Goal: Task Accomplishment & Management: Complete application form

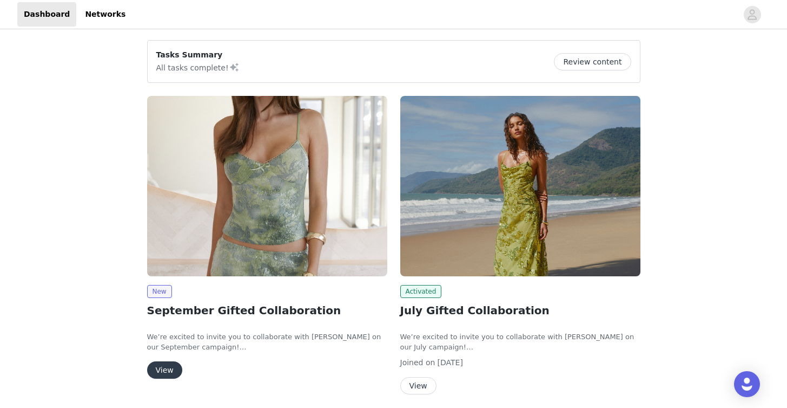
click at [162, 374] on button "View" at bounding box center [164, 369] width 35 height 17
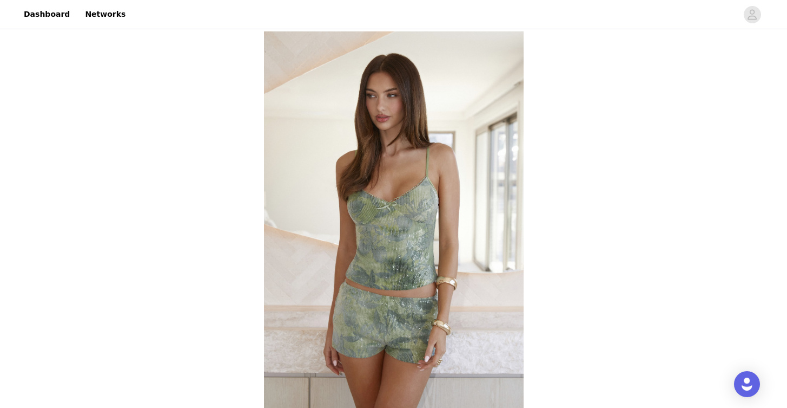
scroll to position [357, 0]
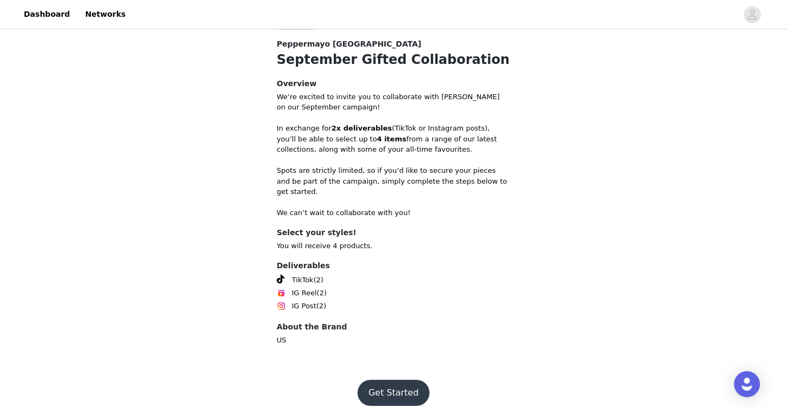
click at [381, 379] on button "Get Started" at bounding box center [394, 392] width 72 height 26
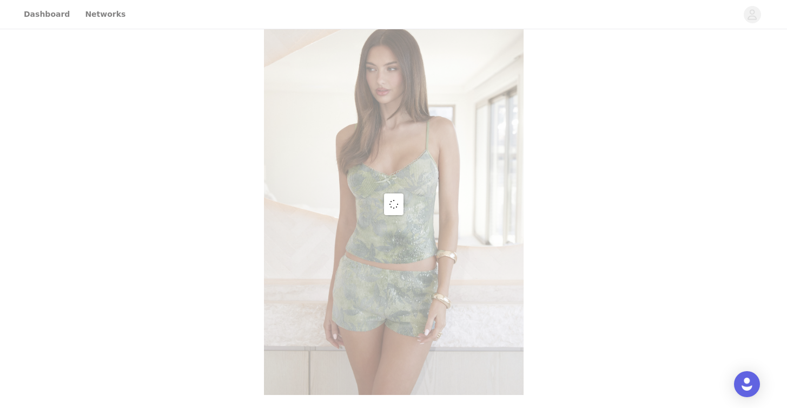
scroll to position [413, 0]
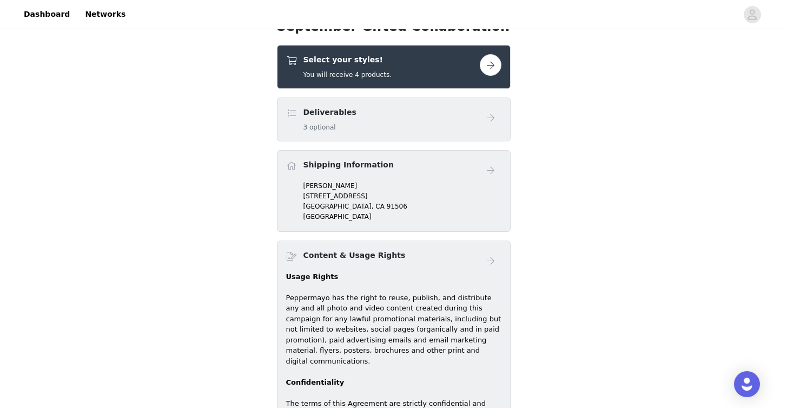
click at [490, 64] on button "button" at bounding box center [491, 65] width 22 height 22
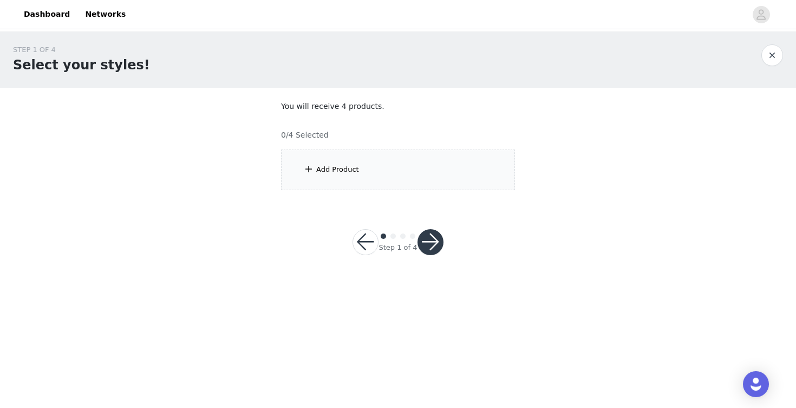
click at [399, 155] on div "Add Product" at bounding box center [398, 169] width 234 height 41
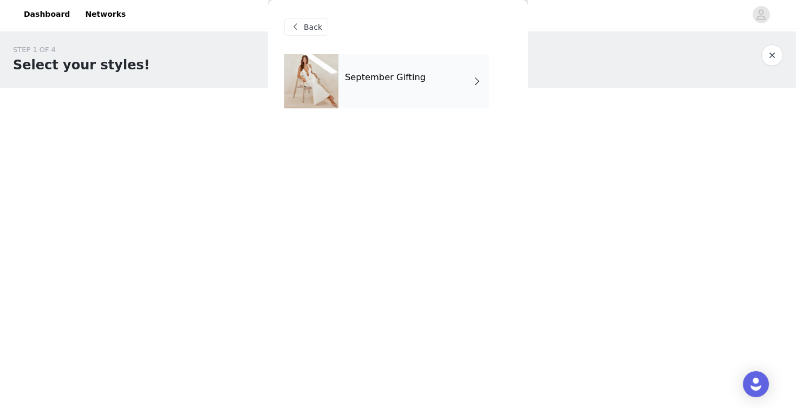
click at [398, 87] on div "September Gifting" at bounding box center [413, 81] width 150 height 54
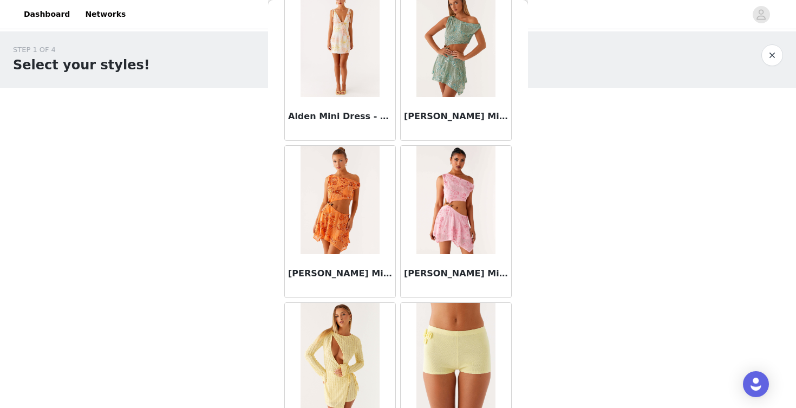
scroll to position [1249, 0]
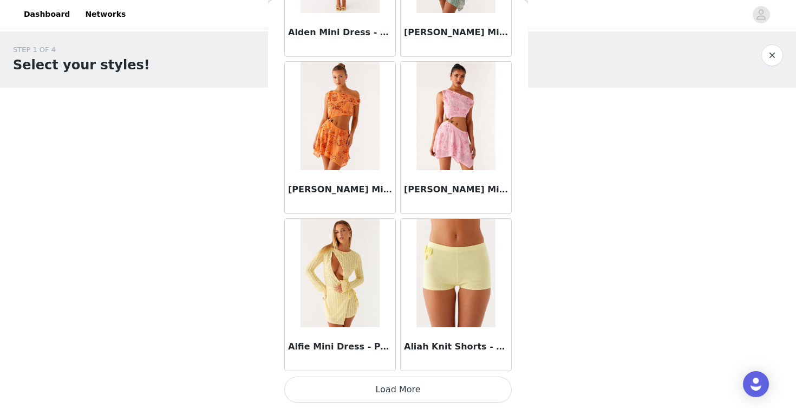
click at [457, 381] on button "Load More" at bounding box center [397, 389] width 227 height 26
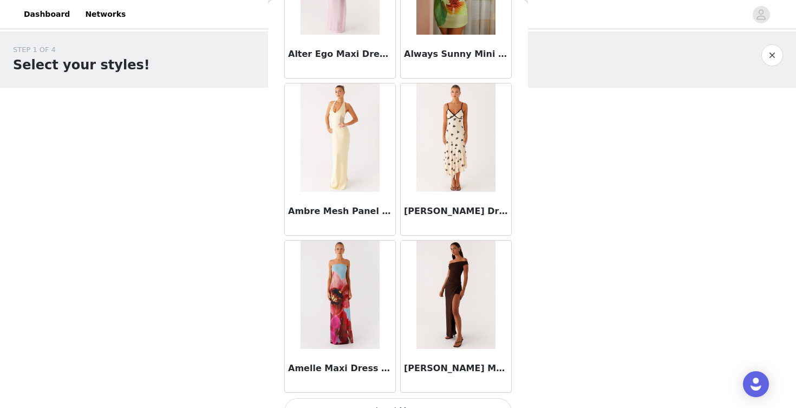
scroll to position [2818, 0]
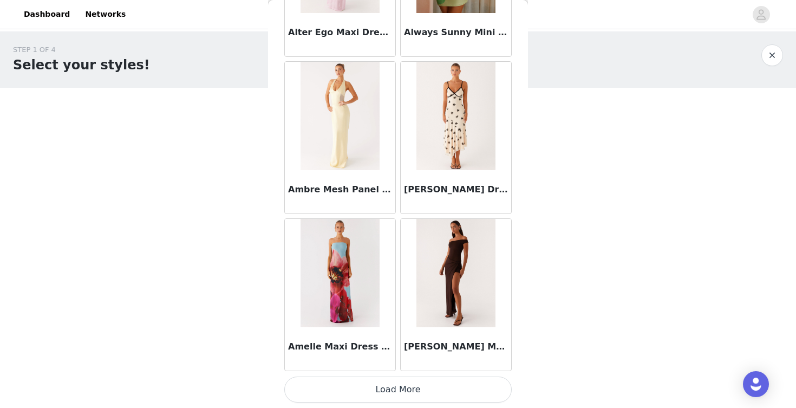
click at [439, 382] on button "Load More" at bounding box center [397, 389] width 227 height 26
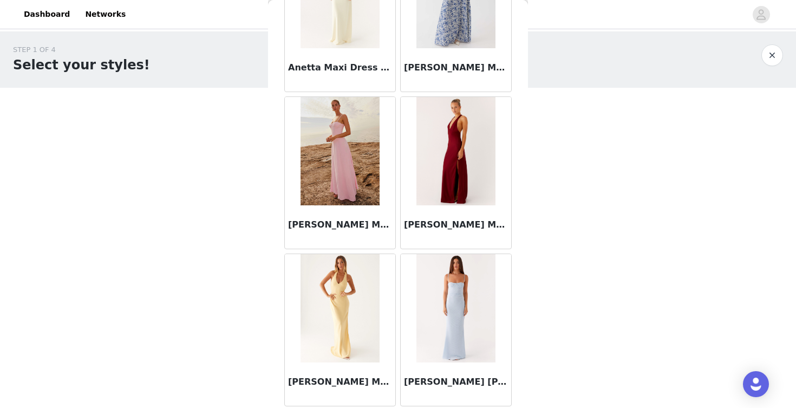
scroll to position [4387, 0]
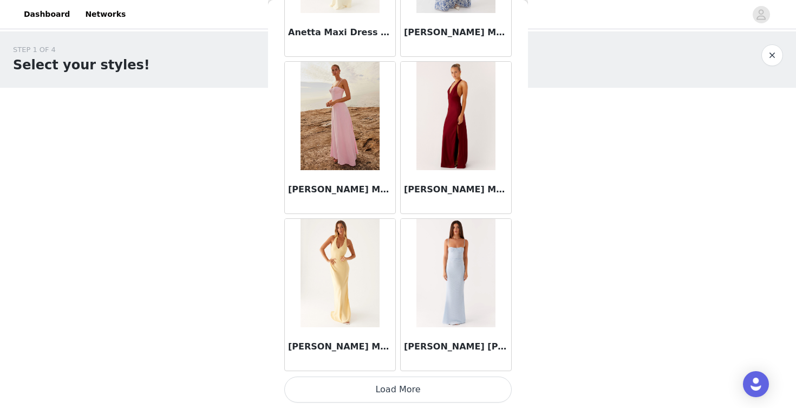
click at [435, 382] on button "Load More" at bounding box center [397, 389] width 227 height 26
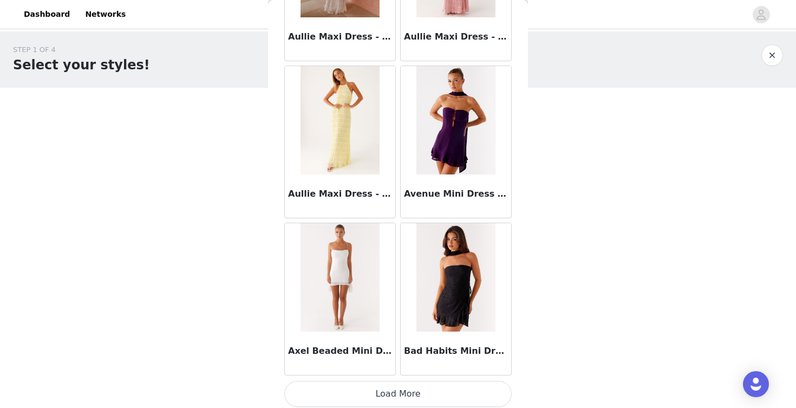
scroll to position [5957, 0]
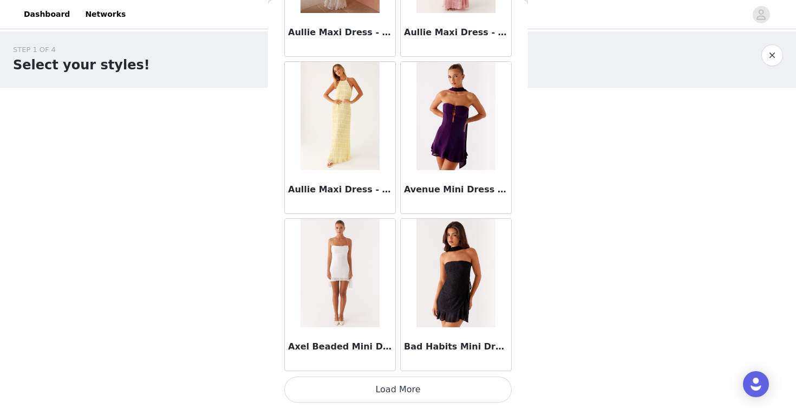
click at [444, 390] on button "Load More" at bounding box center [397, 389] width 227 height 26
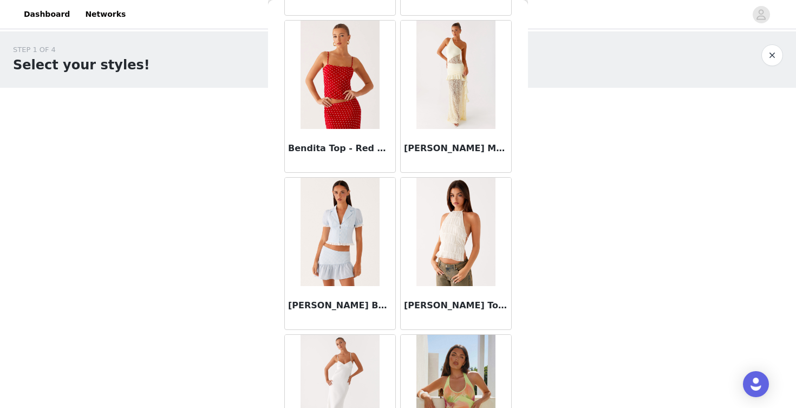
scroll to position [7526, 0]
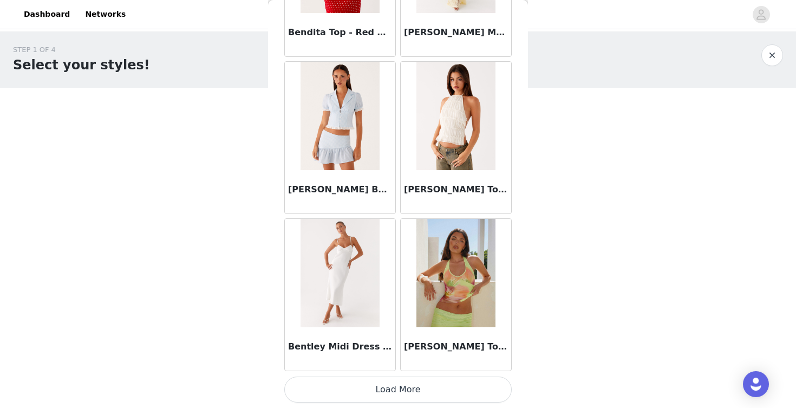
click at [463, 385] on button "Load More" at bounding box center [397, 389] width 227 height 26
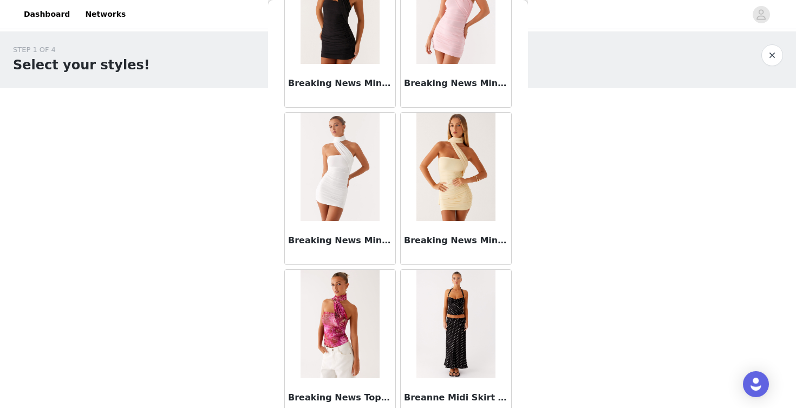
scroll to position [9096, 0]
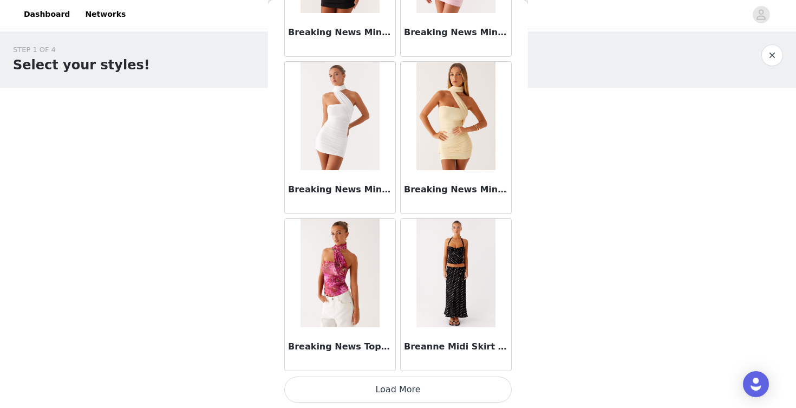
click at [447, 396] on button "Load More" at bounding box center [397, 389] width 227 height 26
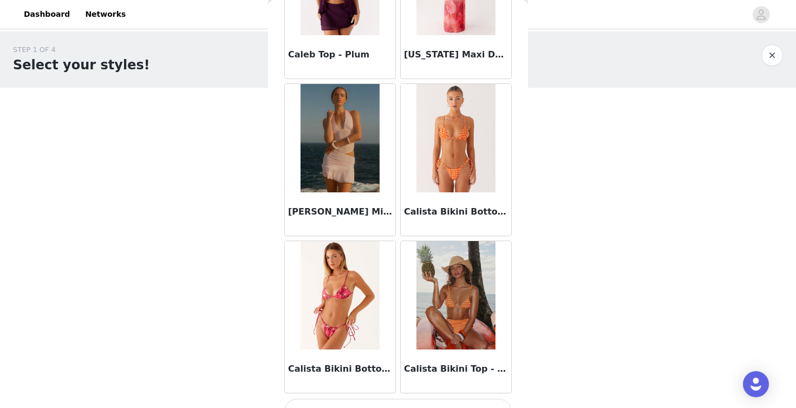
scroll to position [10665, 0]
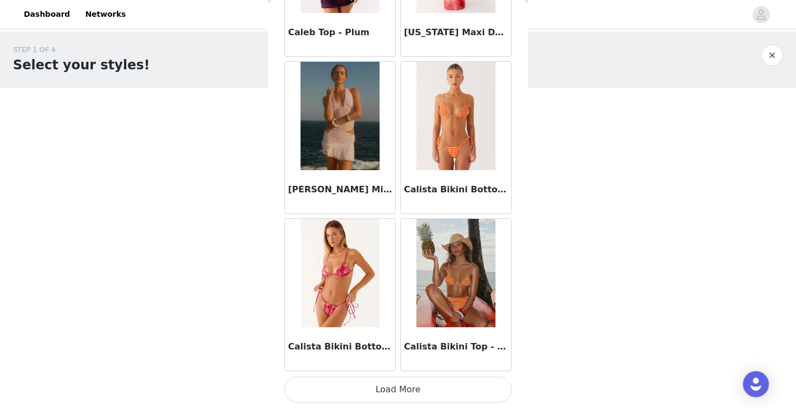
click at [485, 383] on button "Load More" at bounding box center [397, 389] width 227 height 26
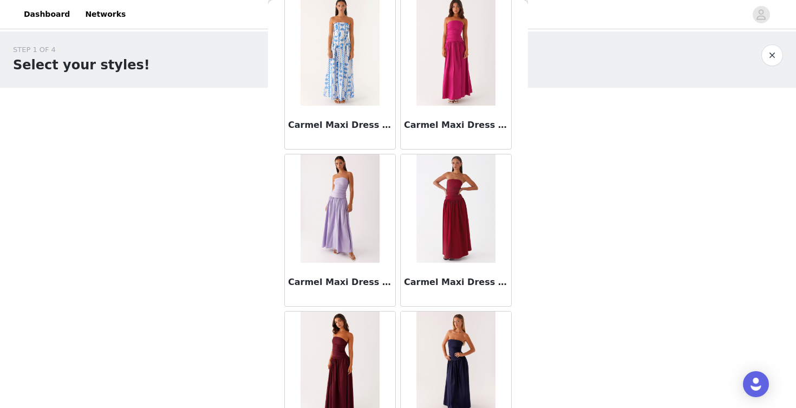
scroll to position [12235, 0]
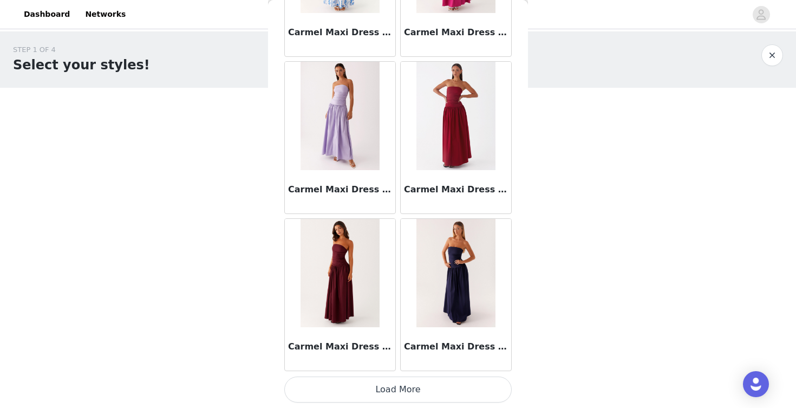
click at [463, 392] on button "Load More" at bounding box center [397, 389] width 227 height 26
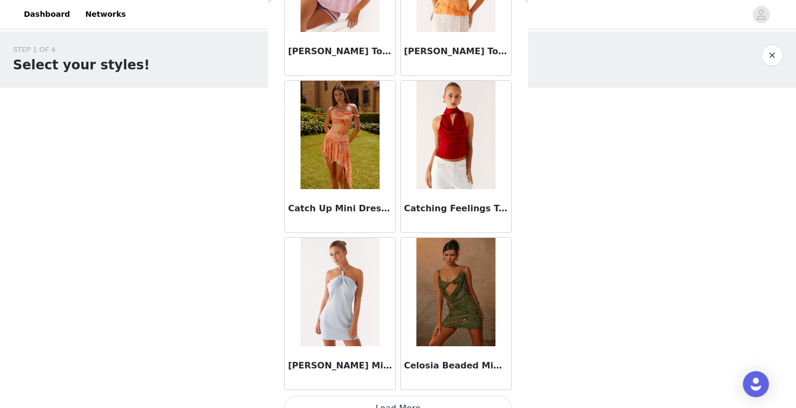
scroll to position [13804, 0]
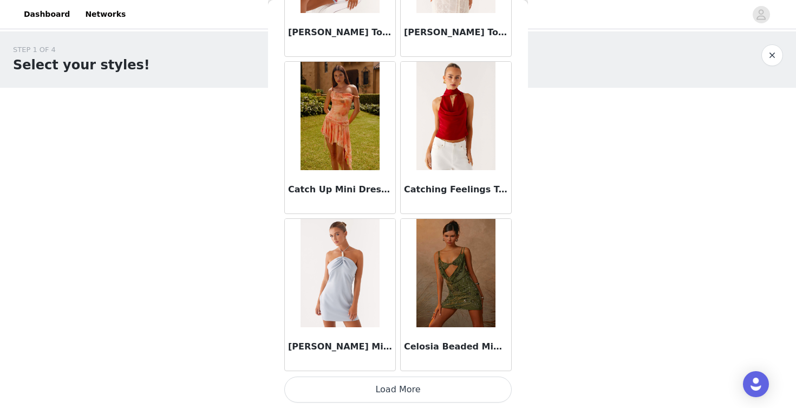
click at [458, 388] on button "Load More" at bounding box center [397, 389] width 227 height 26
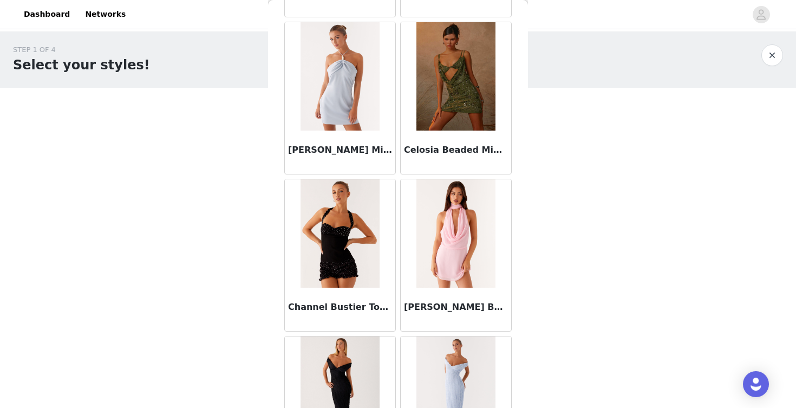
scroll to position [14000, 0]
click at [331, 264] on img at bounding box center [339, 233] width 78 height 108
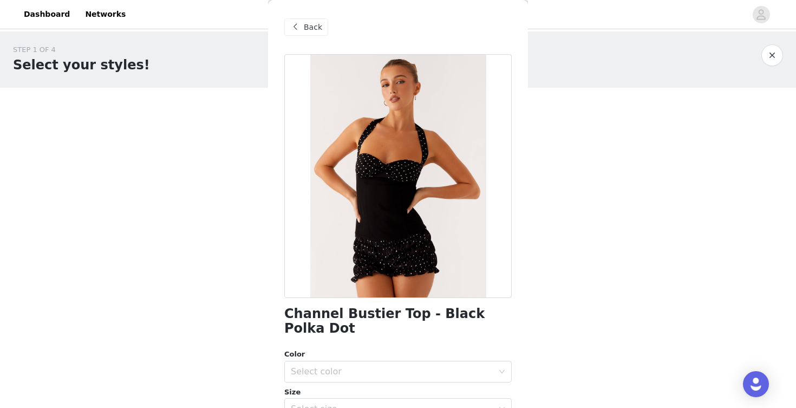
scroll to position [166, 0]
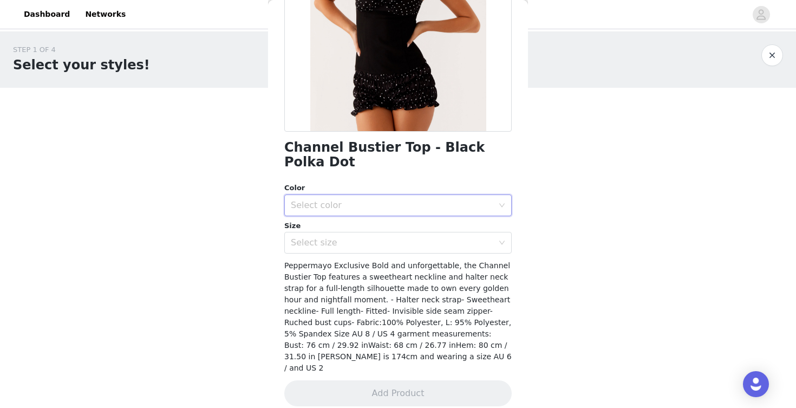
click at [431, 211] on div "Select color" at bounding box center [394, 205] width 207 height 21
click at [420, 227] on li "Black Polka Dot" at bounding box center [393, 228] width 219 height 17
click at [420, 241] on div "Select size" at bounding box center [392, 242] width 202 height 11
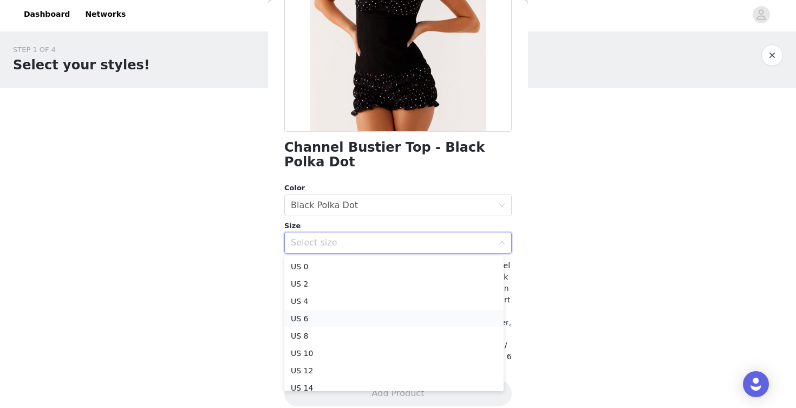
click at [382, 314] on li "US 6" at bounding box center [393, 318] width 219 height 17
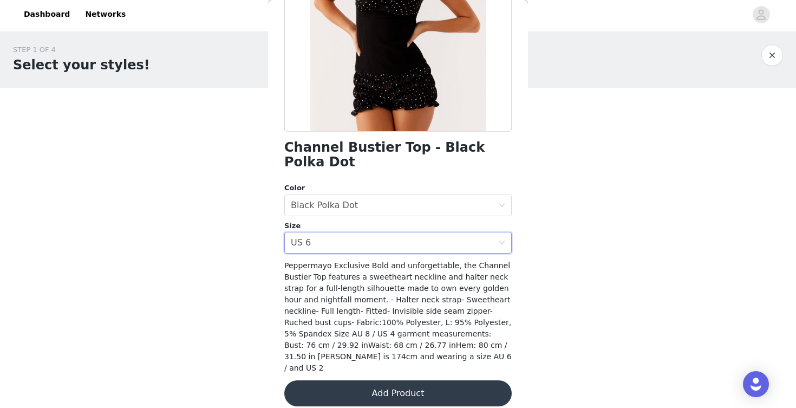
click at [385, 382] on button "Add Product" at bounding box center [397, 393] width 227 height 26
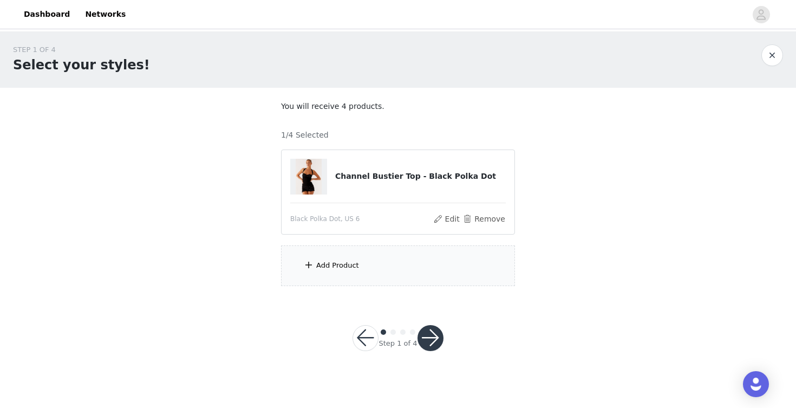
click at [377, 276] on div "Add Product" at bounding box center [398, 265] width 234 height 41
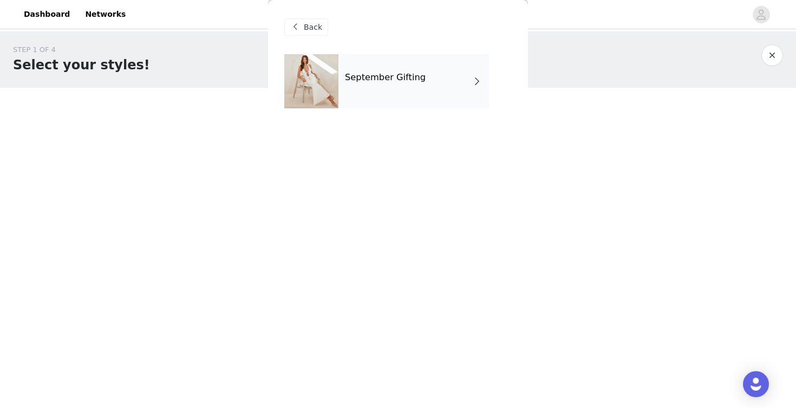
click at [386, 89] on div "September Gifting" at bounding box center [413, 81] width 150 height 54
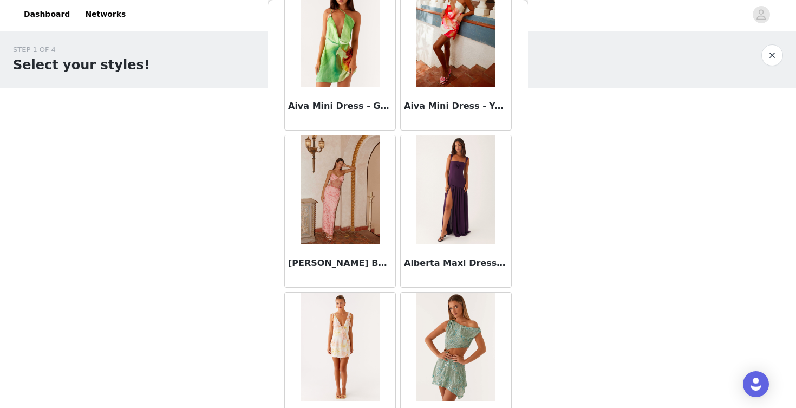
scroll to position [1249, 0]
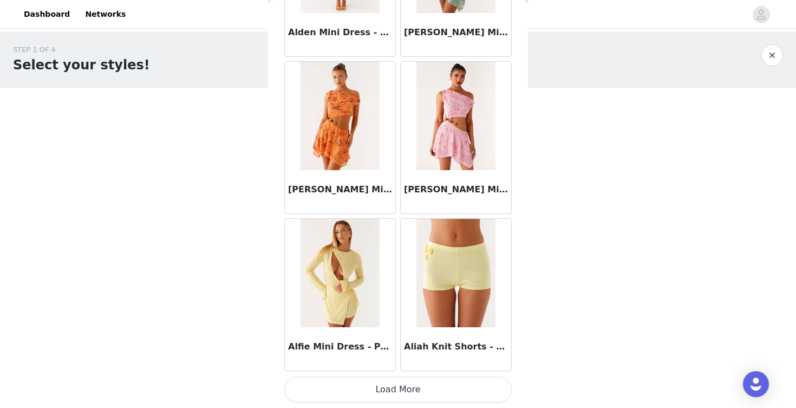
click at [444, 392] on button "Load More" at bounding box center [397, 389] width 227 height 26
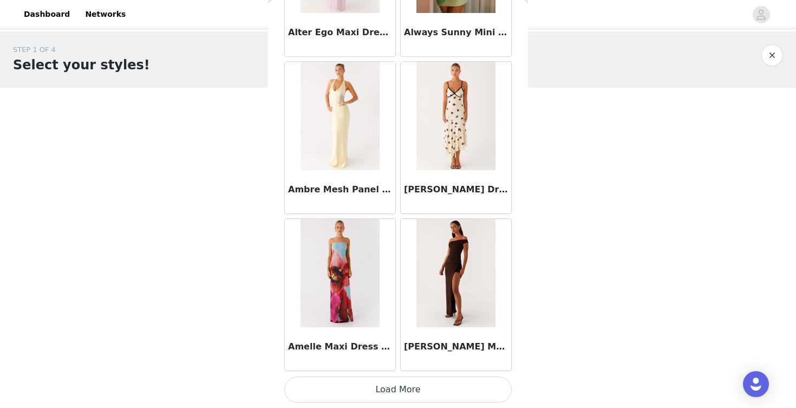
click at [476, 392] on button "Load More" at bounding box center [397, 389] width 227 height 26
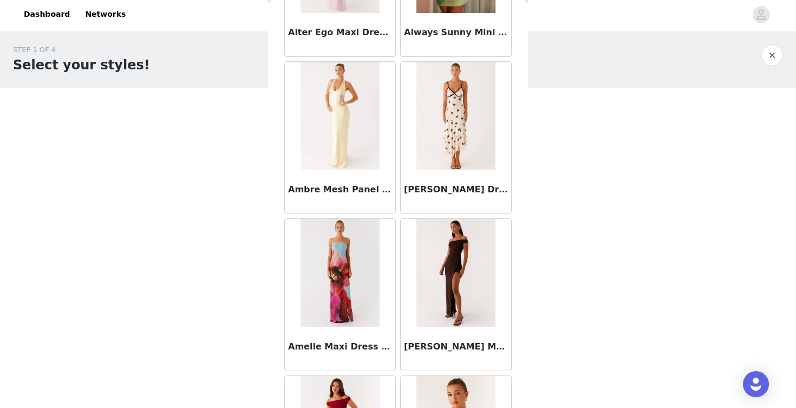
scroll to position [4387, 0]
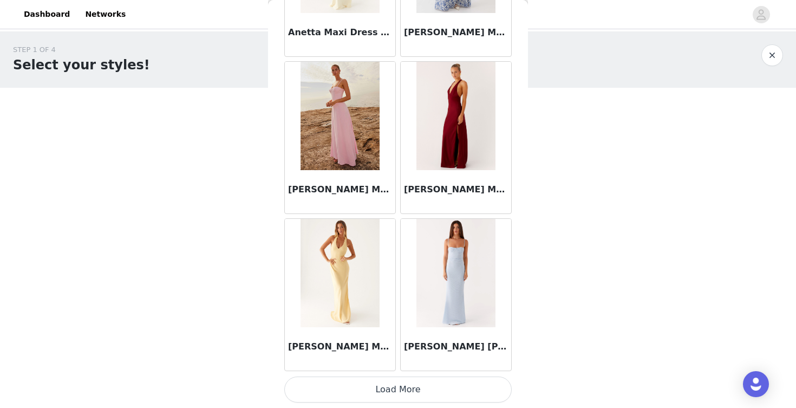
click at [445, 389] on button "Load More" at bounding box center [397, 389] width 227 height 26
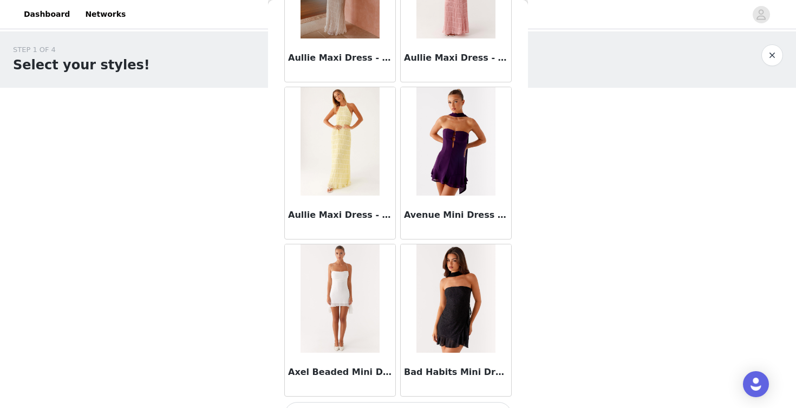
scroll to position [5957, 0]
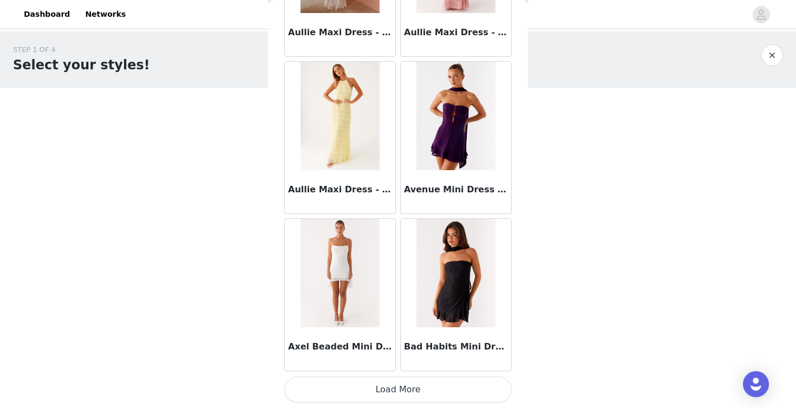
click at [437, 385] on button "Load More" at bounding box center [397, 389] width 227 height 26
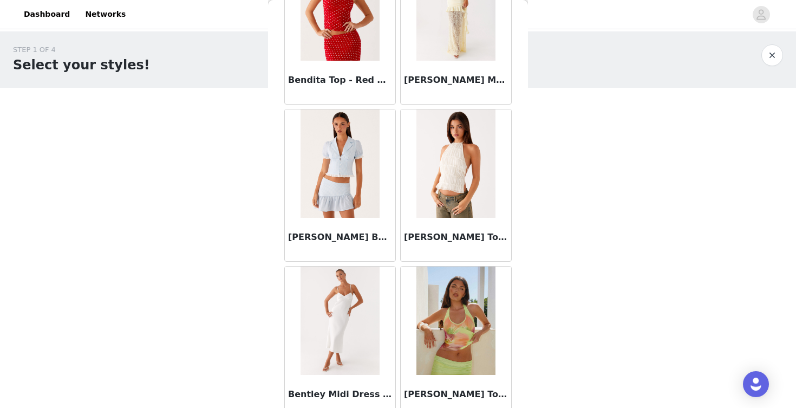
scroll to position [7526, 0]
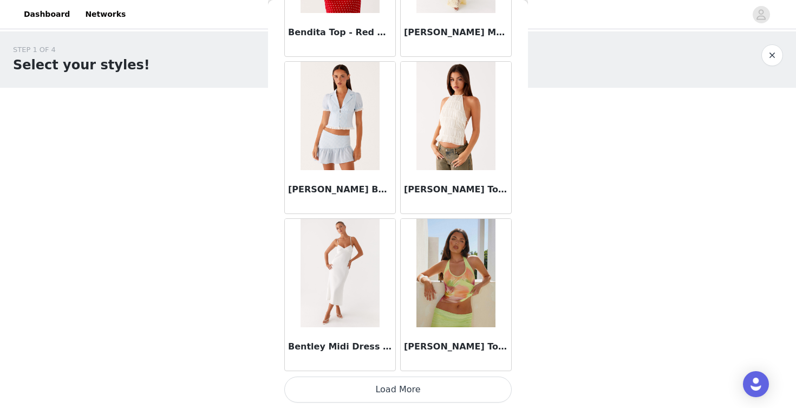
click at [457, 390] on button "Load More" at bounding box center [397, 389] width 227 height 26
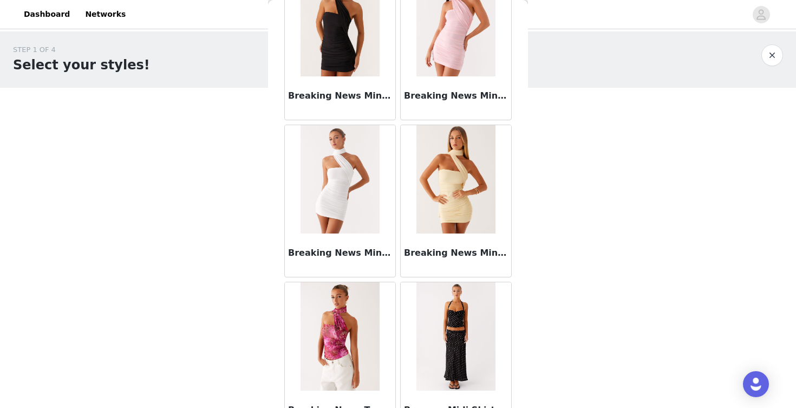
scroll to position [9096, 0]
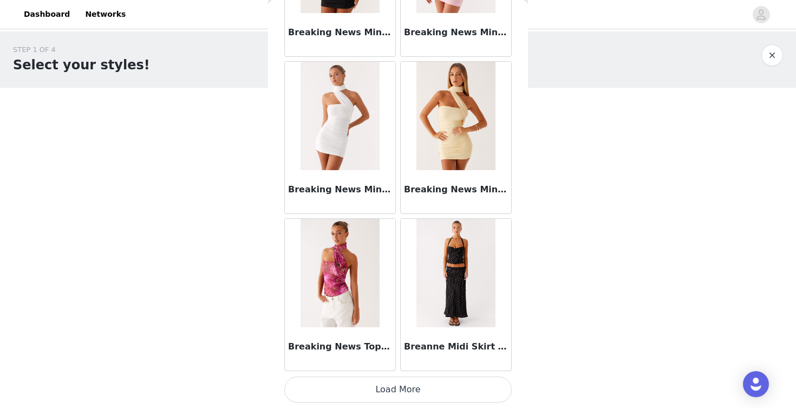
click at [464, 393] on button "Load More" at bounding box center [397, 389] width 227 height 26
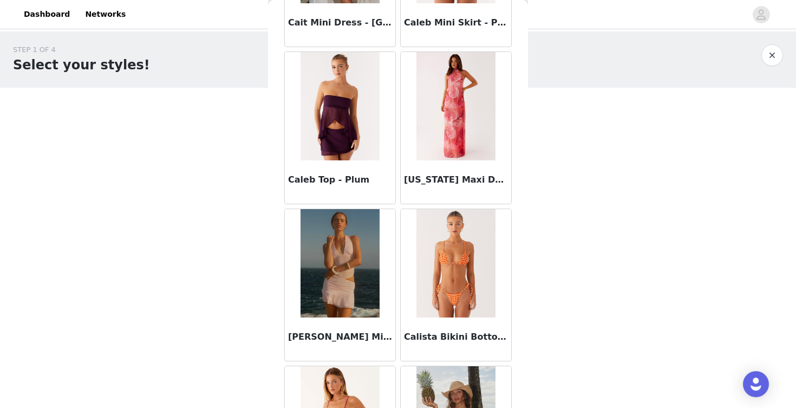
scroll to position [10665, 0]
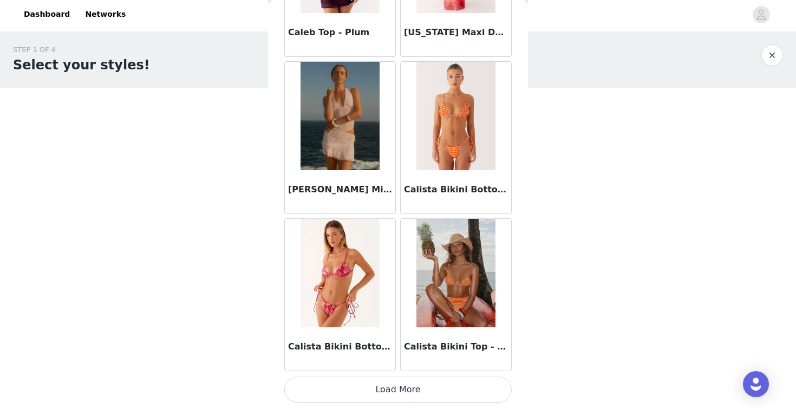
click at [426, 377] on button "Load More" at bounding box center [397, 389] width 227 height 26
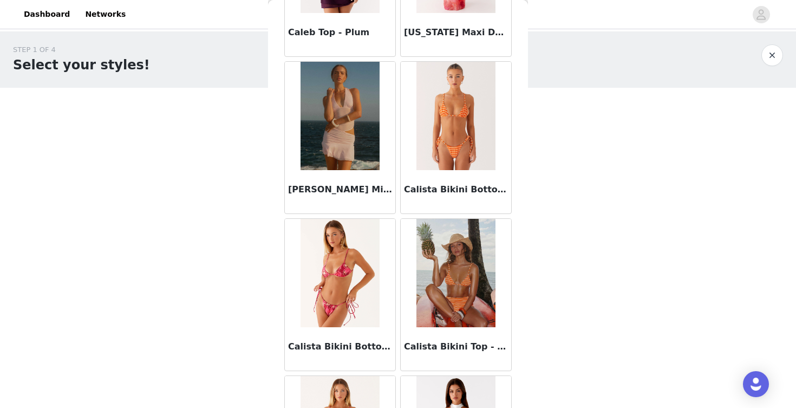
click at [519, 379] on div "Back Aamari Maxi Dress - Red Abby Mini Dress - Floral Print Adella Mini Dress -…" at bounding box center [398, 204] width 260 height 408
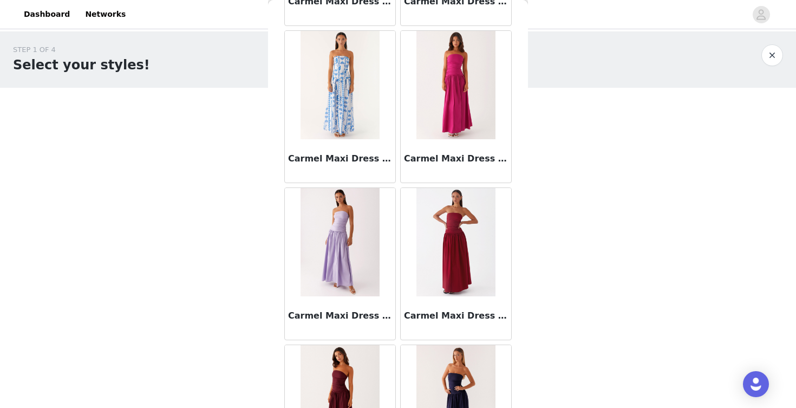
scroll to position [12235, 0]
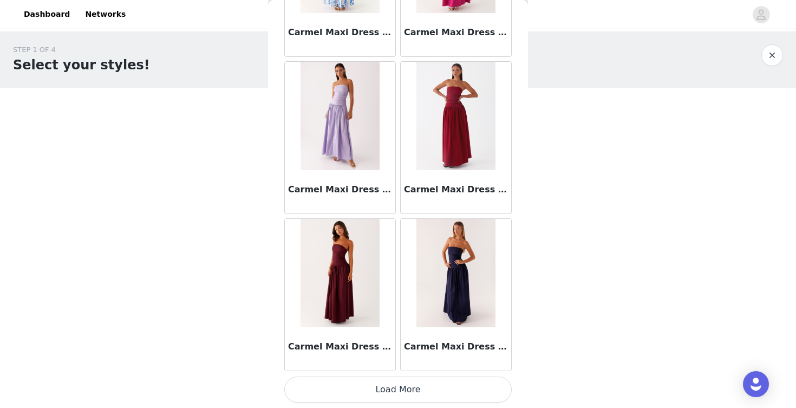
click at [457, 386] on button "Load More" at bounding box center [397, 389] width 227 height 26
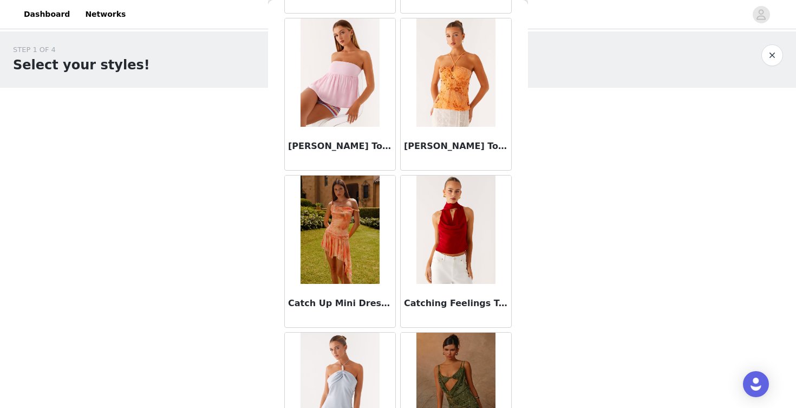
scroll to position [13804, 0]
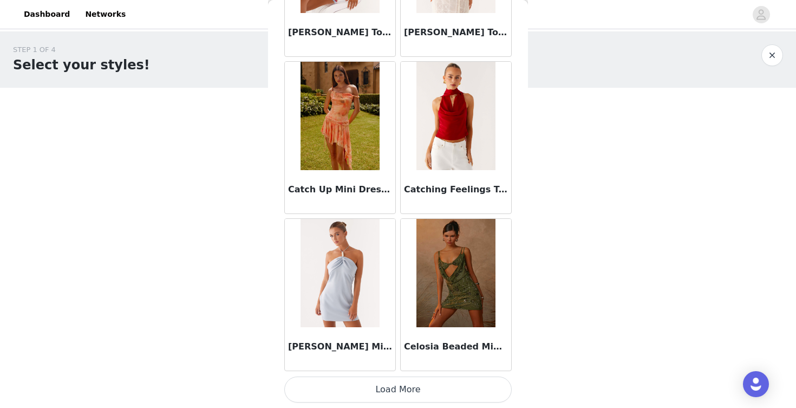
click at [439, 383] on button "Load More" at bounding box center [397, 389] width 227 height 26
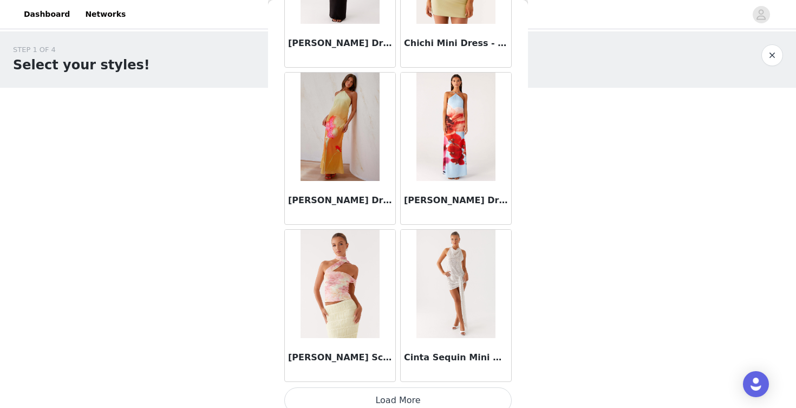
scroll to position [15373, 0]
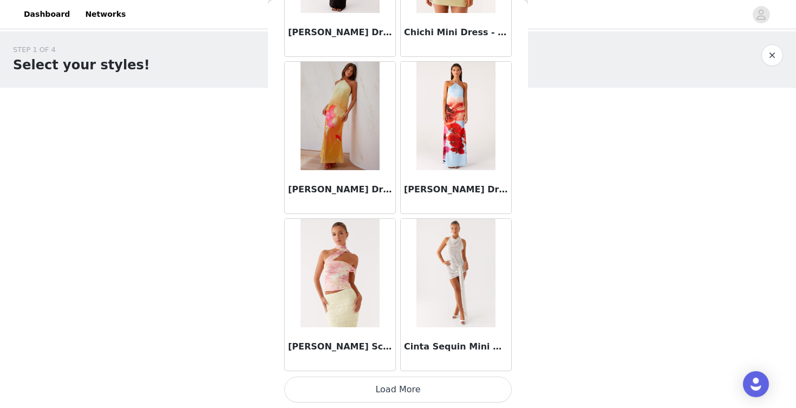
click at [456, 385] on button "Load More" at bounding box center [397, 389] width 227 height 26
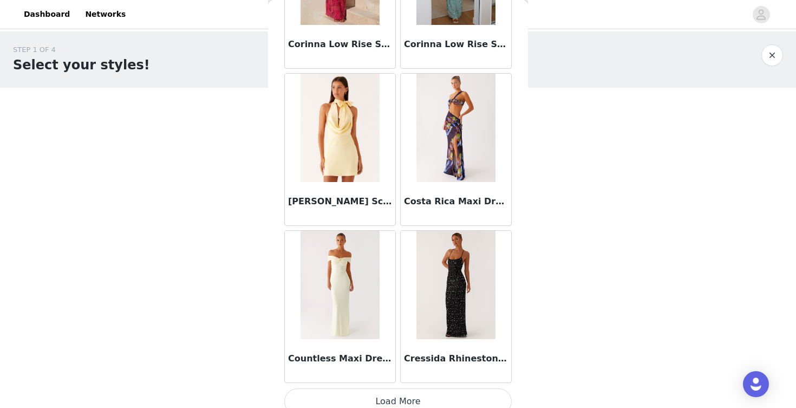
scroll to position [16943, 0]
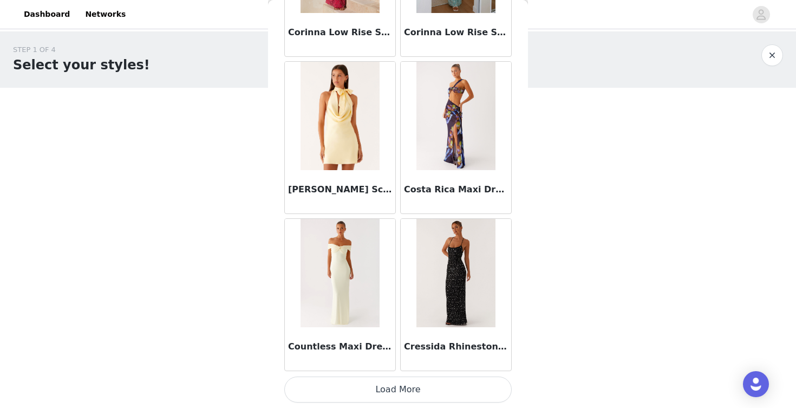
click at [473, 385] on button "Load More" at bounding box center [397, 389] width 227 height 26
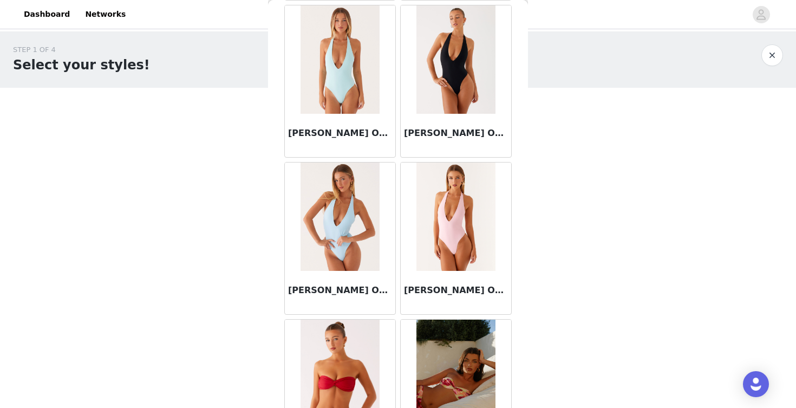
scroll to position [18512, 0]
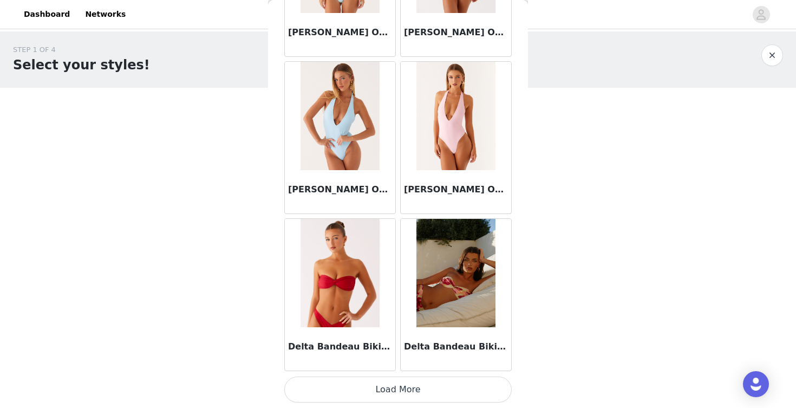
click at [467, 392] on button "Load More" at bounding box center [397, 389] width 227 height 26
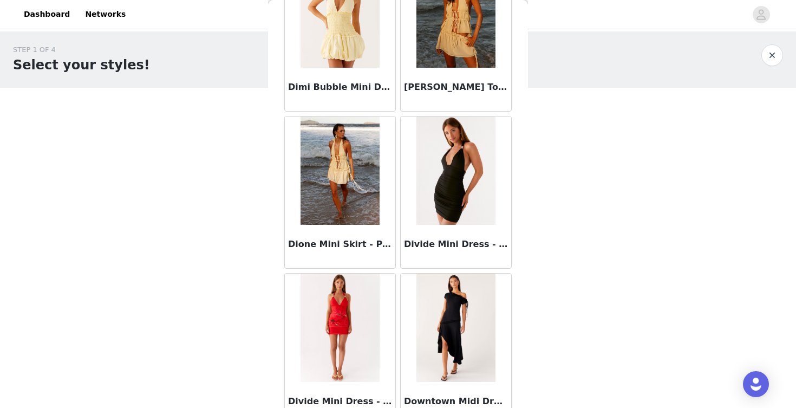
scroll to position [20082, 0]
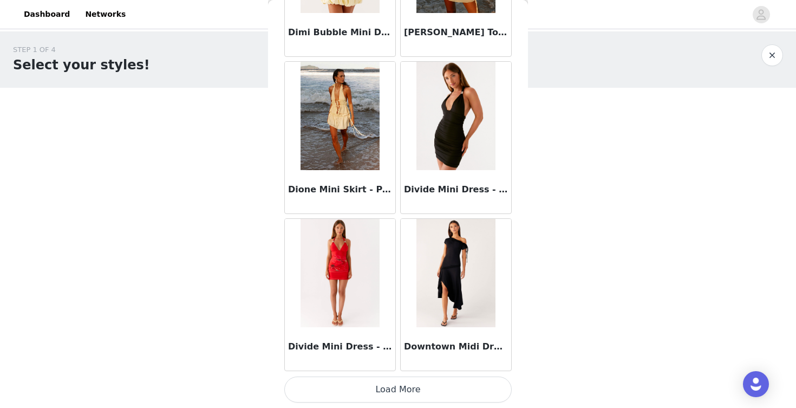
click at [434, 378] on button "Load More" at bounding box center [397, 389] width 227 height 26
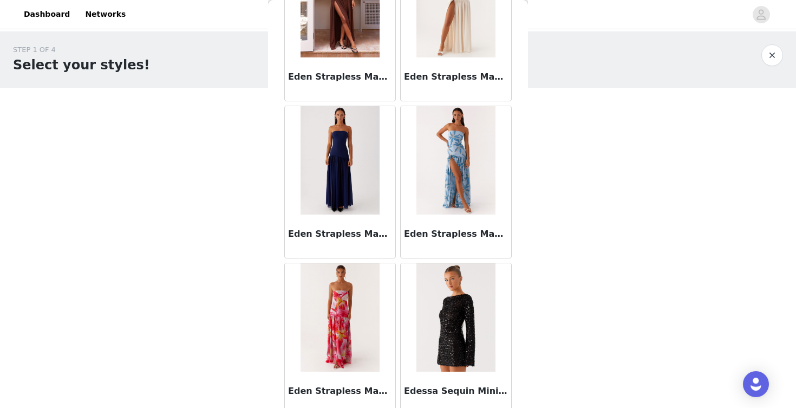
scroll to position [21651, 0]
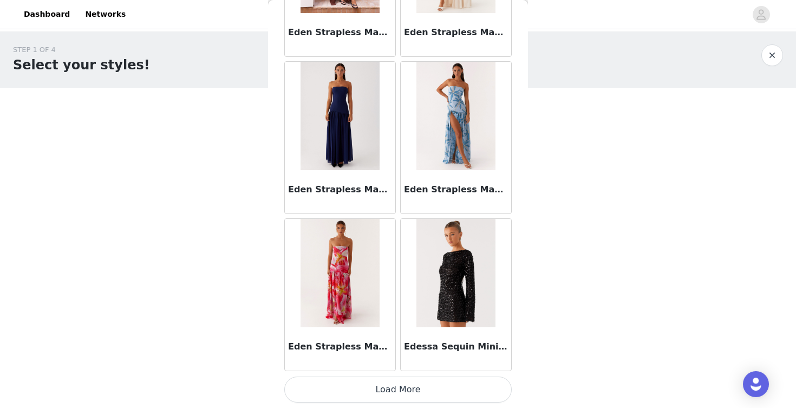
click at [462, 381] on button "Load More" at bounding box center [397, 389] width 227 height 26
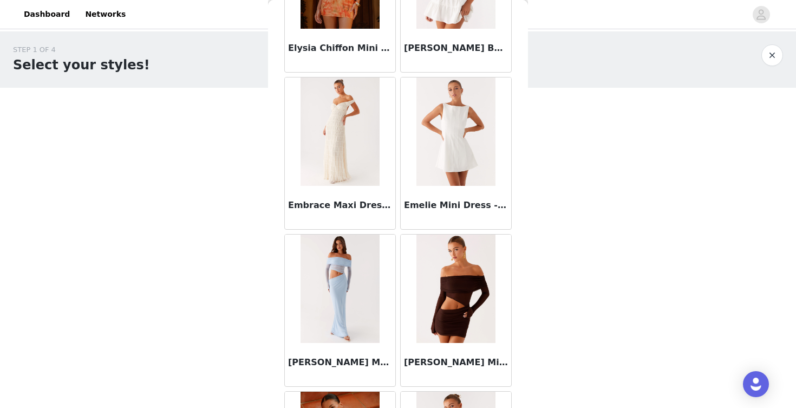
scroll to position [23064, 0]
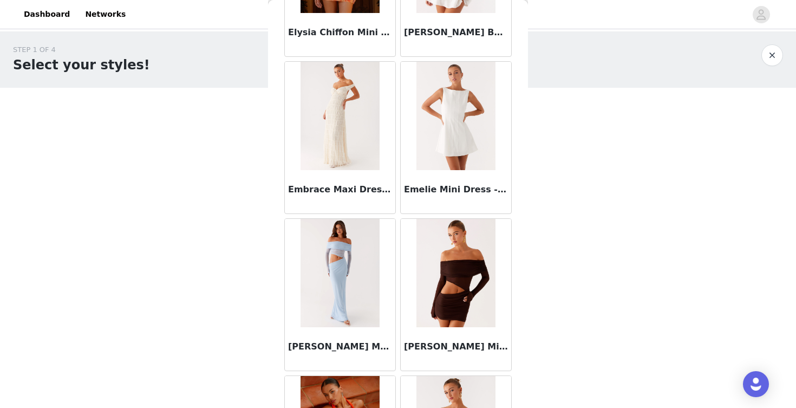
click at [448, 313] on img at bounding box center [455, 273] width 78 height 108
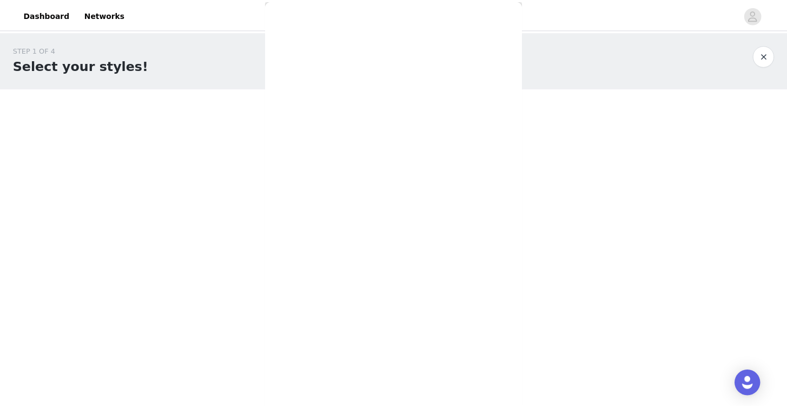
scroll to position [163, 0]
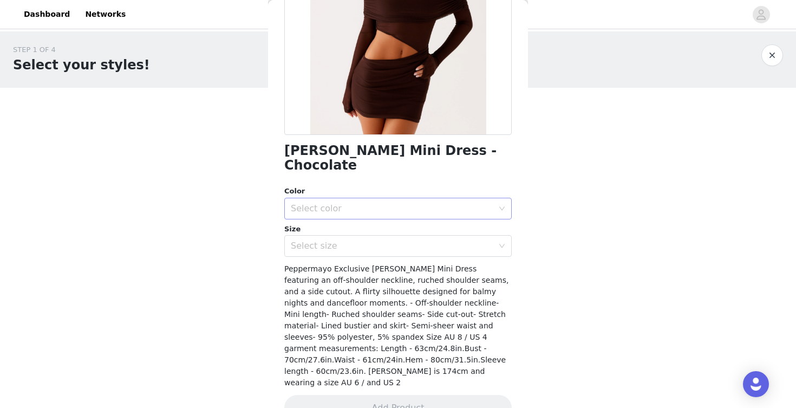
click at [391, 203] on div "Select color" at bounding box center [392, 208] width 202 height 11
click at [386, 220] on li "Chcolate" at bounding box center [393, 217] width 219 height 17
click at [386, 240] on div "Select size" at bounding box center [392, 245] width 202 height 11
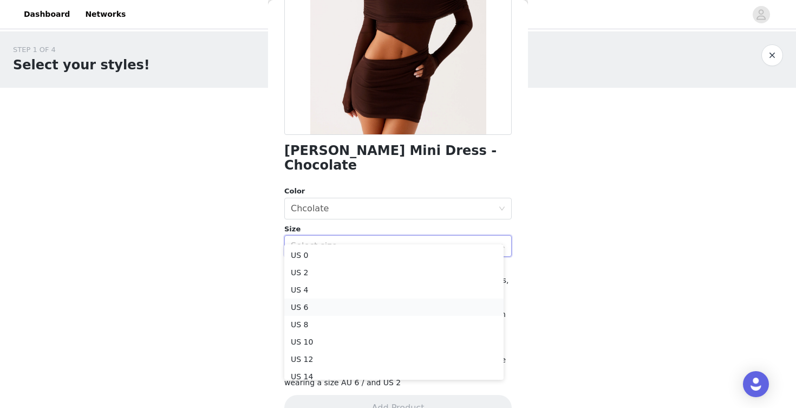
click at [369, 304] on li "US 6" at bounding box center [393, 306] width 219 height 17
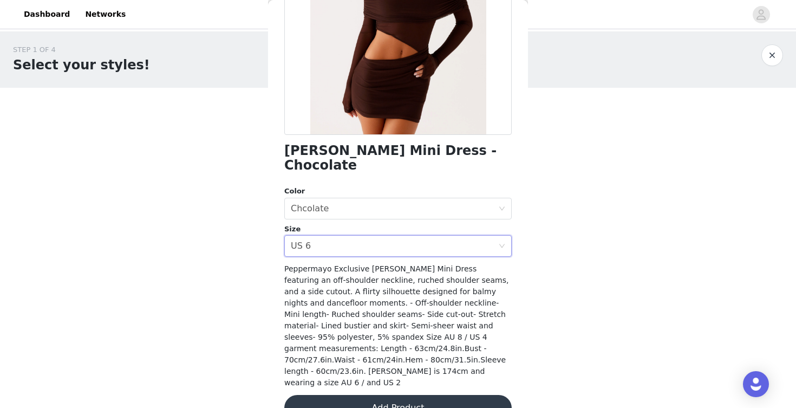
click at [370, 395] on button "Add Product" at bounding box center [397, 408] width 227 height 26
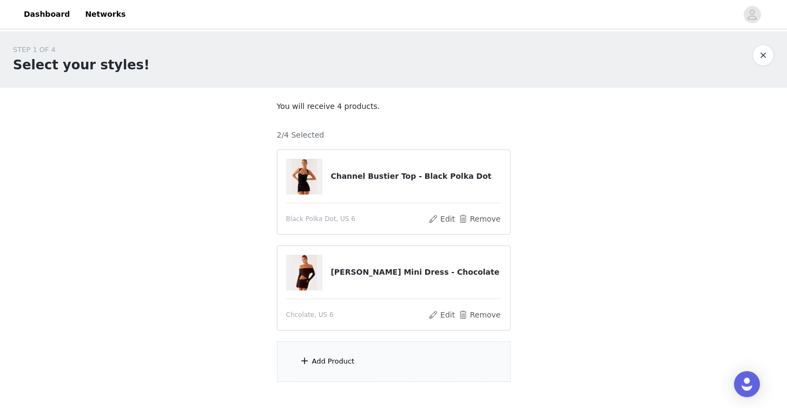
click at [364, 359] on div "Add Product" at bounding box center [394, 361] width 234 height 41
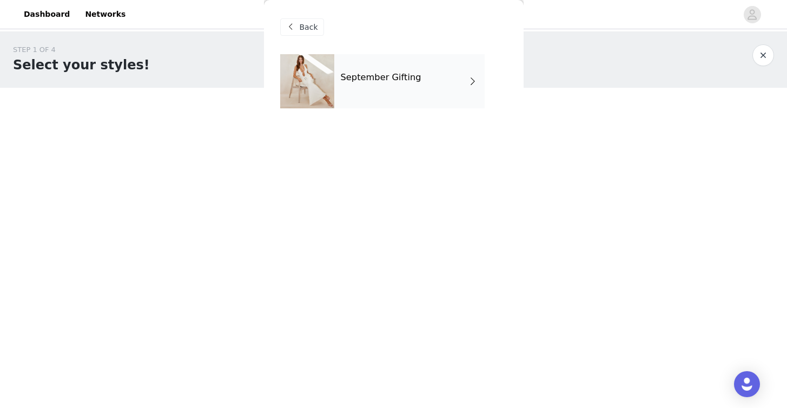
click at [408, 73] on h4 "September Gifting" at bounding box center [381, 78] width 81 height 10
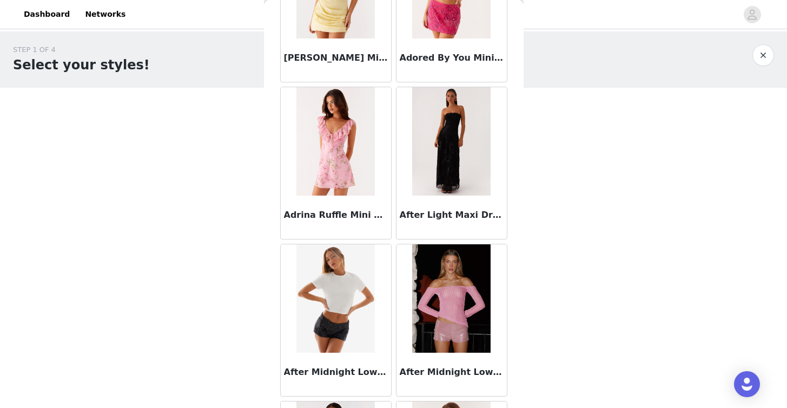
scroll to position [1249, 0]
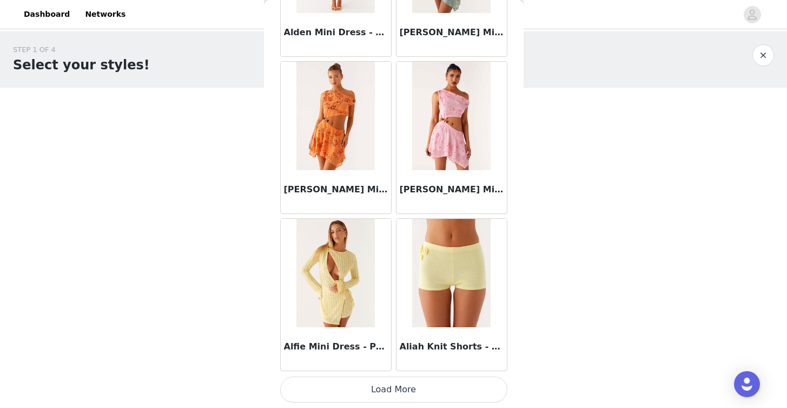
click at [445, 386] on button "Load More" at bounding box center [393, 389] width 227 height 26
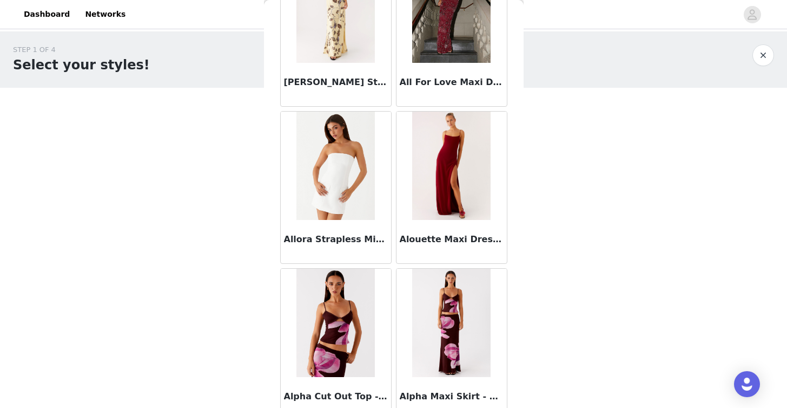
scroll to position [2818, 0]
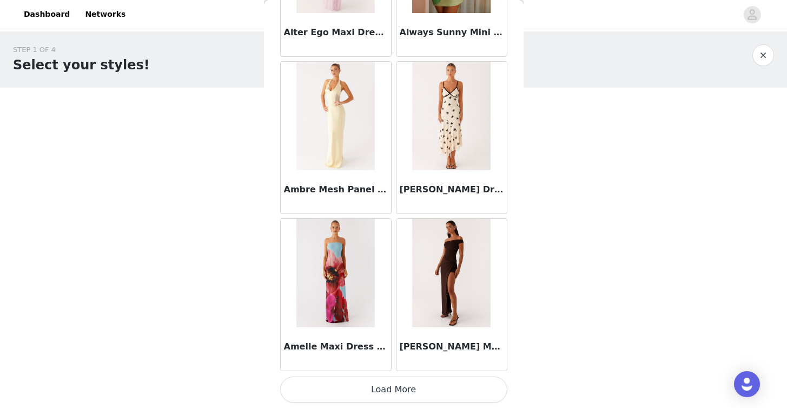
click at [421, 391] on button "Load More" at bounding box center [393, 389] width 227 height 26
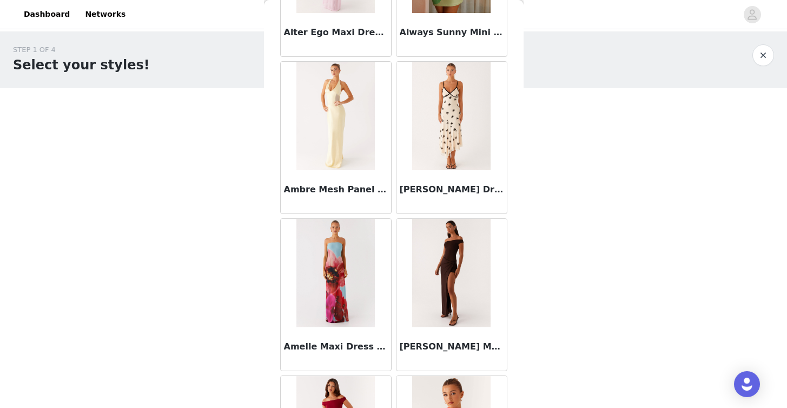
scroll to position [4387, 0]
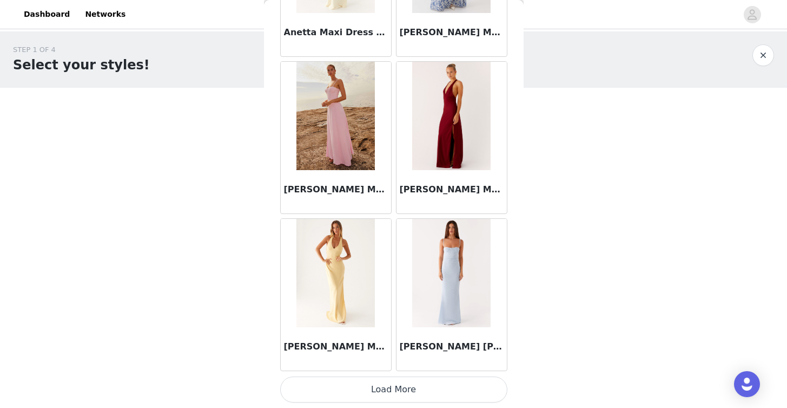
click at [449, 387] on button "Load More" at bounding box center [393, 389] width 227 height 26
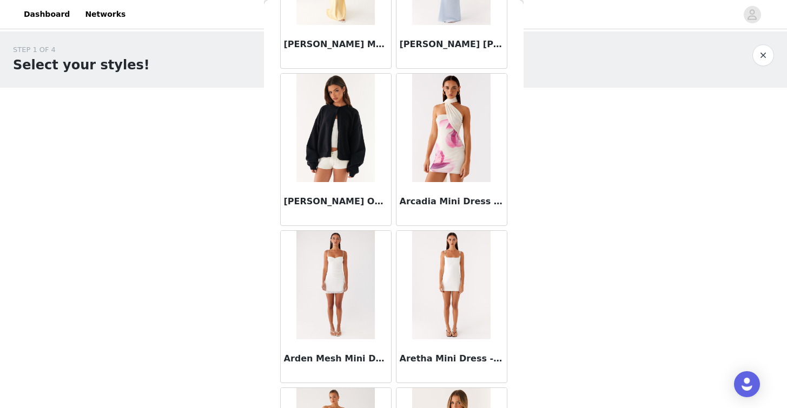
scroll to position [5957, 0]
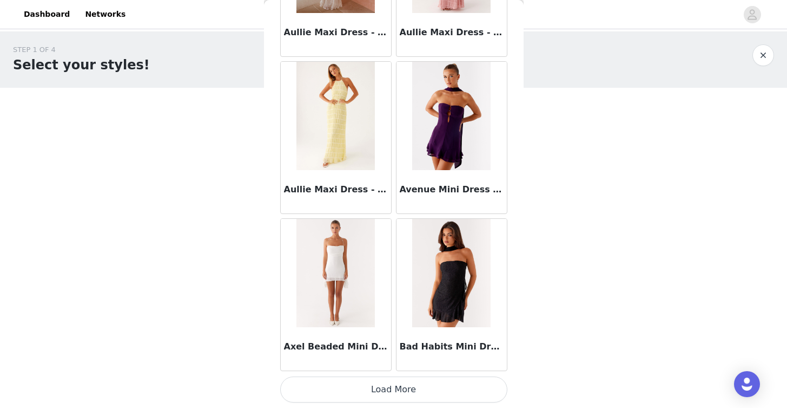
click at [416, 385] on button "Load More" at bounding box center [393, 389] width 227 height 26
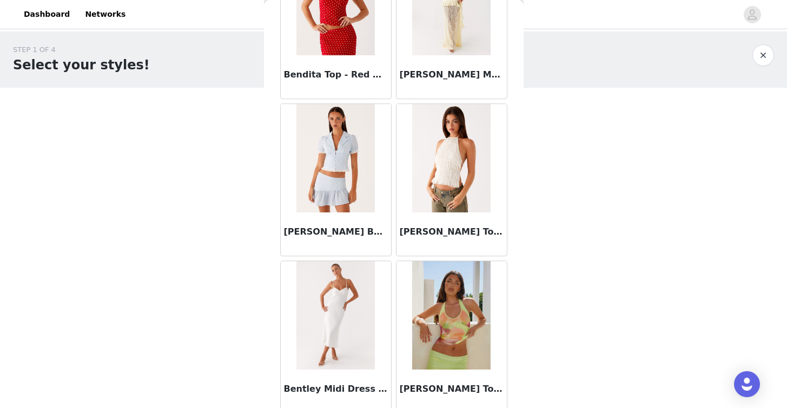
scroll to position [7526, 0]
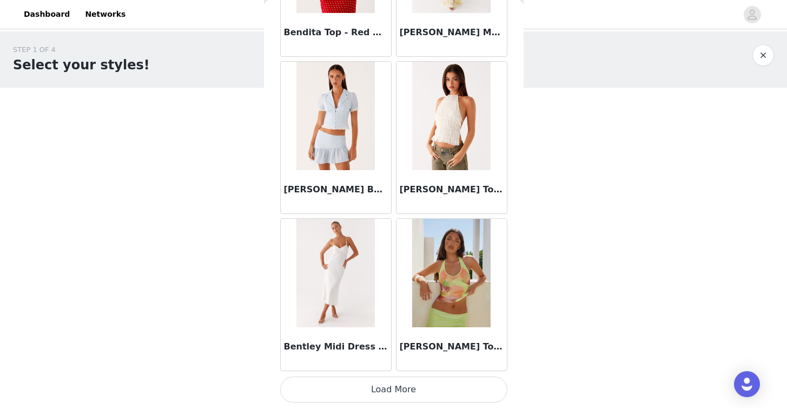
click at [410, 385] on button "Load More" at bounding box center [393, 389] width 227 height 26
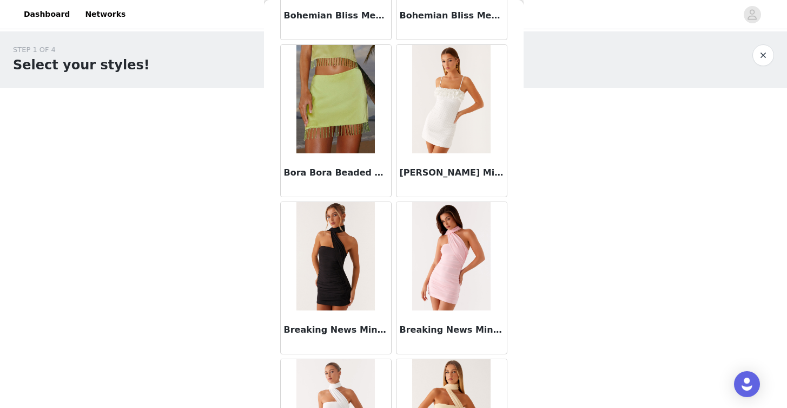
scroll to position [9096, 0]
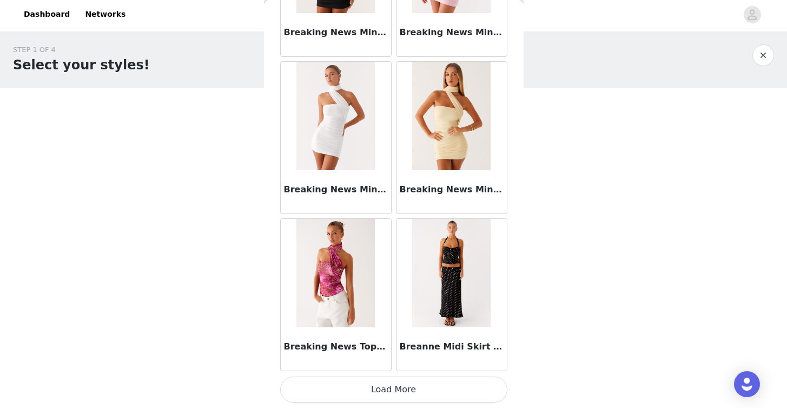
click at [413, 386] on button "Load More" at bounding box center [393, 389] width 227 height 26
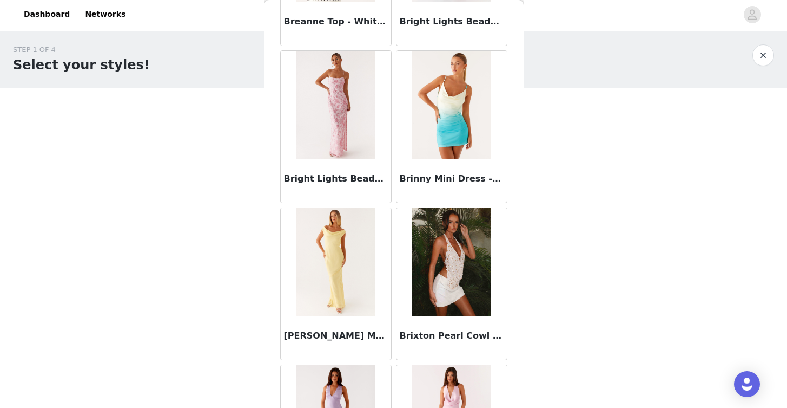
scroll to position [10665, 0]
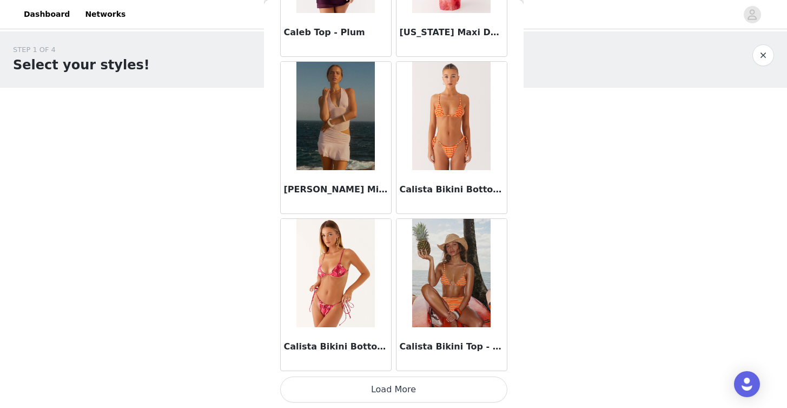
click at [411, 385] on button "Load More" at bounding box center [393, 389] width 227 height 26
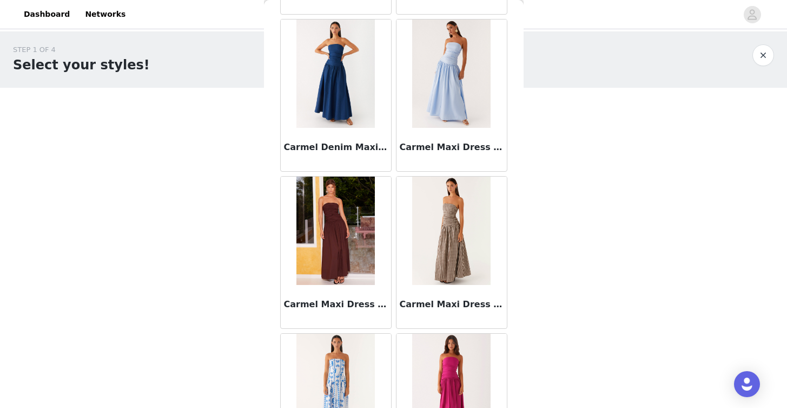
scroll to position [12235, 0]
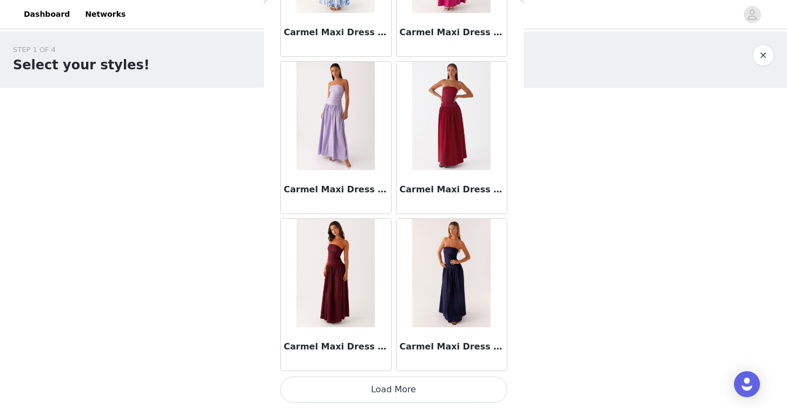
click at [442, 384] on button "Load More" at bounding box center [393, 389] width 227 height 26
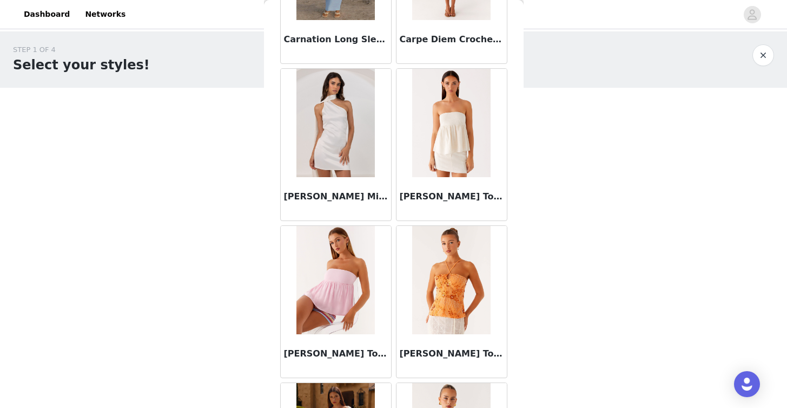
scroll to position [13804, 0]
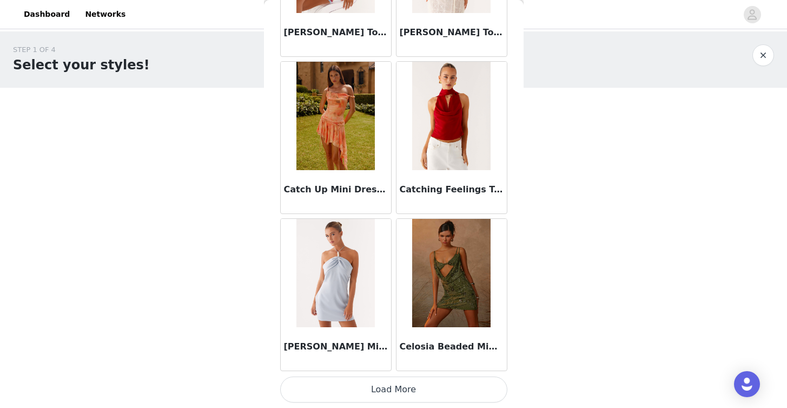
click at [438, 384] on button "Load More" at bounding box center [393, 389] width 227 height 26
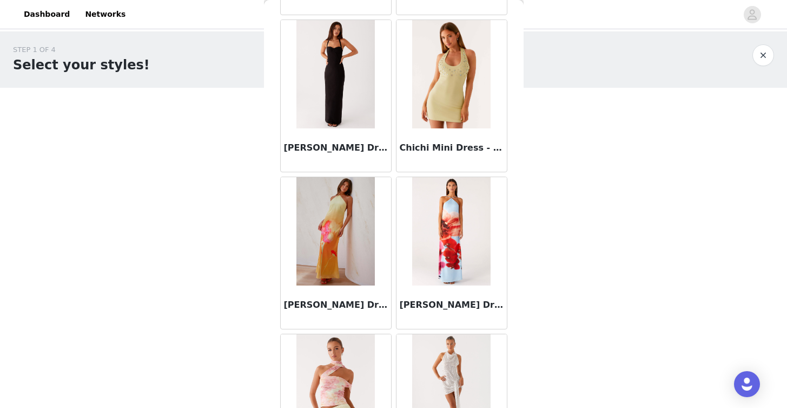
scroll to position [15373, 0]
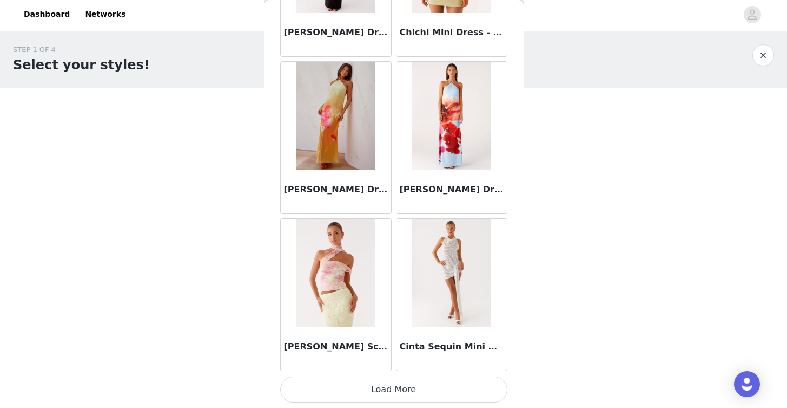
click at [439, 384] on button "Load More" at bounding box center [393, 389] width 227 height 26
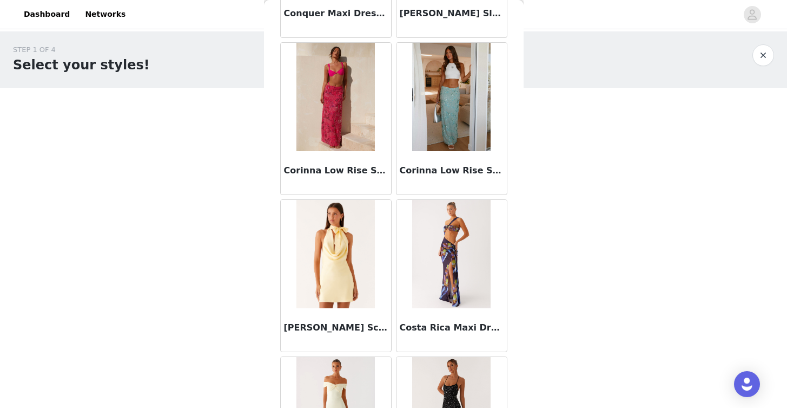
scroll to position [16943, 0]
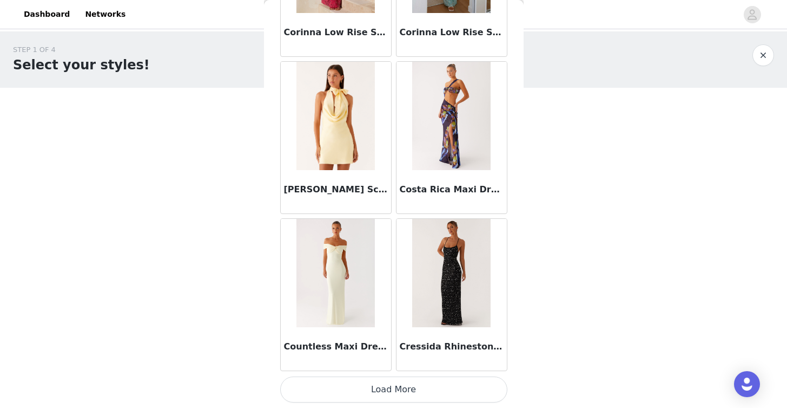
click at [444, 388] on button "Load More" at bounding box center [393, 389] width 227 height 26
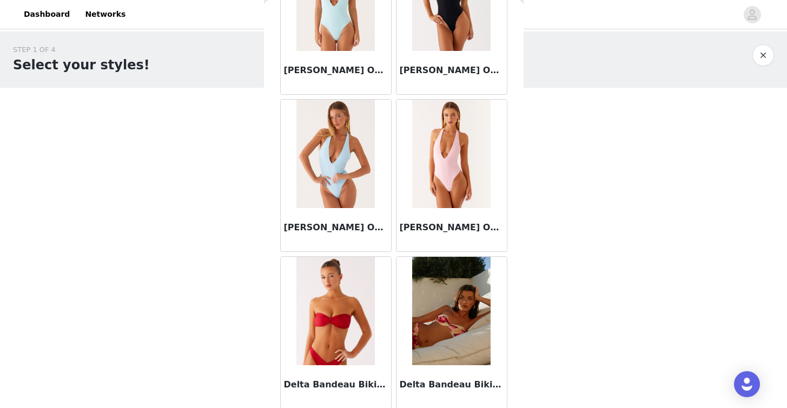
scroll to position [18512, 0]
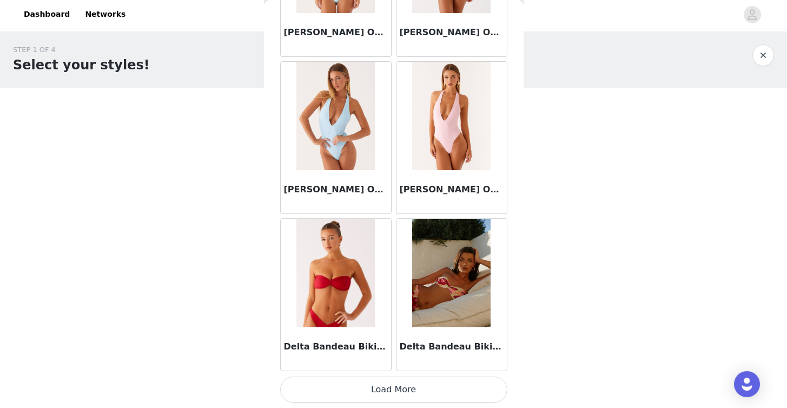
click at [454, 388] on button "Load More" at bounding box center [393, 389] width 227 height 26
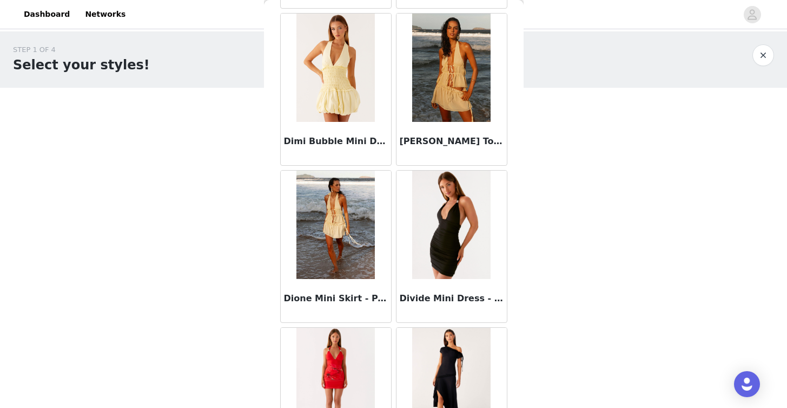
scroll to position [20082, 0]
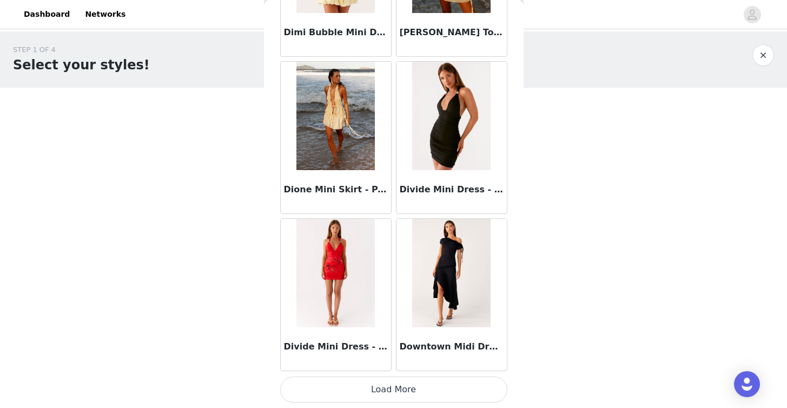
click at [391, 384] on button "Load More" at bounding box center [393, 389] width 227 height 26
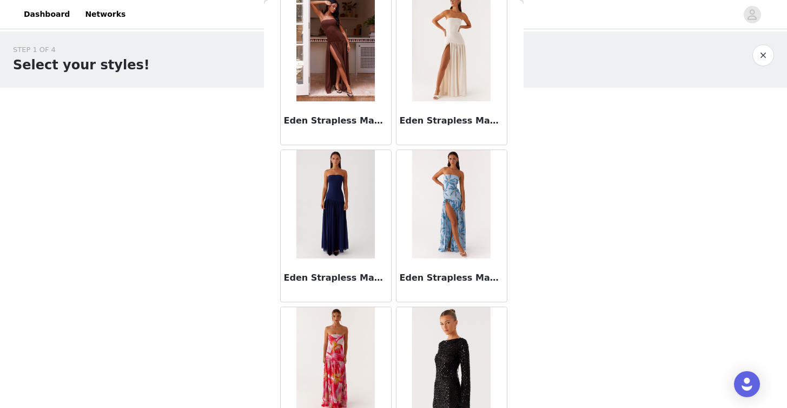
scroll to position [21651, 0]
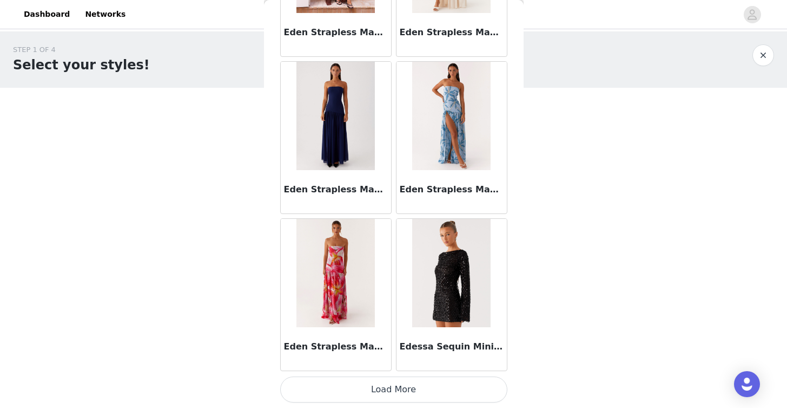
click at [446, 386] on button "Load More" at bounding box center [393, 389] width 227 height 26
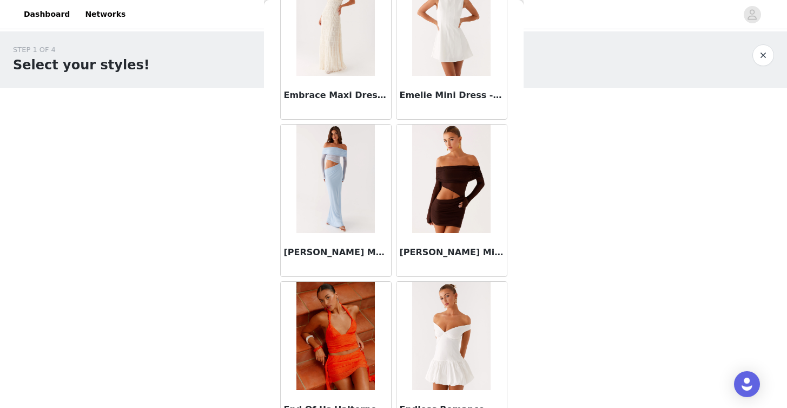
scroll to position [23221, 0]
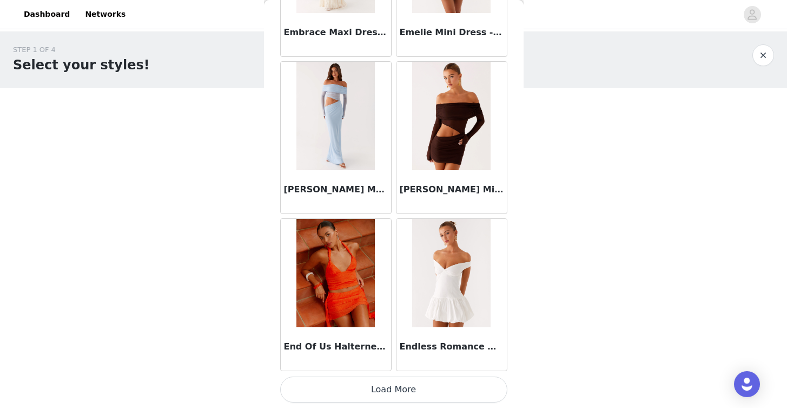
click at [450, 393] on button "Load More" at bounding box center [393, 389] width 227 height 26
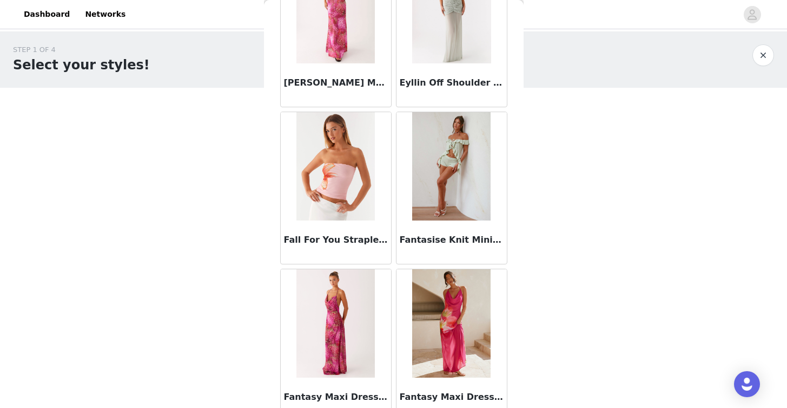
scroll to position [24790, 0]
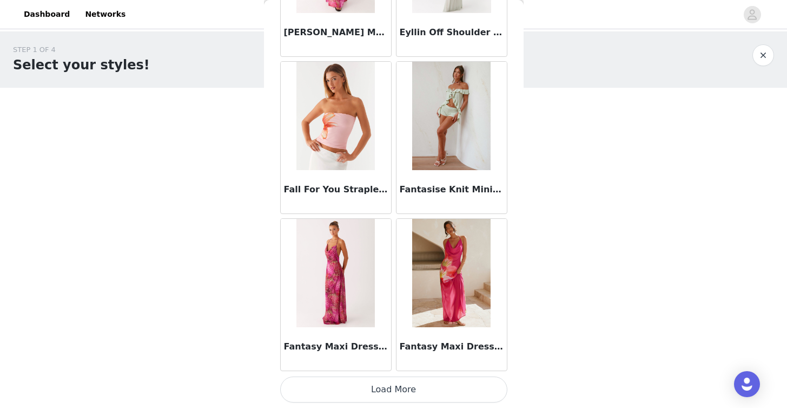
click at [443, 386] on button "Load More" at bounding box center [393, 389] width 227 height 26
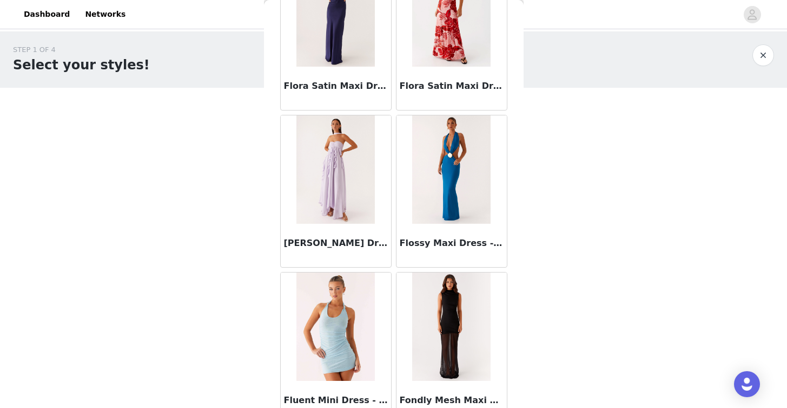
scroll to position [26359, 0]
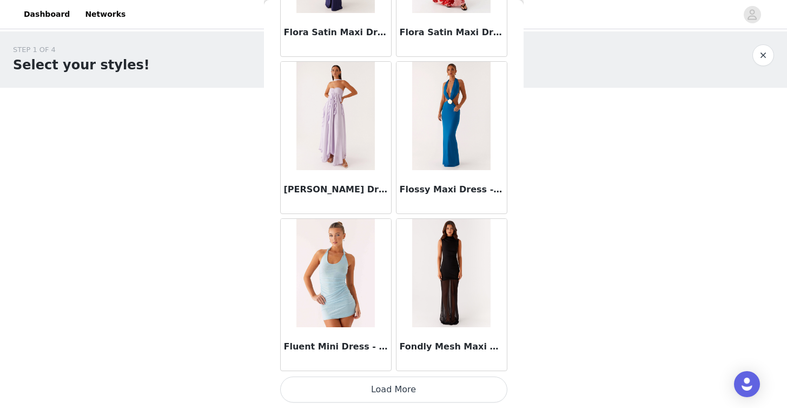
click at [440, 390] on button "Load More" at bounding box center [393, 389] width 227 height 26
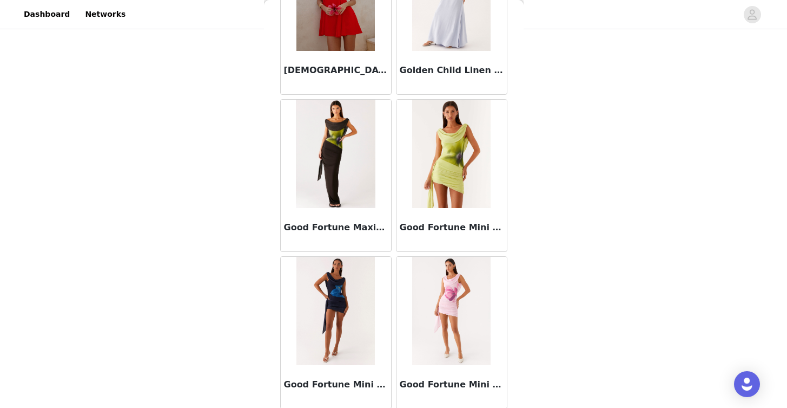
scroll to position [27929, 0]
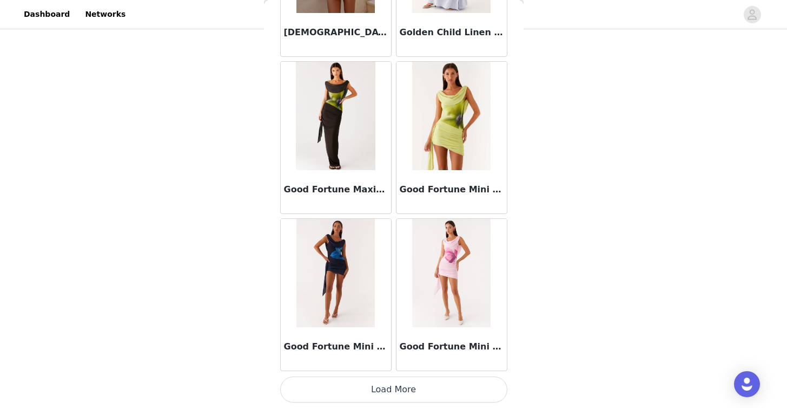
click at [432, 386] on button "Load More" at bounding box center [393, 389] width 227 height 26
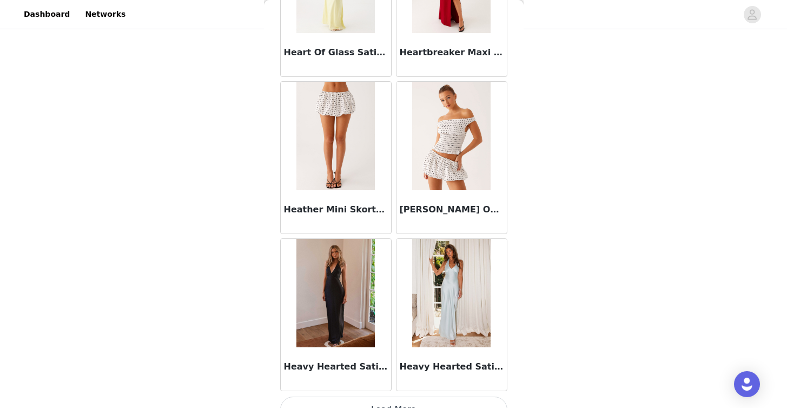
scroll to position [29498, 0]
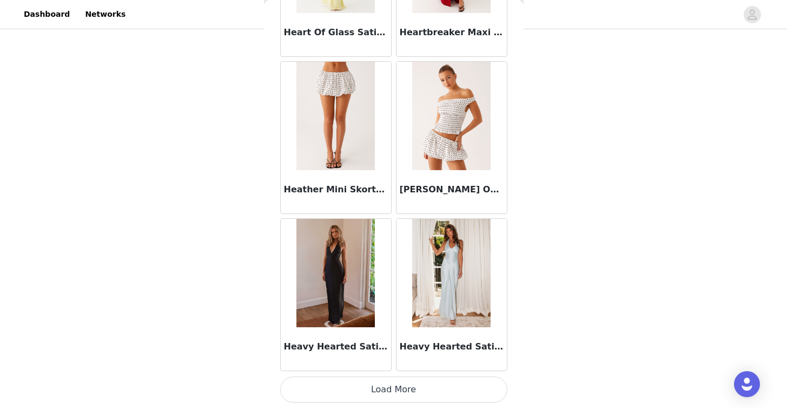
click at [447, 390] on button "Load More" at bounding box center [393, 389] width 227 height 26
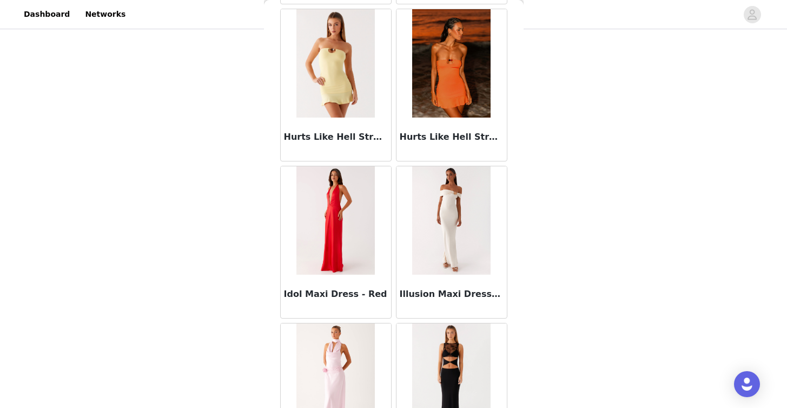
scroll to position [31068, 0]
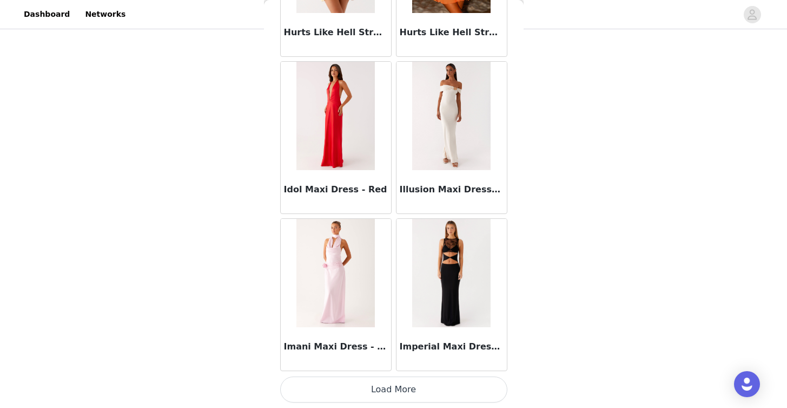
click at [437, 390] on button "Load More" at bounding box center [393, 389] width 227 height 26
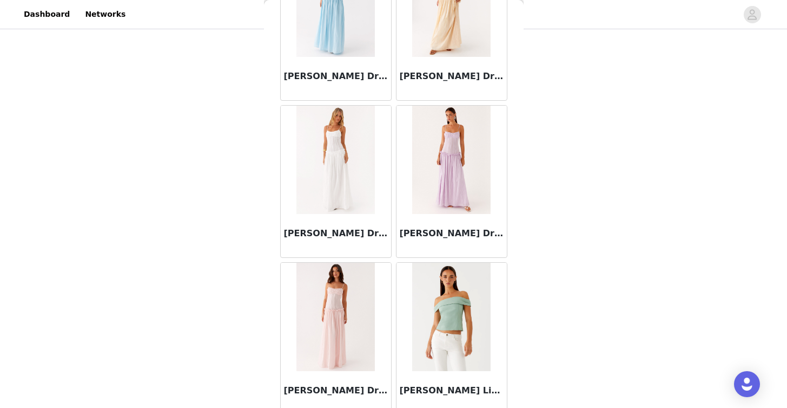
scroll to position [32637, 0]
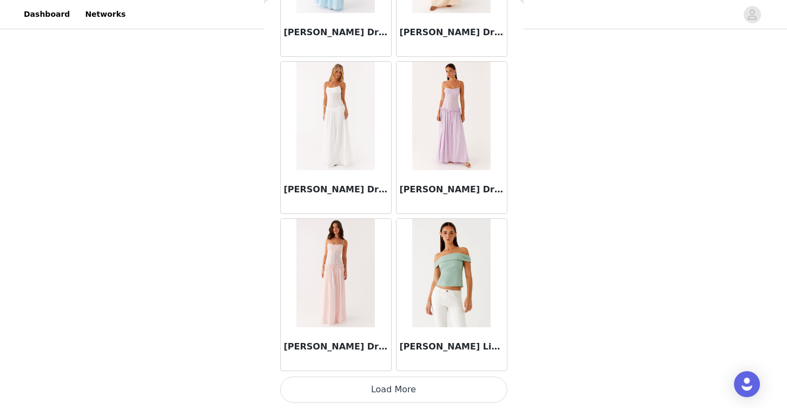
click at [422, 390] on button "Load More" at bounding box center [393, 389] width 227 height 26
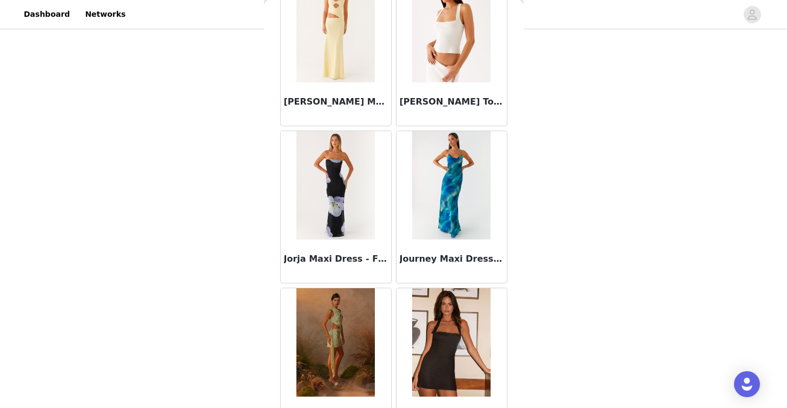
scroll to position [34207, 0]
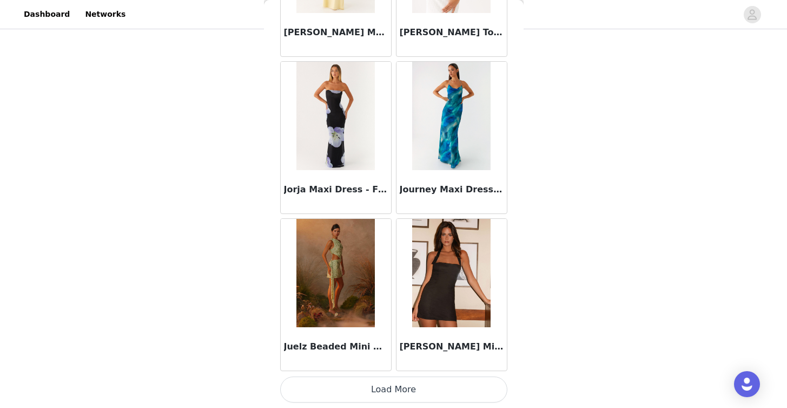
click at [439, 390] on button "Load More" at bounding box center [393, 389] width 227 height 26
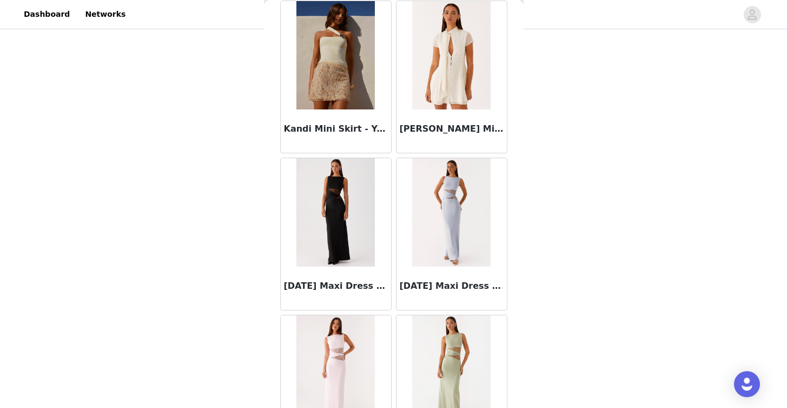
scroll to position [35776, 0]
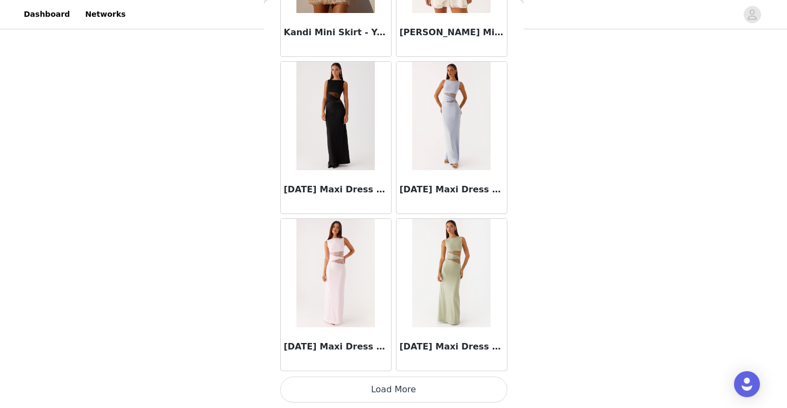
click at [451, 390] on button "Load More" at bounding box center [393, 389] width 227 height 26
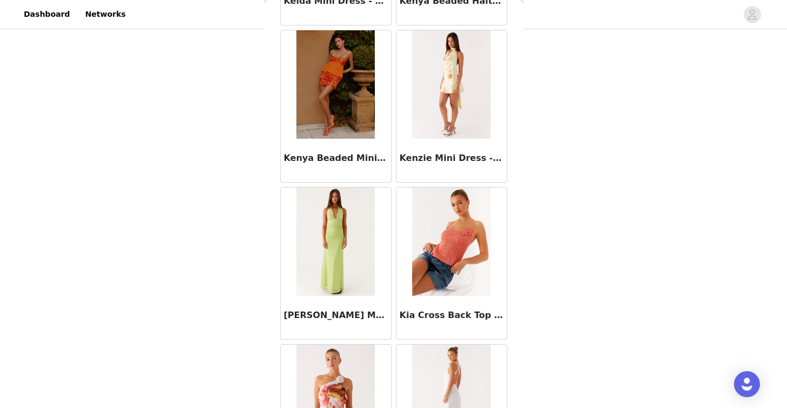
scroll to position [37346, 0]
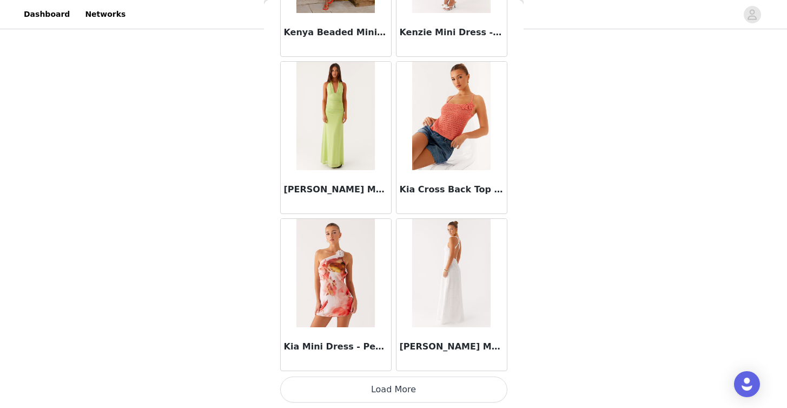
click at [454, 382] on button "Load More" at bounding box center [393, 389] width 227 height 26
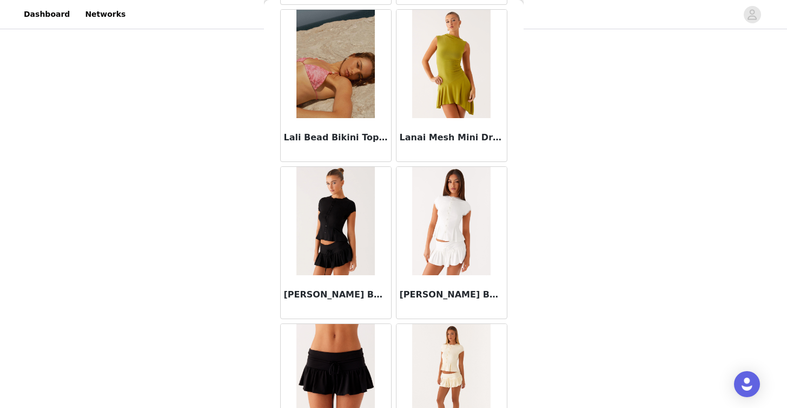
scroll to position [38627, 0]
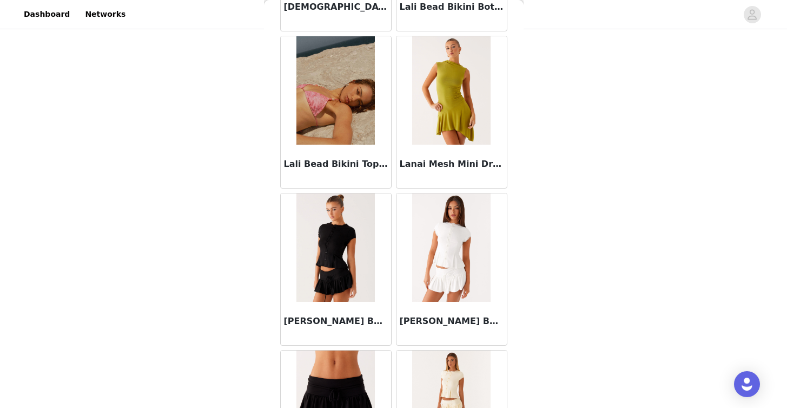
click at [458, 133] on img at bounding box center [451, 90] width 78 height 108
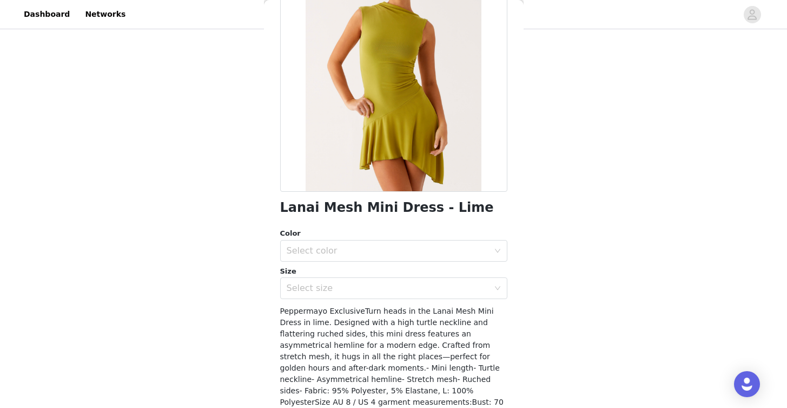
scroll to position [120, 0]
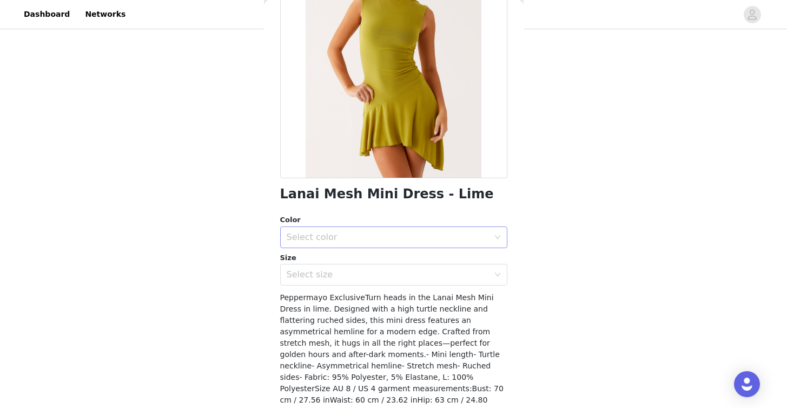
click at [390, 232] on div "Select color" at bounding box center [388, 237] width 202 height 11
click at [387, 261] on li "Lime" at bounding box center [389, 260] width 219 height 17
click at [388, 280] on div "Select size" at bounding box center [390, 274] width 207 height 21
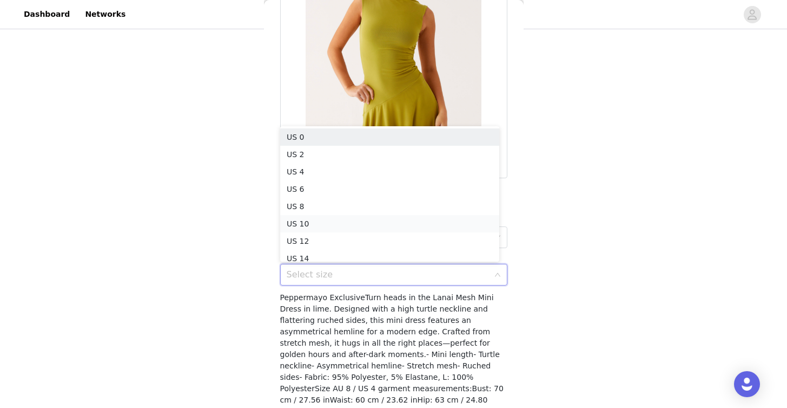
scroll to position [5, 0]
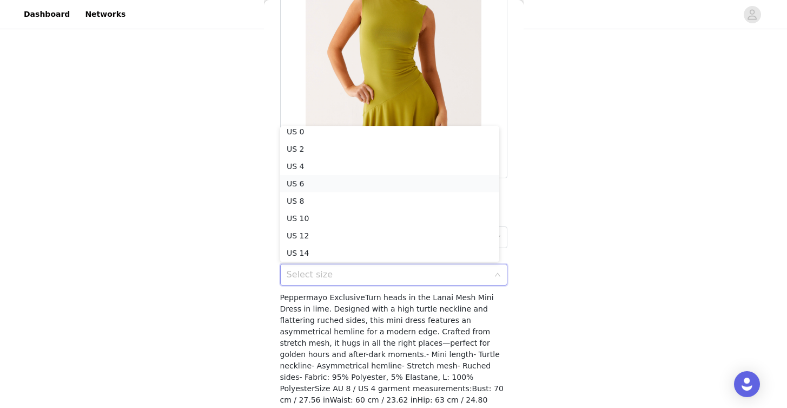
click at [391, 186] on li "US 6" at bounding box center [389, 183] width 219 height 17
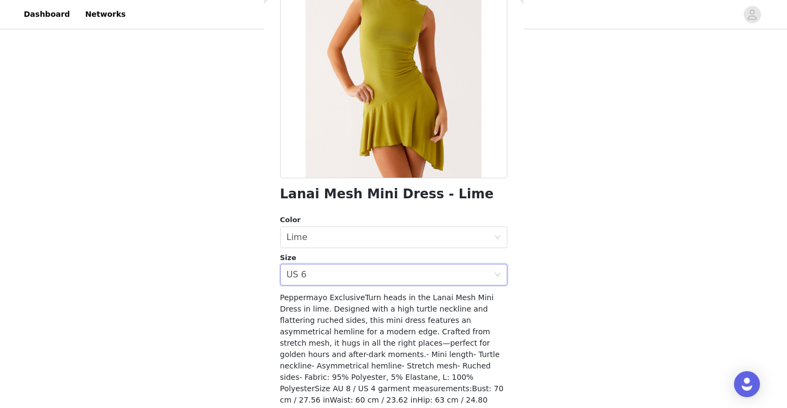
scroll to position [174, 0]
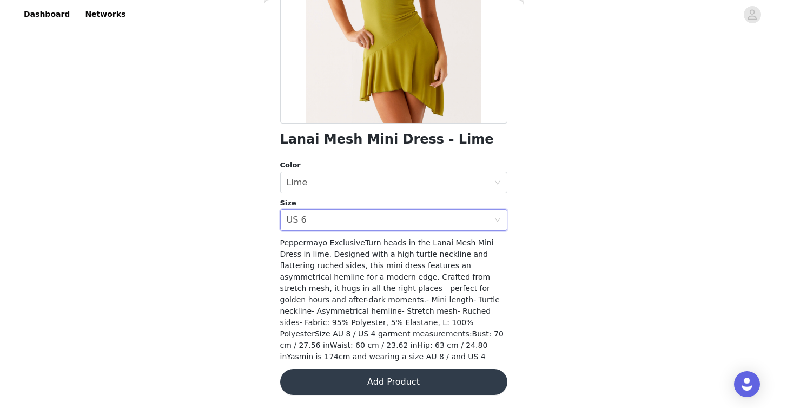
click at [430, 386] on button "Add Product" at bounding box center [393, 382] width 227 height 26
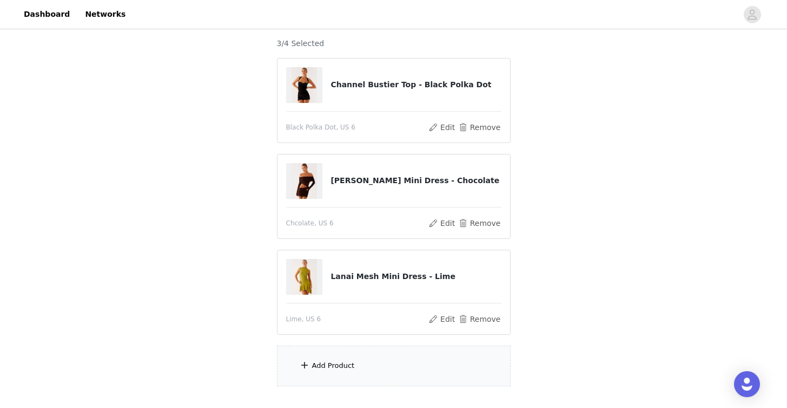
scroll to position [113, 0]
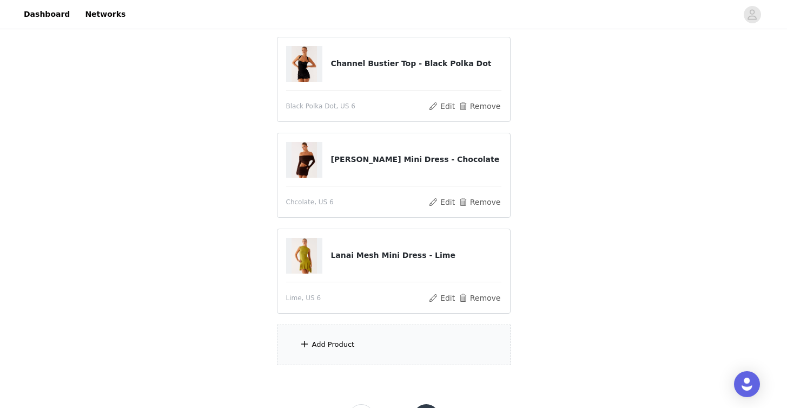
click at [334, 343] on div "Add Product" at bounding box center [333, 344] width 43 height 11
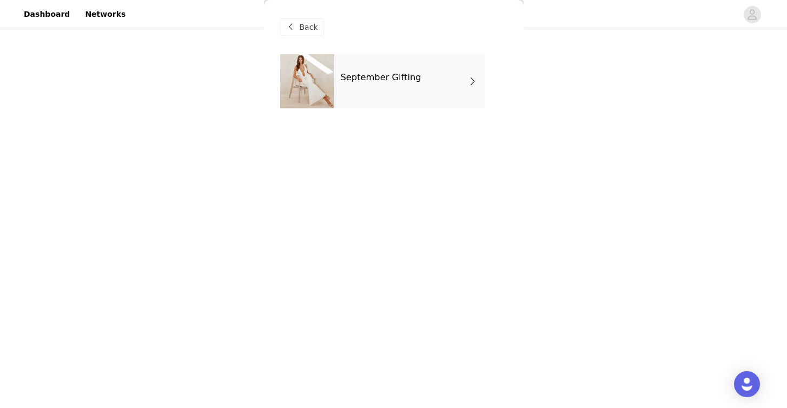
click at [401, 93] on div "September Gifting" at bounding box center [409, 81] width 150 height 54
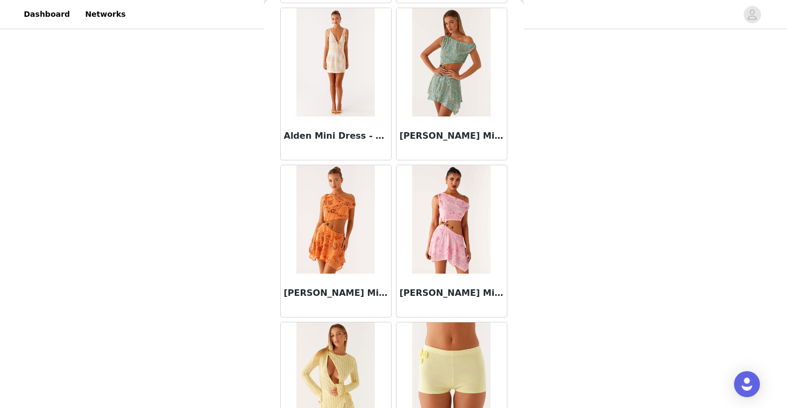
scroll to position [1249, 0]
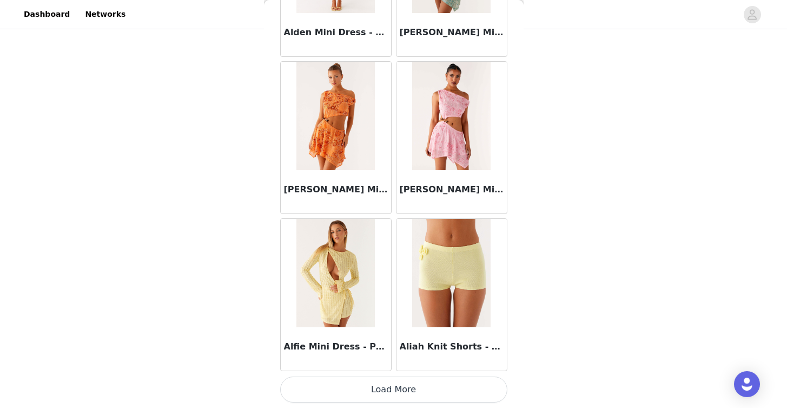
click at [393, 384] on button "Load More" at bounding box center [393, 389] width 227 height 26
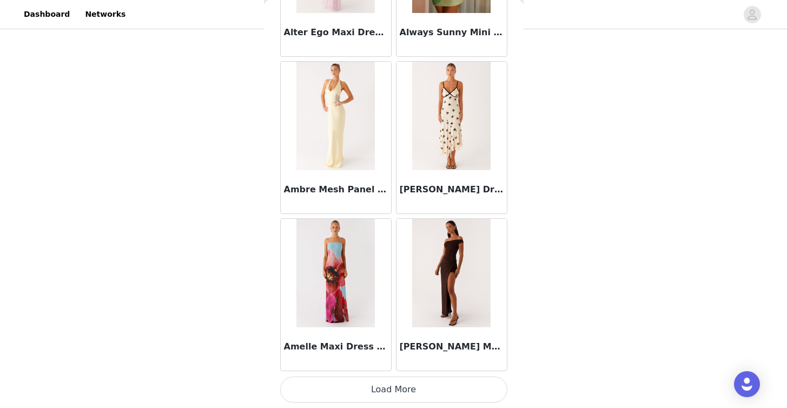
click at [433, 391] on button "Load More" at bounding box center [393, 389] width 227 height 26
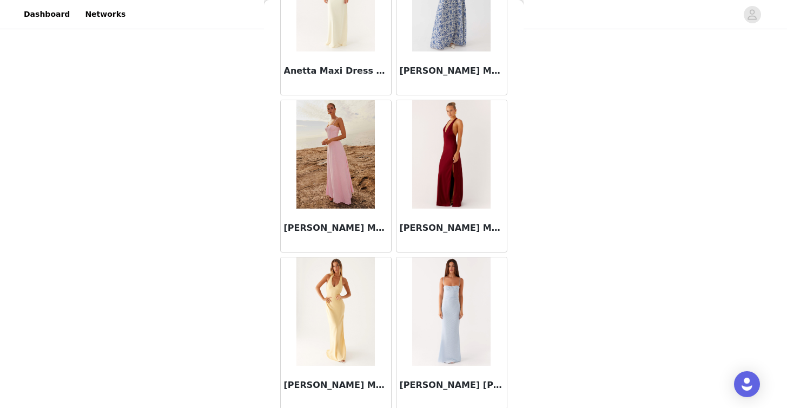
scroll to position [4387, 0]
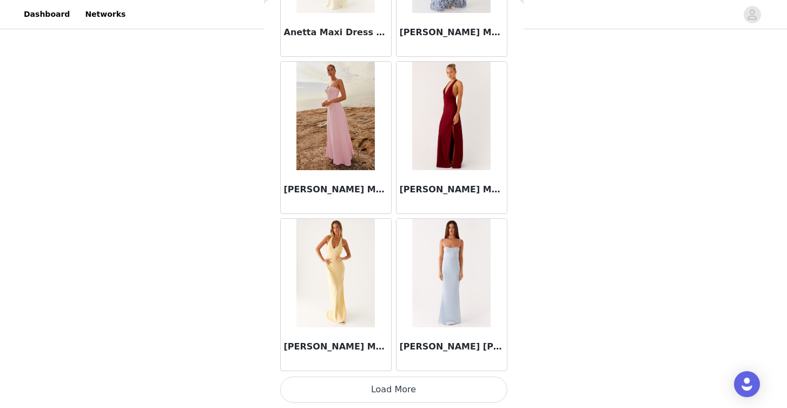
click at [442, 389] on button "Load More" at bounding box center [393, 389] width 227 height 26
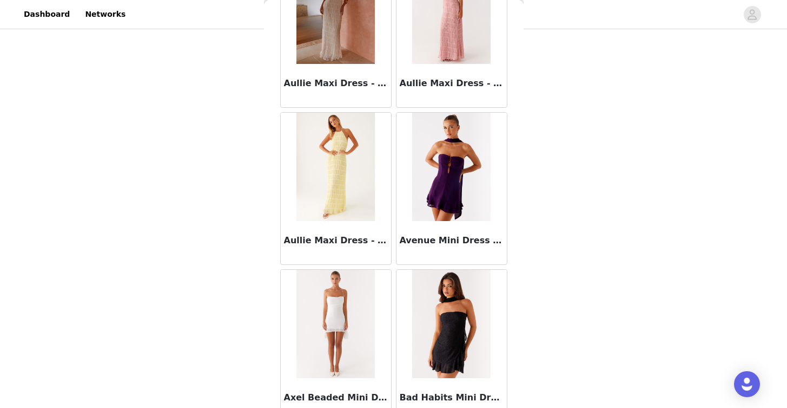
scroll to position [5957, 0]
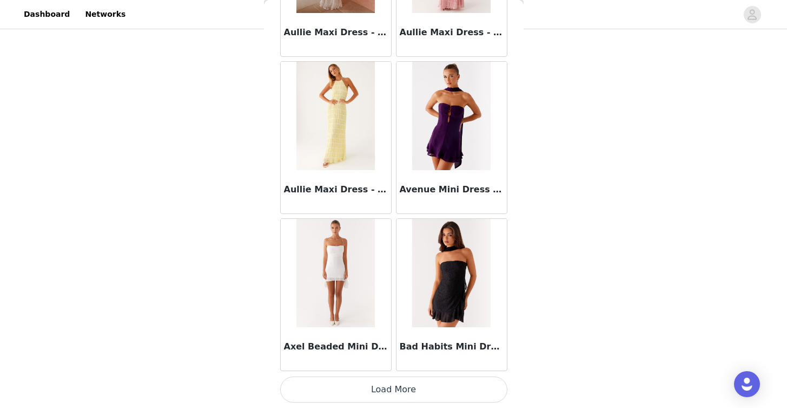
click at [417, 396] on button "Load More" at bounding box center [393, 389] width 227 height 26
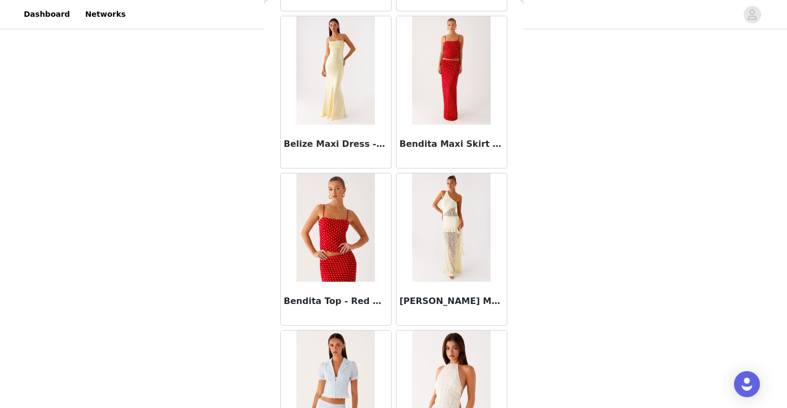
scroll to position [7252, 0]
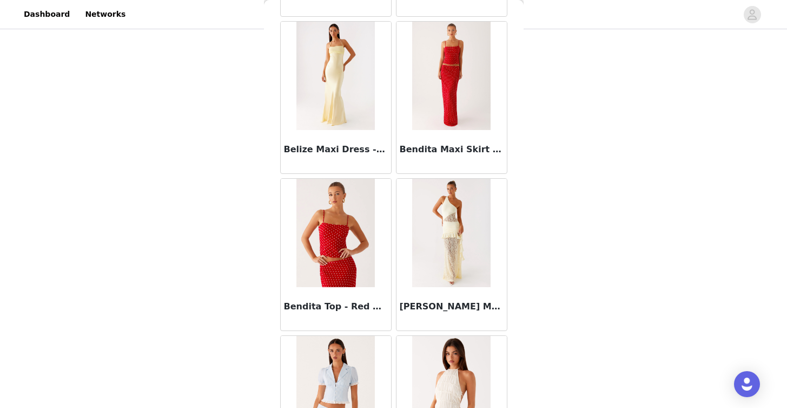
click at [340, 271] on img at bounding box center [336, 233] width 78 height 108
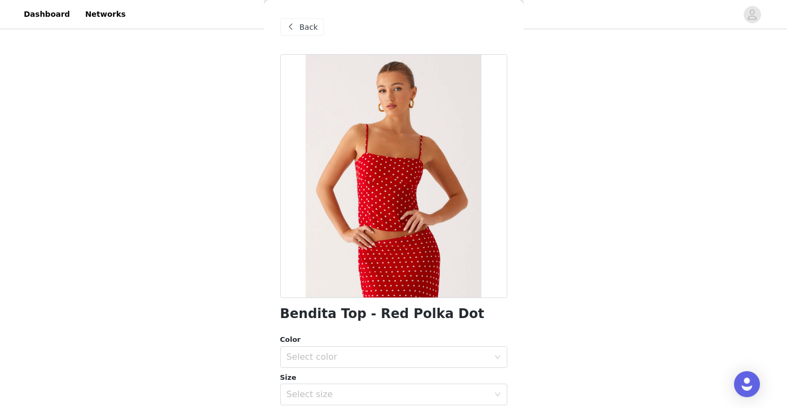
scroll to position [163, 0]
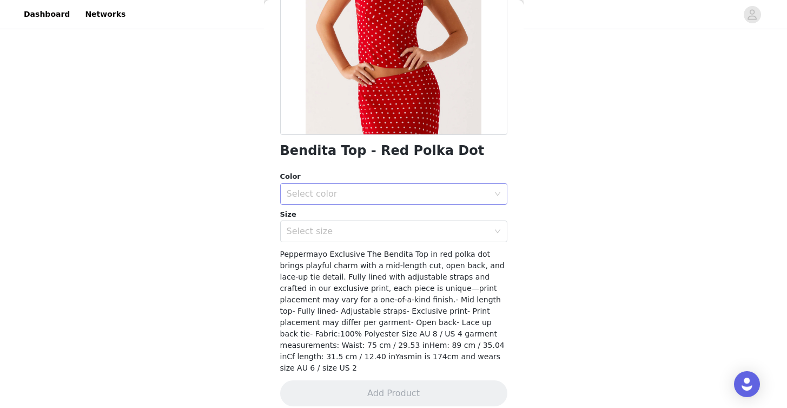
click at [403, 193] on div "Select color" at bounding box center [388, 193] width 202 height 11
click at [389, 213] on li "Red Polka Dot" at bounding box center [389, 217] width 219 height 17
click at [389, 228] on div "Select size" at bounding box center [388, 231] width 202 height 11
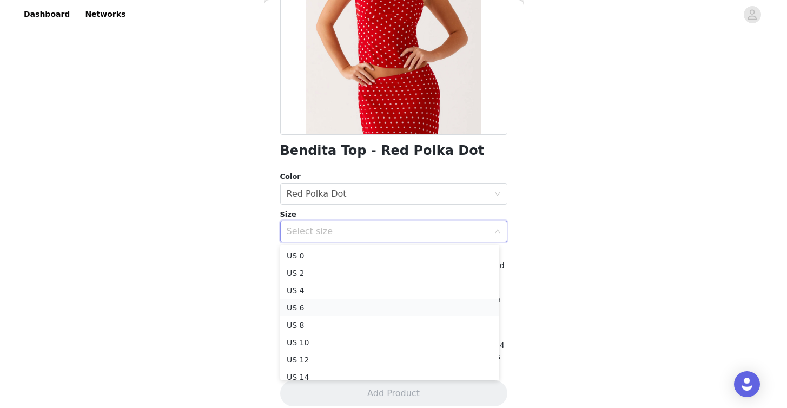
click at [363, 303] on li "US 6" at bounding box center [389, 307] width 219 height 17
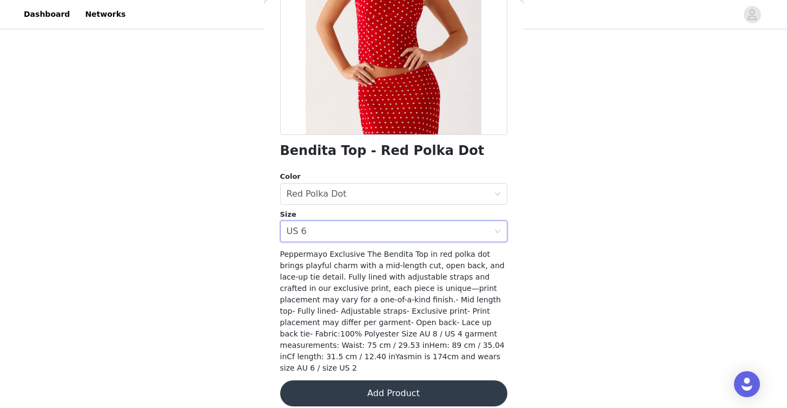
click at [352, 390] on button "Add Product" at bounding box center [393, 393] width 227 height 26
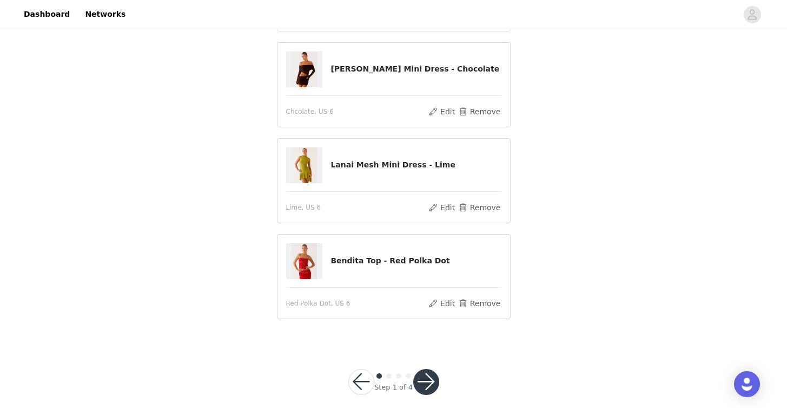
scroll to position [182, 0]
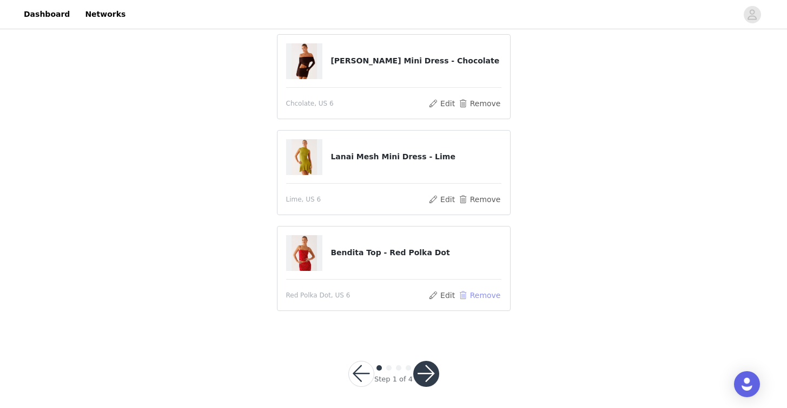
click at [491, 298] on button "Remove" at bounding box center [479, 294] width 43 height 13
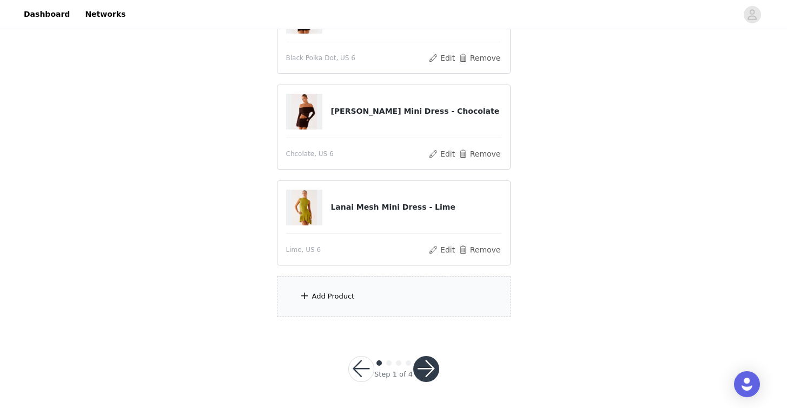
scroll to position [160, 0]
click at [406, 292] on div "Add Product" at bounding box center [394, 297] width 234 height 41
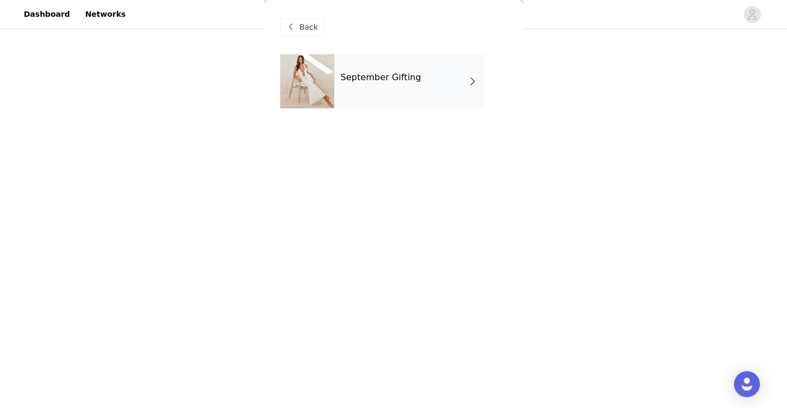
click at [395, 63] on div "September Gifting" at bounding box center [409, 81] width 150 height 54
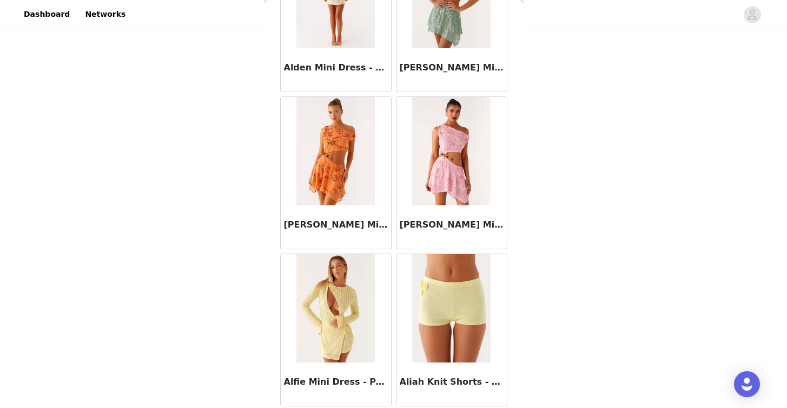
scroll to position [1249, 0]
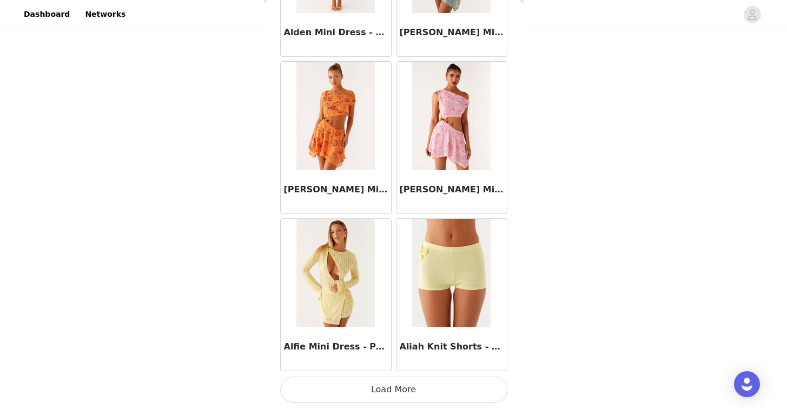
click at [406, 383] on button "Load More" at bounding box center [393, 389] width 227 height 26
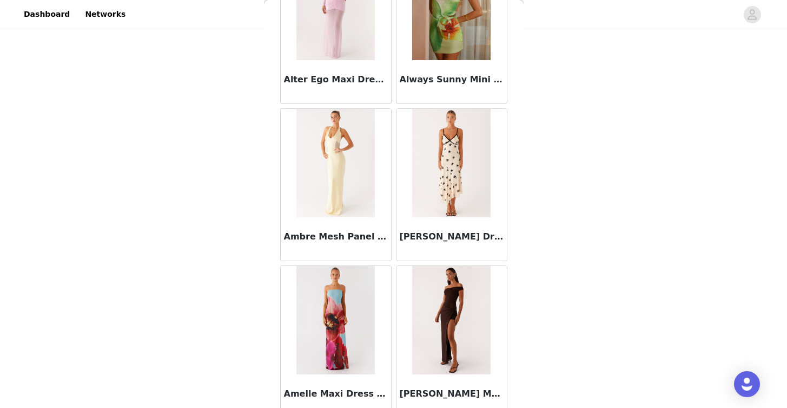
scroll to position [2818, 0]
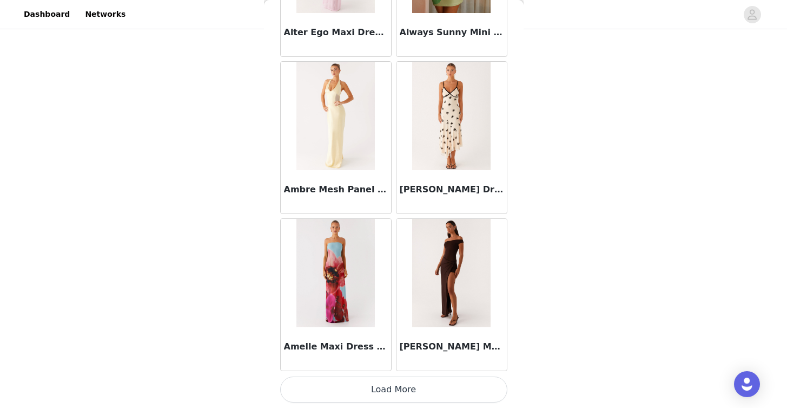
click at [442, 387] on button "Load More" at bounding box center [393, 389] width 227 height 26
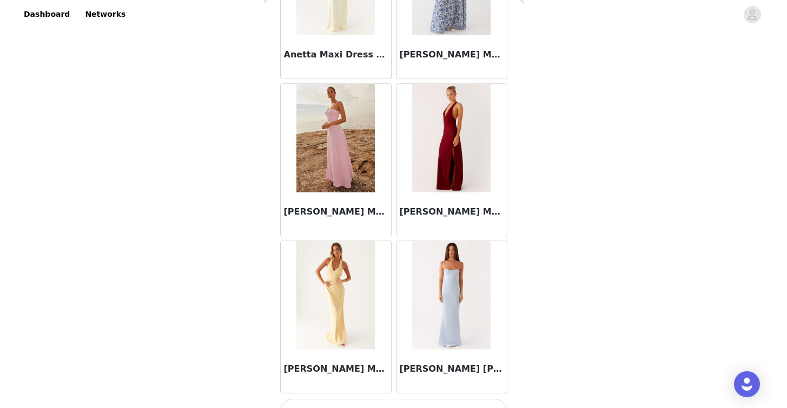
scroll to position [4387, 0]
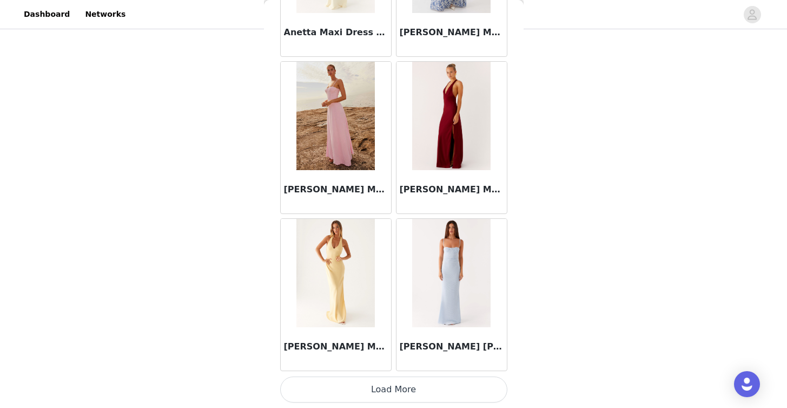
click at [421, 384] on button "Load More" at bounding box center [393, 389] width 227 height 26
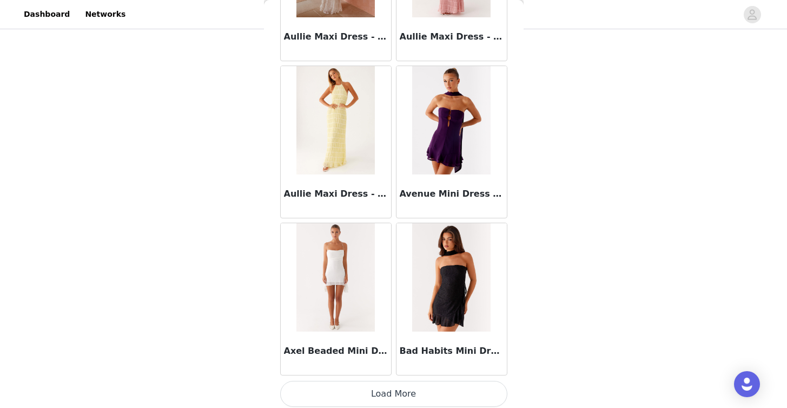
scroll to position [5957, 0]
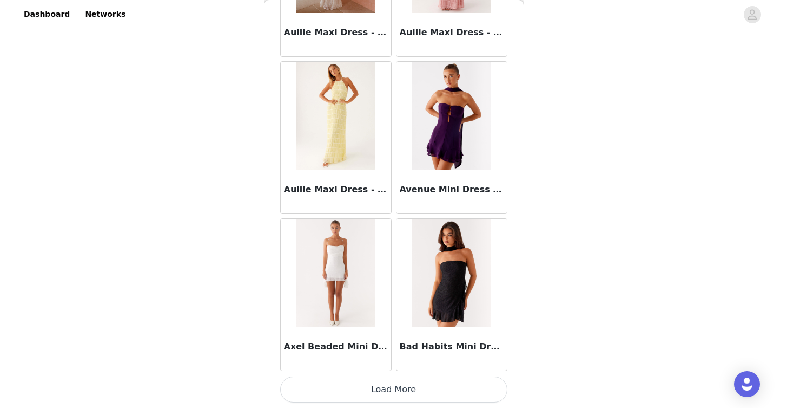
click at [419, 393] on button "Load More" at bounding box center [393, 389] width 227 height 26
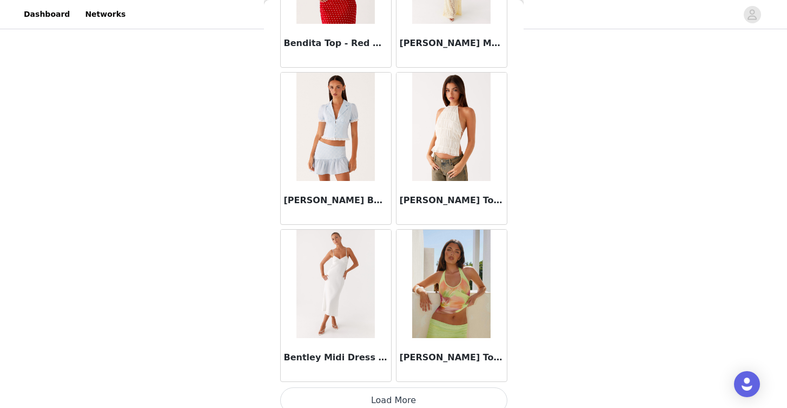
scroll to position [7526, 0]
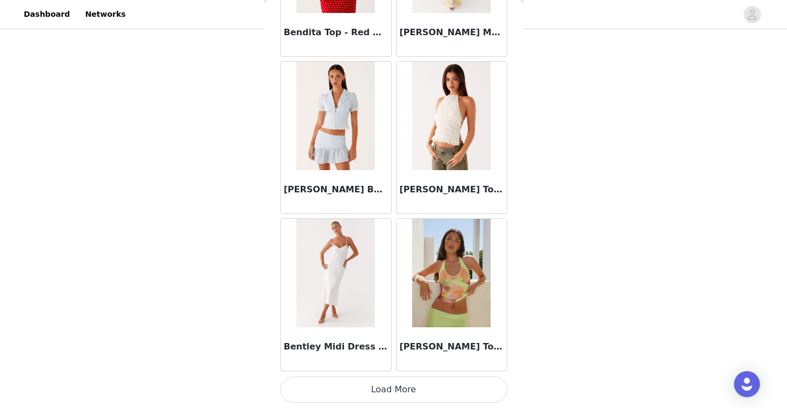
click at [441, 383] on button "Load More" at bounding box center [393, 389] width 227 height 26
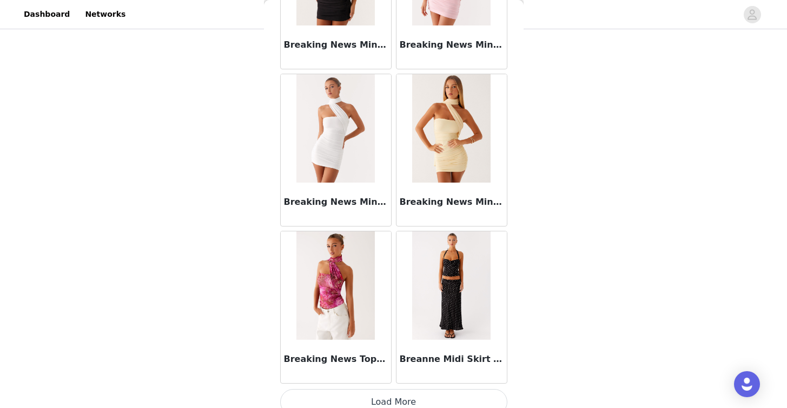
scroll to position [9096, 0]
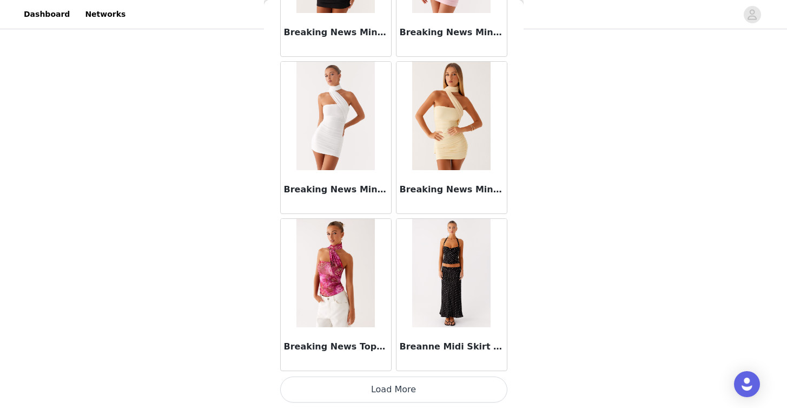
click at [436, 383] on button "Load More" at bounding box center [393, 389] width 227 height 26
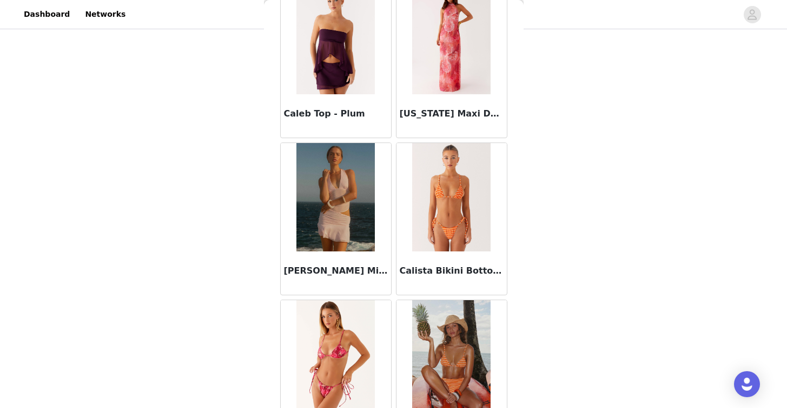
scroll to position [10665, 0]
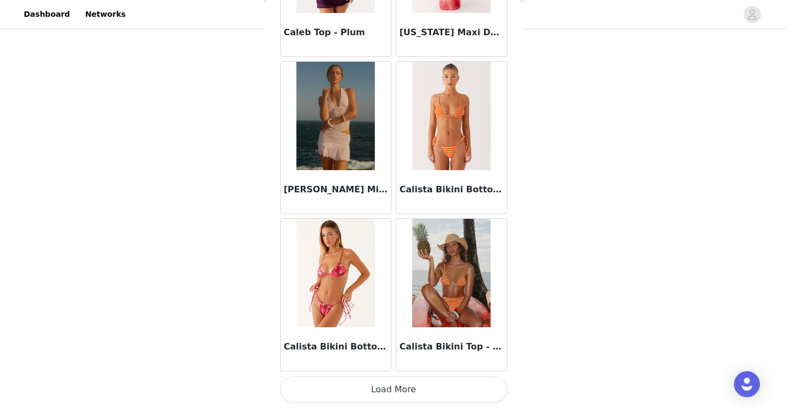
click at [440, 386] on button "Load More" at bounding box center [393, 389] width 227 height 26
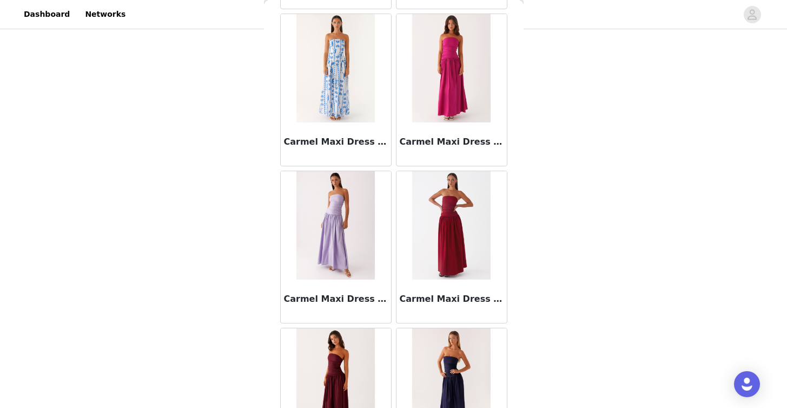
scroll to position [12235, 0]
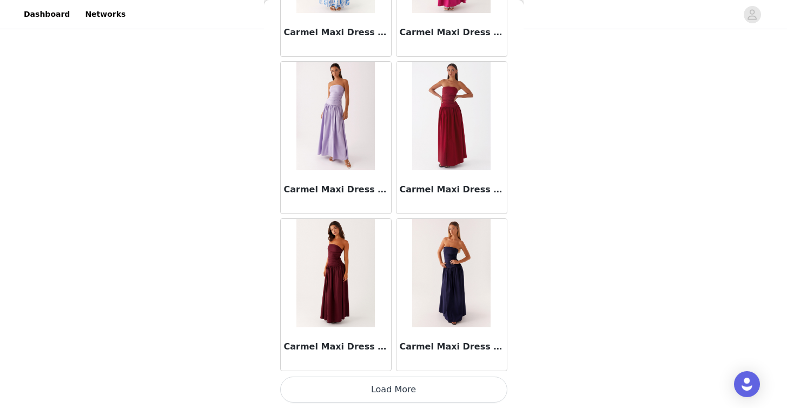
click at [431, 392] on button "Load More" at bounding box center [393, 389] width 227 height 26
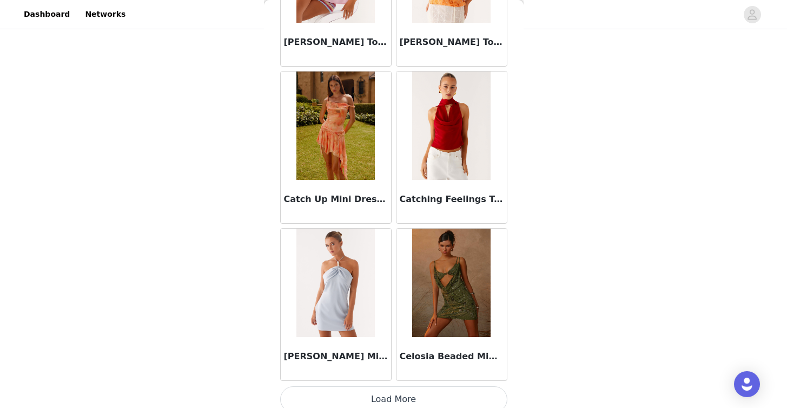
scroll to position [13804, 0]
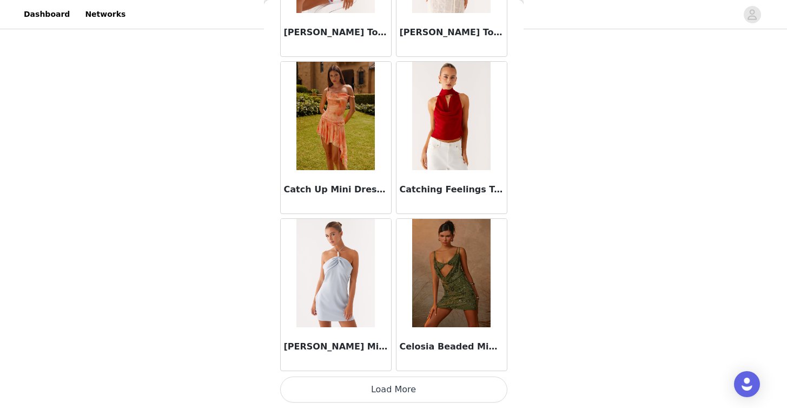
click at [432, 385] on button "Load More" at bounding box center [393, 389] width 227 height 26
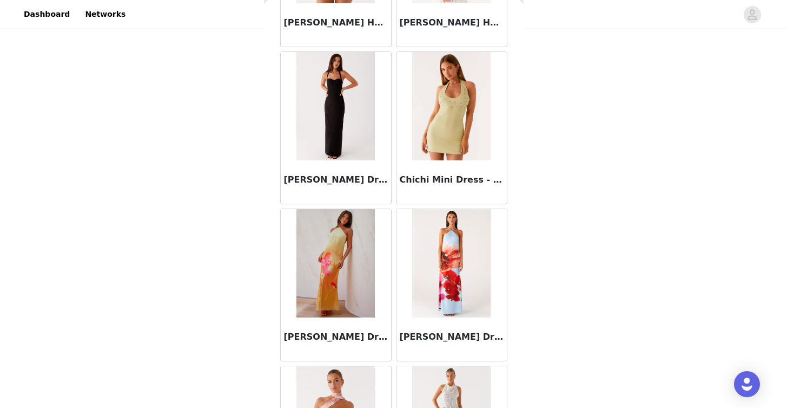
scroll to position [15373, 0]
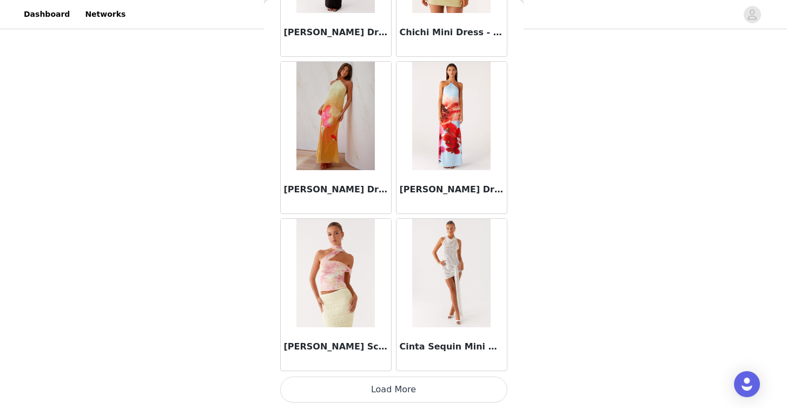
click at [434, 388] on button "Load More" at bounding box center [393, 389] width 227 height 26
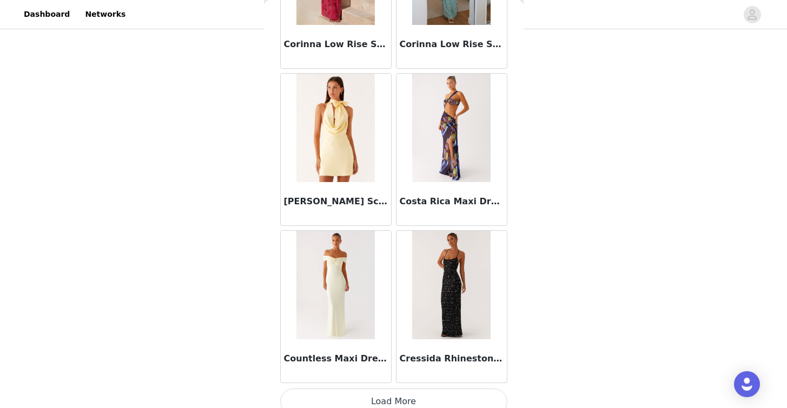
scroll to position [16943, 0]
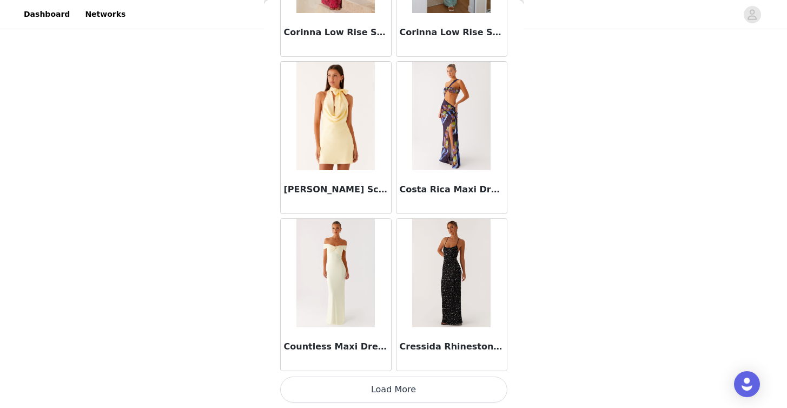
click at [451, 388] on button "Load More" at bounding box center [393, 389] width 227 height 26
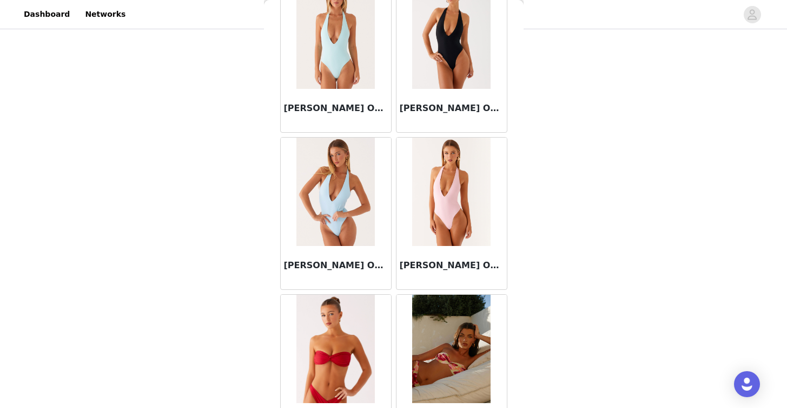
scroll to position [18512, 0]
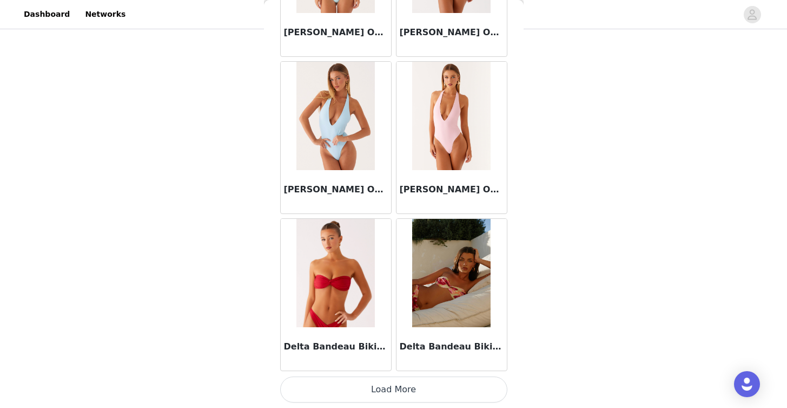
click at [454, 386] on button "Load More" at bounding box center [393, 389] width 227 height 26
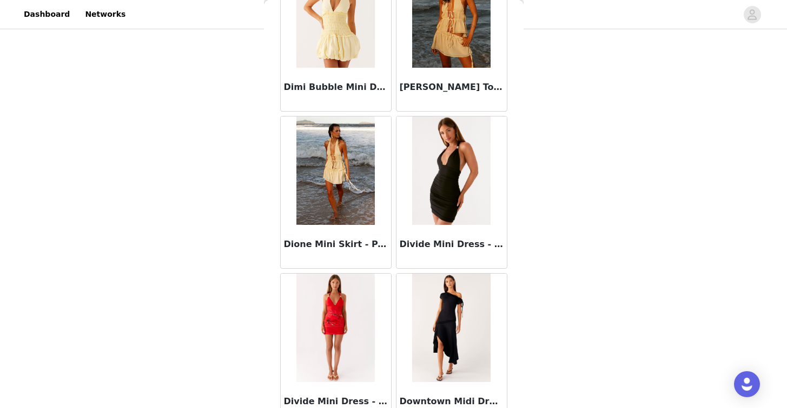
scroll to position [20082, 0]
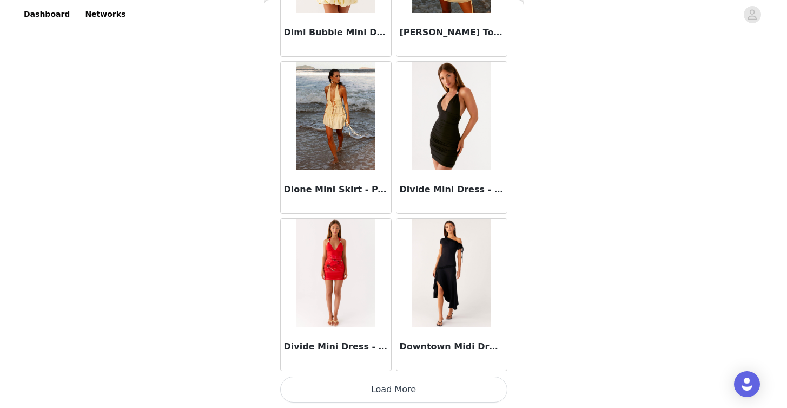
click at [438, 392] on button "Load More" at bounding box center [393, 389] width 227 height 26
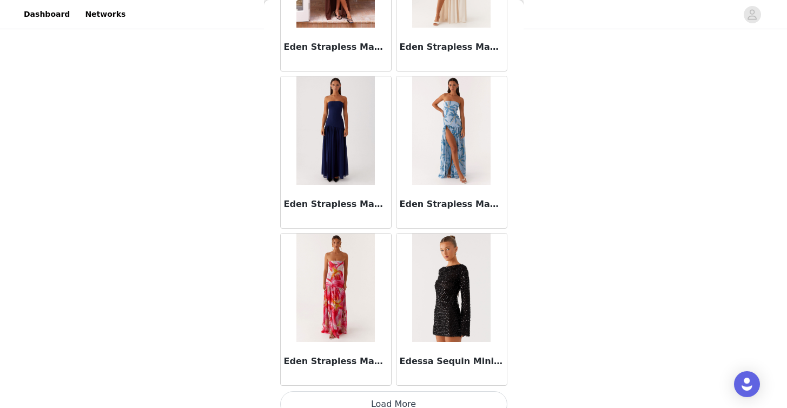
scroll to position [21651, 0]
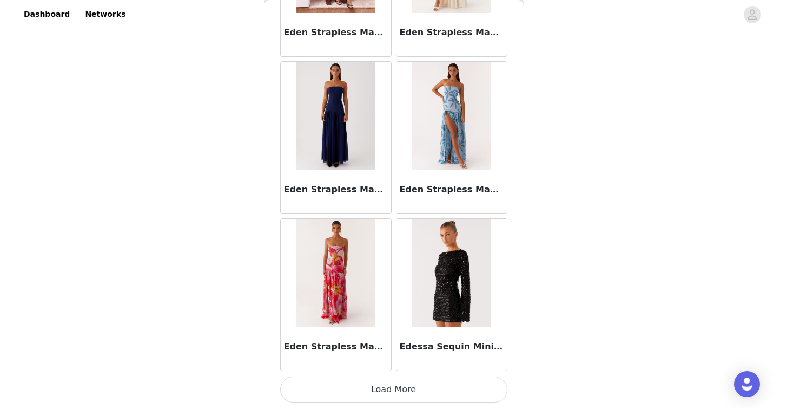
click at [458, 385] on button "Load More" at bounding box center [393, 389] width 227 height 26
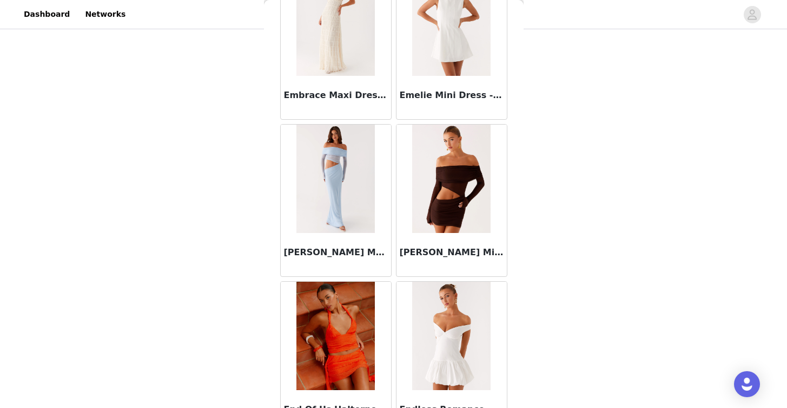
scroll to position [23221, 0]
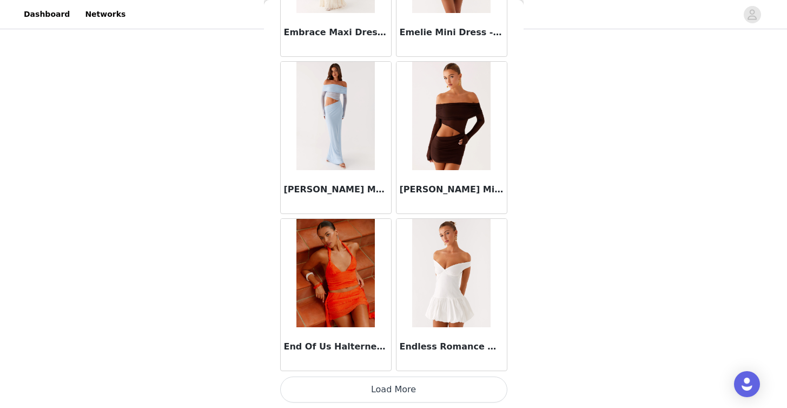
click at [452, 386] on button "Load More" at bounding box center [393, 389] width 227 height 26
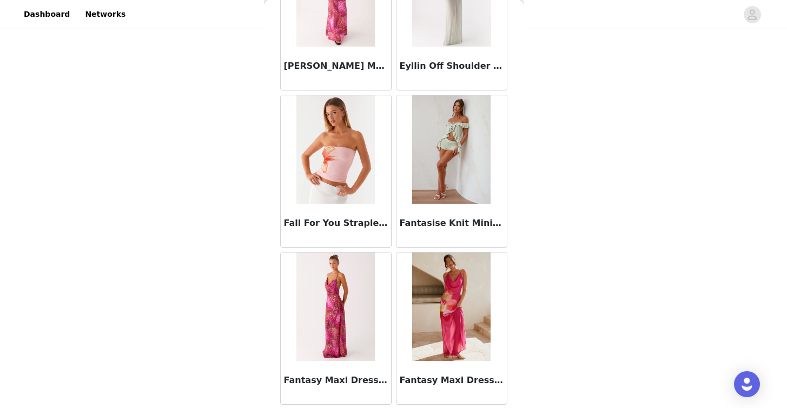
scroll to position [24790, 0]
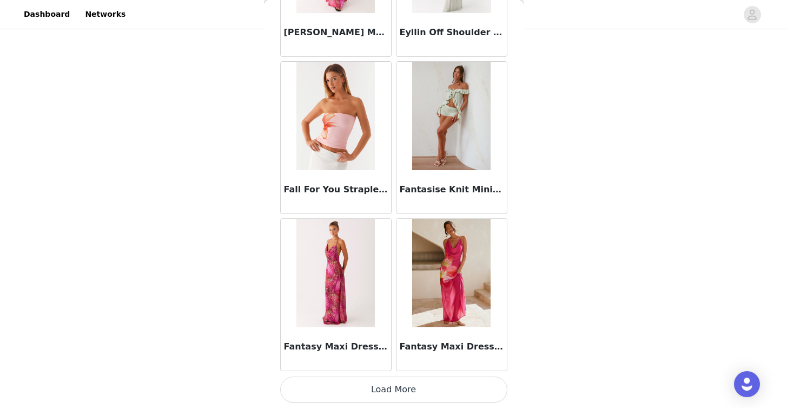
click at [445, 393] on button "Load More" at bounding box center [393, 389] width 227 height 26
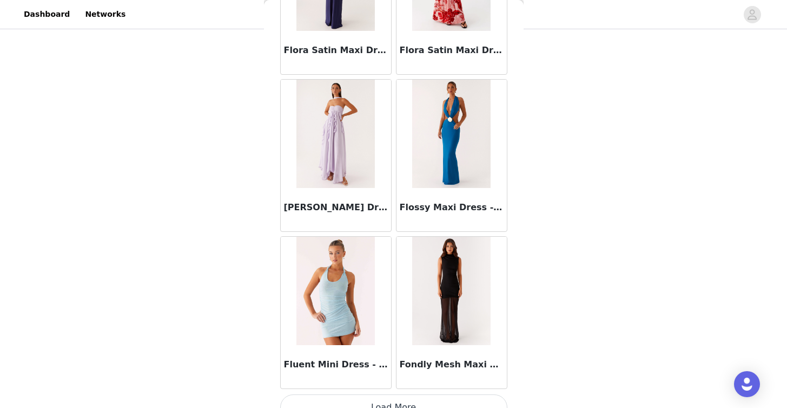
scroll to position [26359, 0]
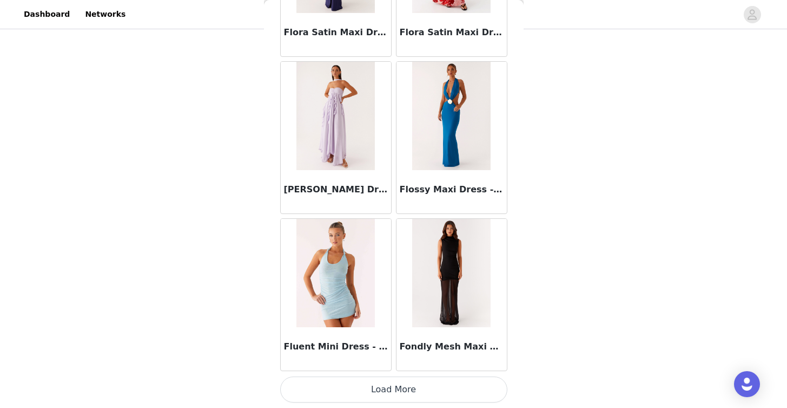
click at [433, 391] on button "Load More" at bounding box center [393, 389] width 227 height 26
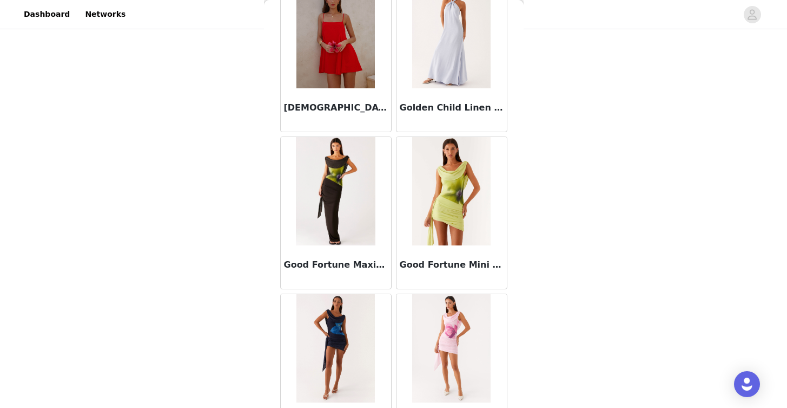
scroll to position [27929, 0]
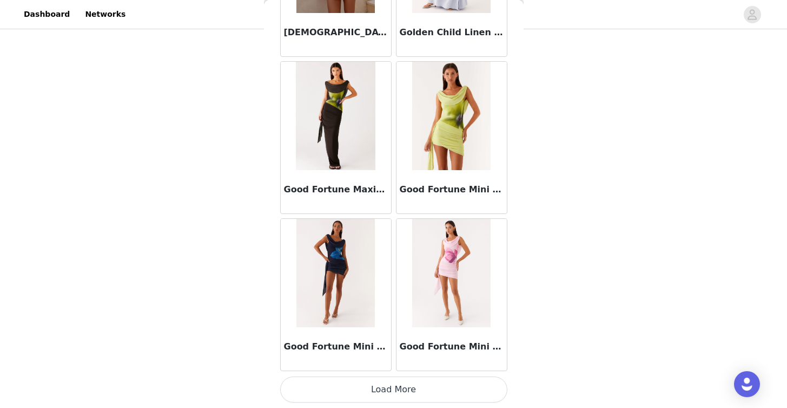
click at [421, 389] on button "Load More" at bounding box center [393, 389] width 227 height 26
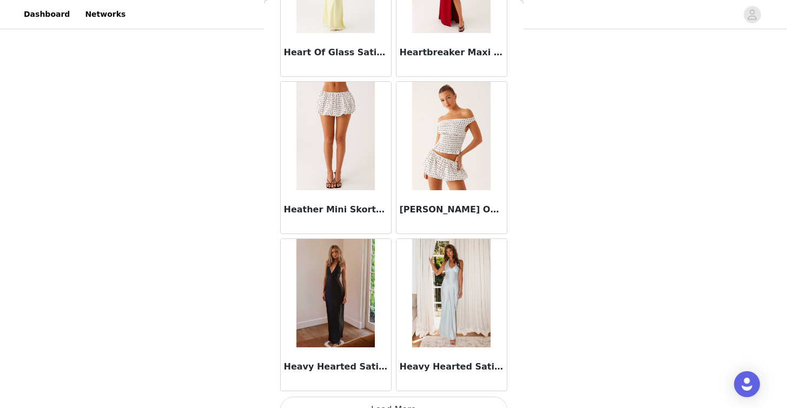
scroll to position [29498, 0]
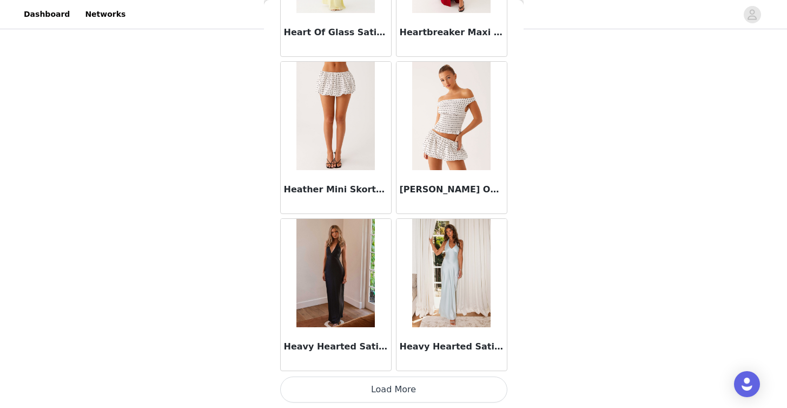
click at [448, 387] on button "Load More" at bounding box center [393, 389] width 227 height 26
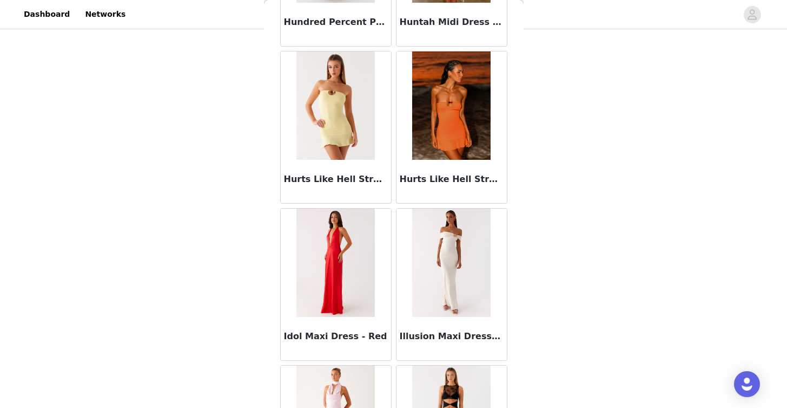
scroll to position [31068, 0]
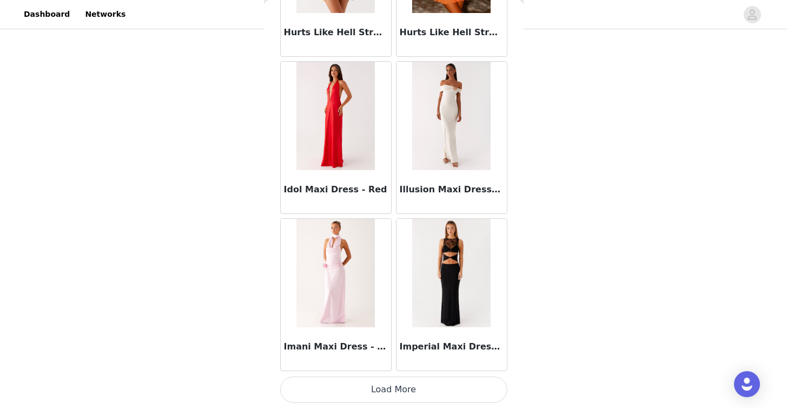
click at [457, 380] on button "Load More" at bounding box center [393, 389] width 227 height 26
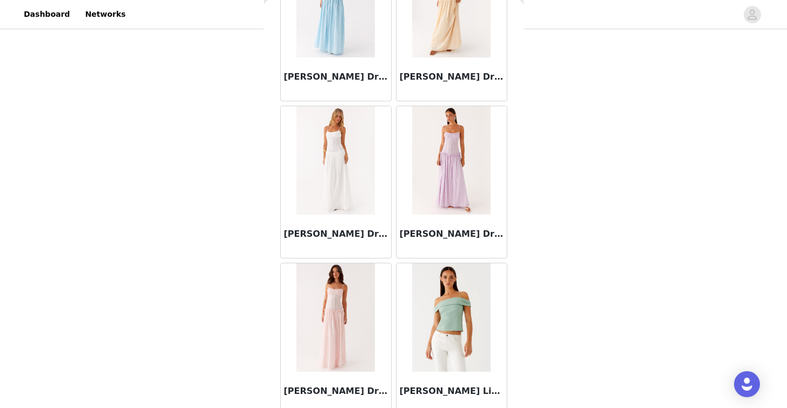
scroll to position [32637, 0]
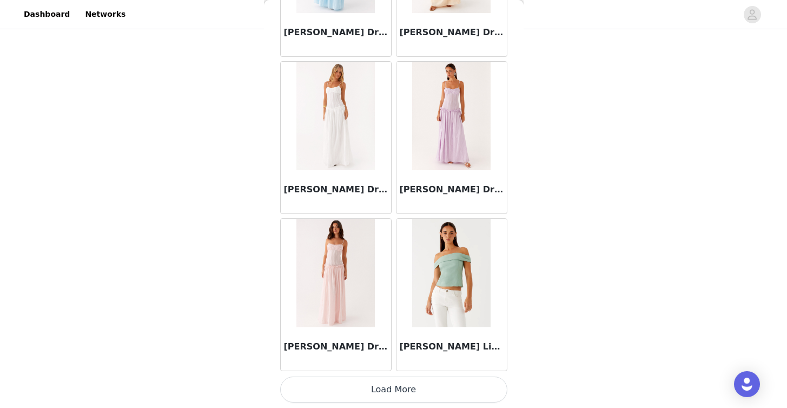
click at [459, 386] on button "Load More" at bounding box center [393, 389] width 227 height 26
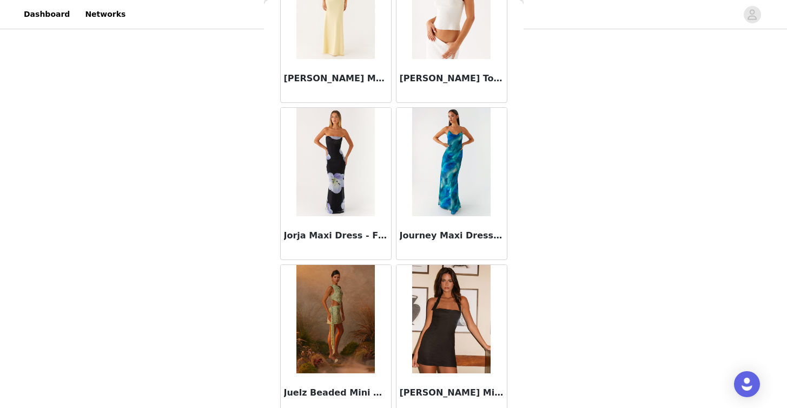
scroll to position [34207, 0]
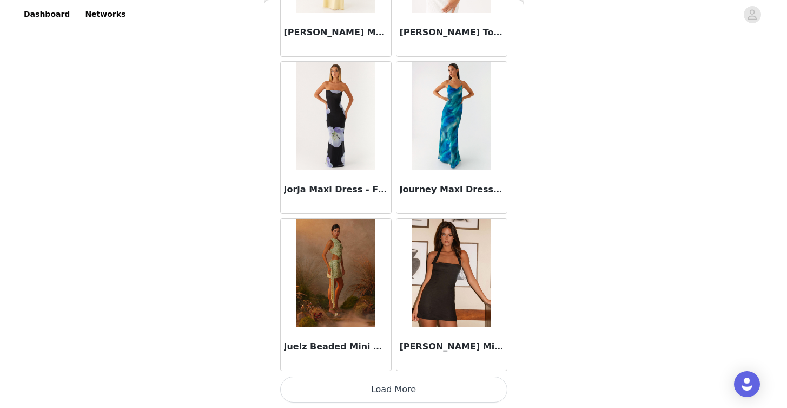
click at [431, 384] on button "Load More" at bounding box center [393, 389] width 227 height 26
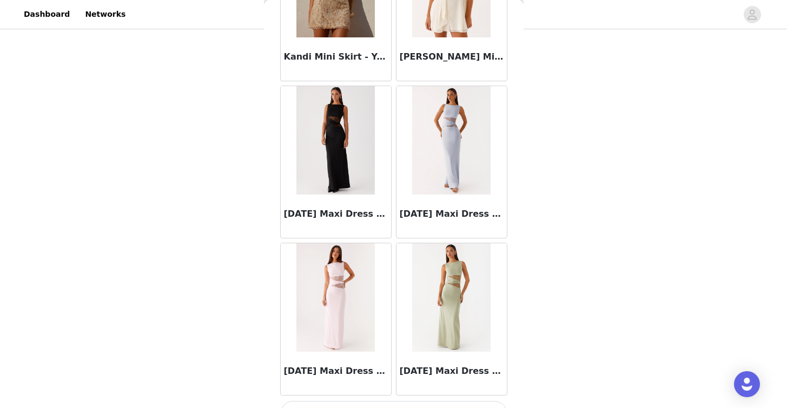
scroll to position [35776, 0]
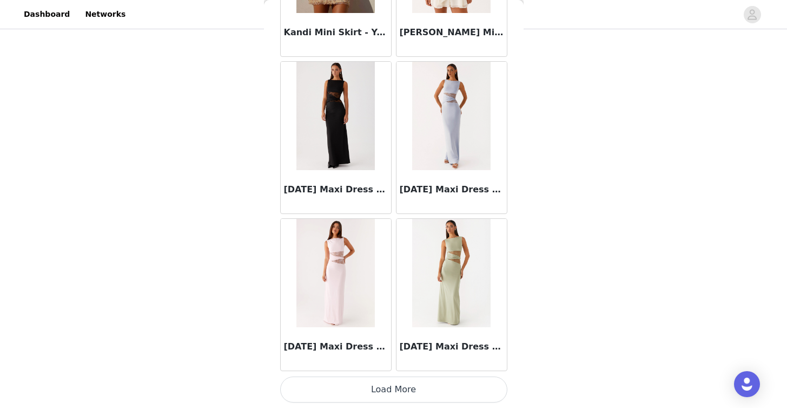
click at [466, 383] on button "Load More" at bounding box center [393, 389] width 227 height 26
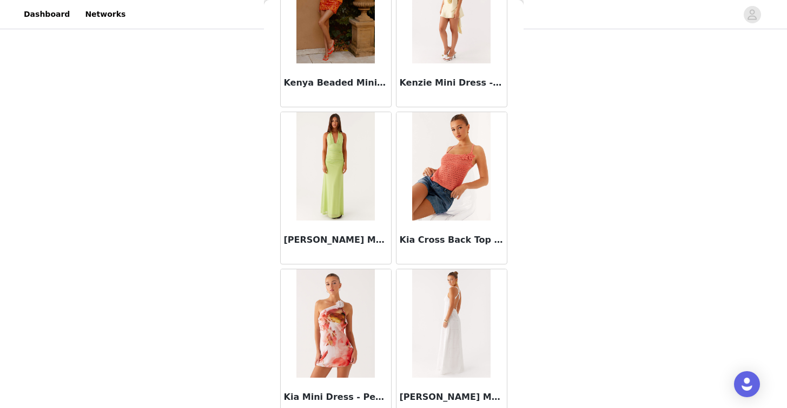
scroll to position [37346, 0]
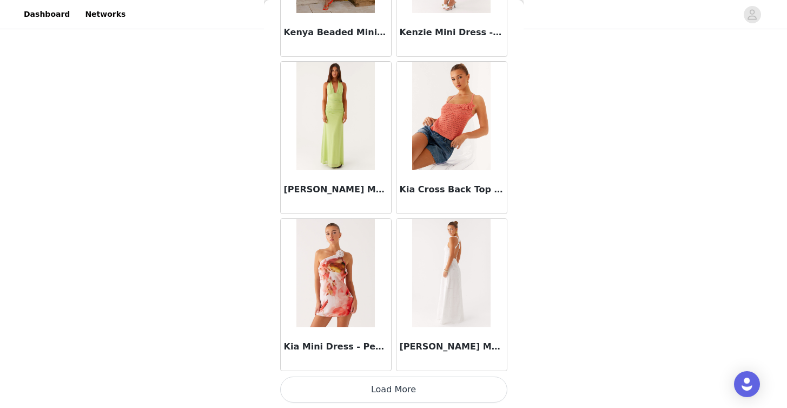
click at [405, 385] on button "Load More" at bounding box center [393, 389] width 227 height 26
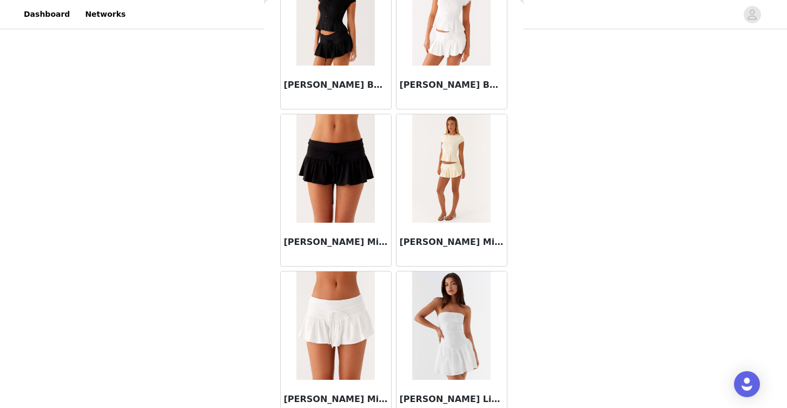
scroll to position [38915, 0]
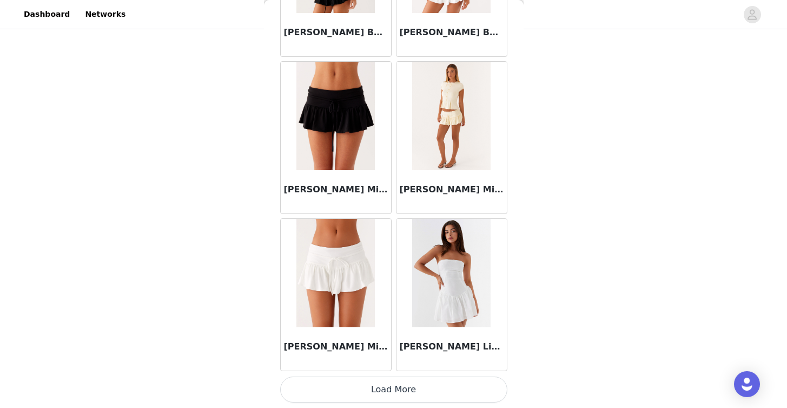
click at [428, 392] on button "Load More" at bounding box center [393, 389] width 227 height 26
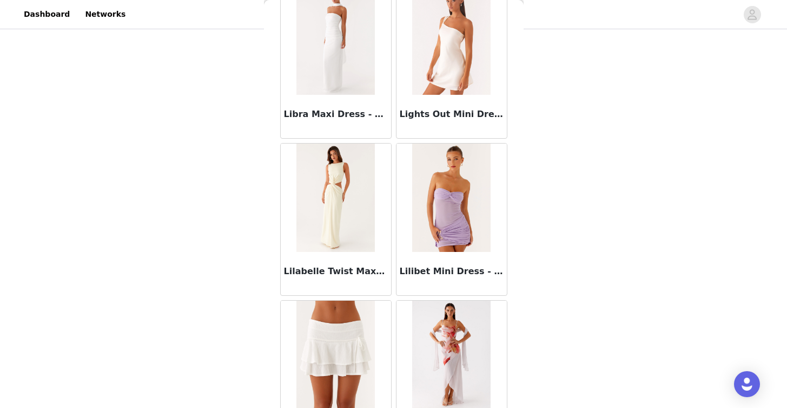
scroll to position [40484, 0]
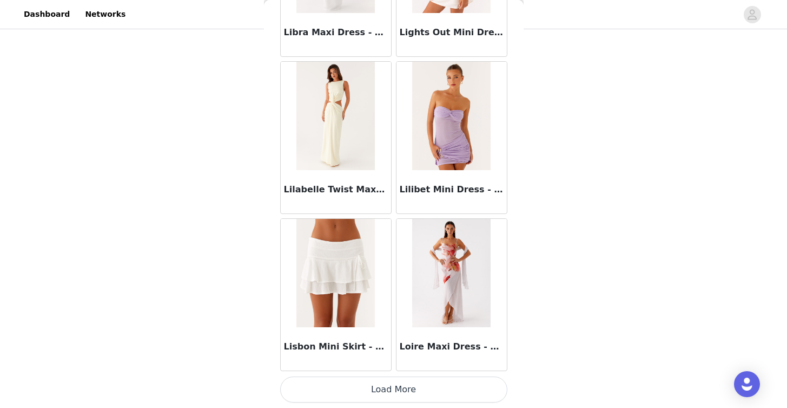
click at [467, 387] on button "Load More" at bounding box center [393, 389] width 227 height 26
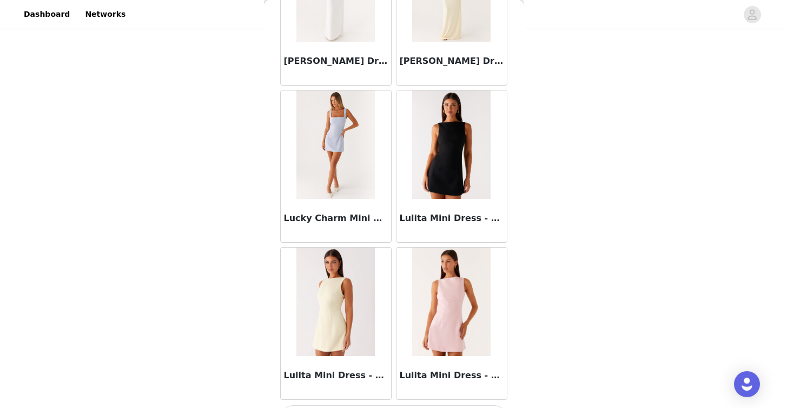
scroll to position [42054, 0]
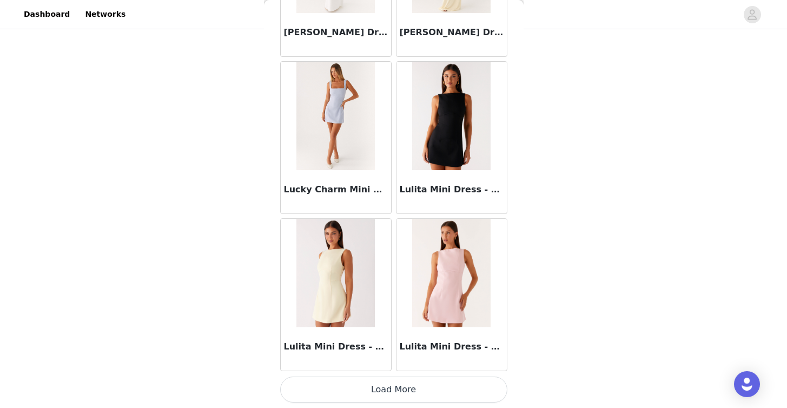
click at [465, 387] on button "Load More" at bounding box center [393, 389] width 227 height 26
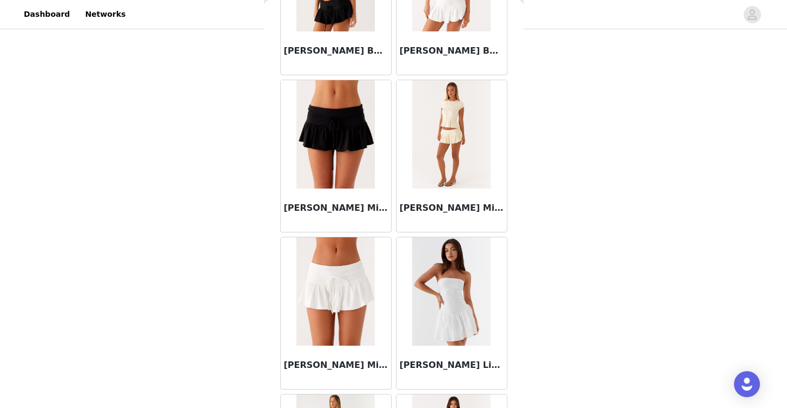
scroll to position [38838, 0]
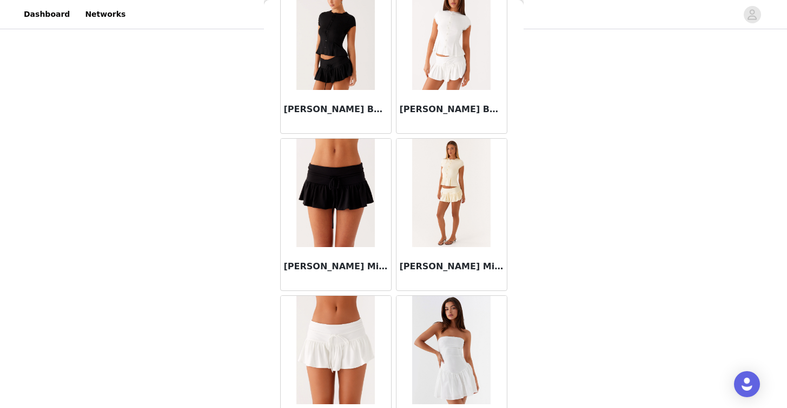
click at [312, 238] on img at bounding box center [336, 193] width 78 height 108
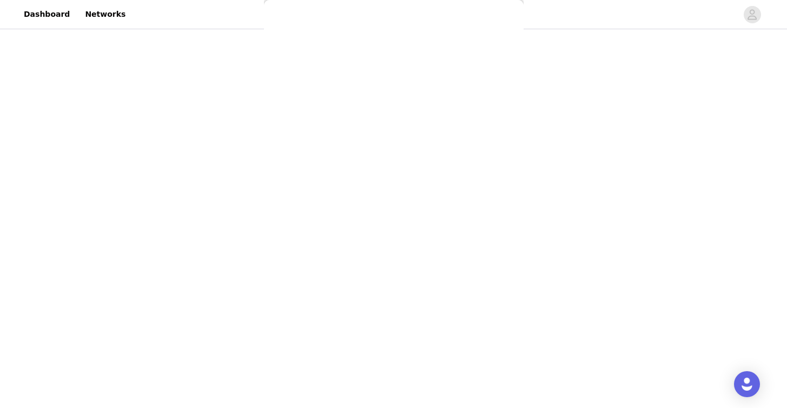
scroll to position [152, 0]
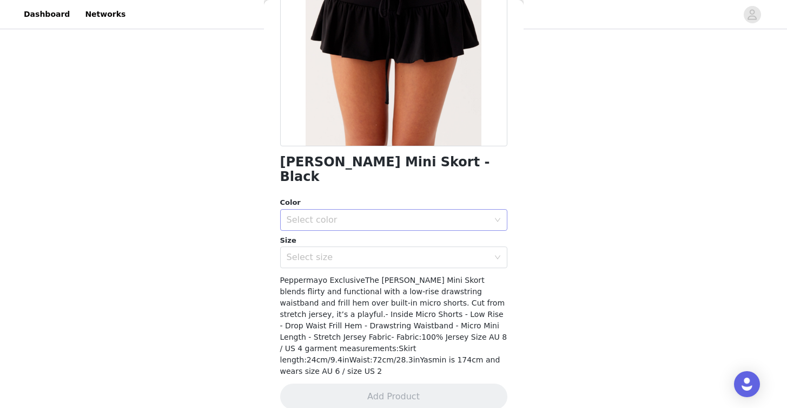
click at [362, 214] on div "Select color" at bounding box center [388, 219] width 202 height 11
click at [359, 234] on li "Black" at bounding box center [389, 228] width 219 height 17
click at [357, 252] on div "Select size" at bounding box center [388, 257] width 202 height 11
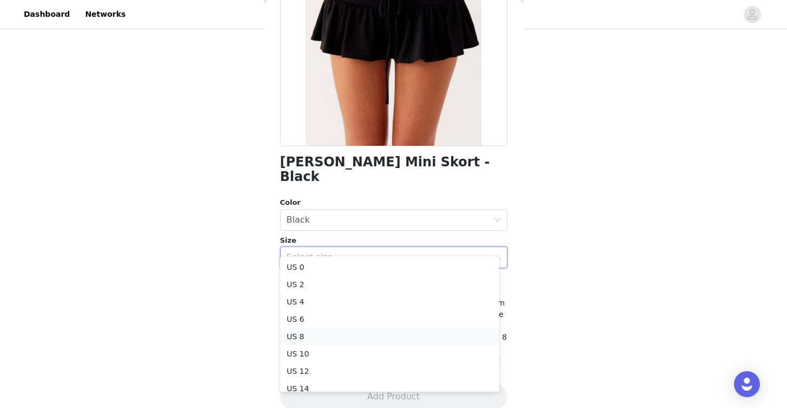
click at [337, 332] on li "US 8" at bounding box center [389, 335] width 219 height 17
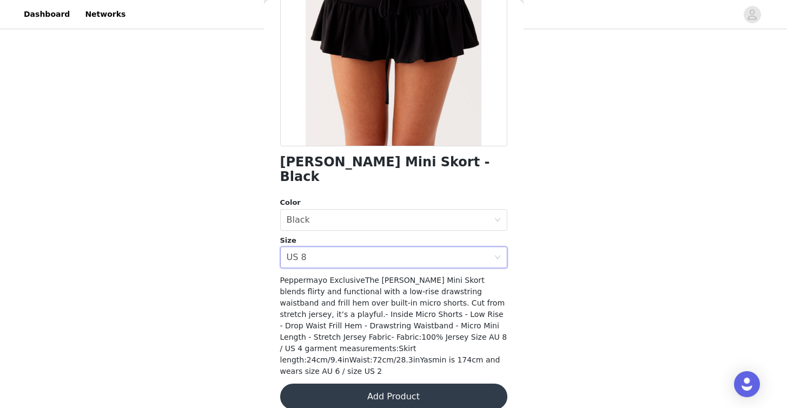
click at [334, 383] on button "Add Product" at bounding box center [393, 396] width 227 height 26
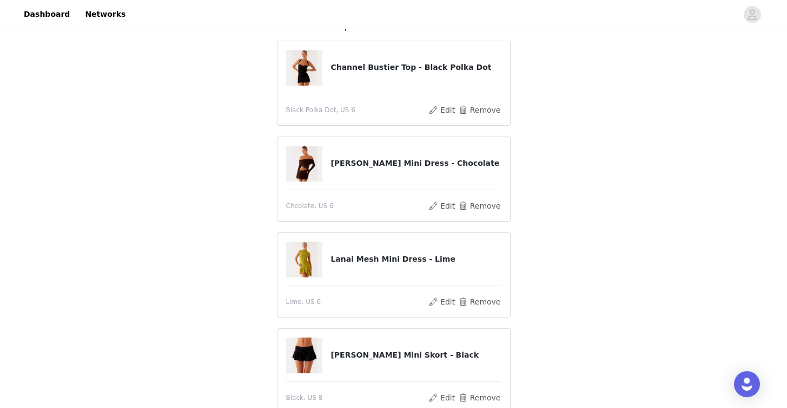
scroll to position [74, 0]
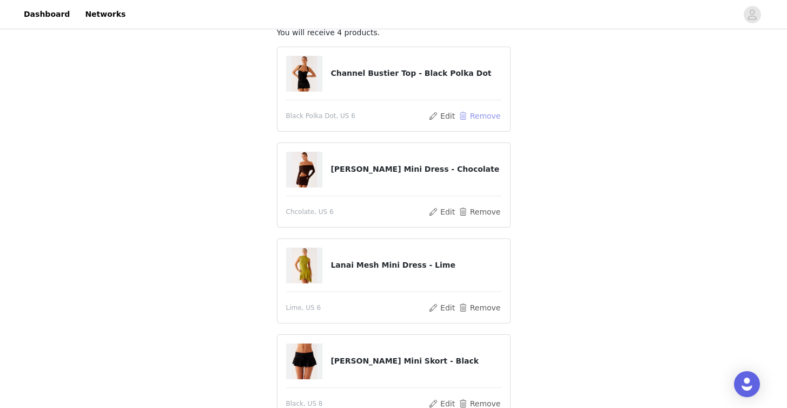
click at [487, 116] on button "Remove" at bounding box center [479, 115] width 43 height 13
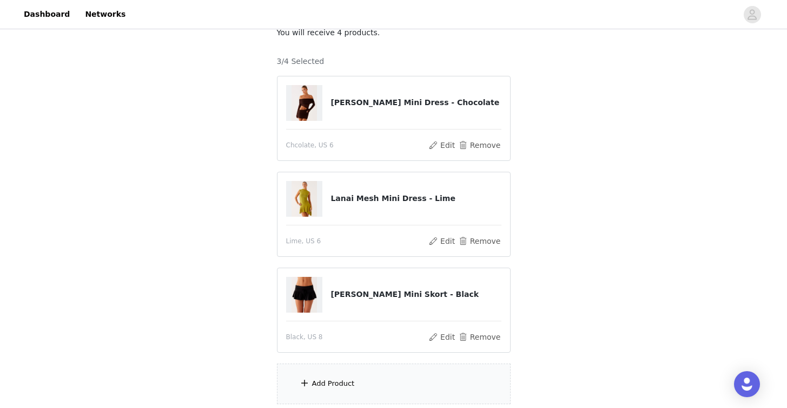
click at [352, 372] on div "Add Product" at bounding box center [394, 383] width 234 height 41
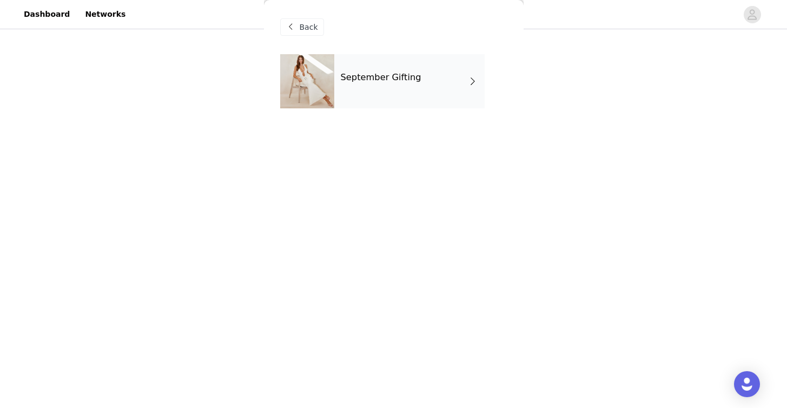
click at [432, 100] on div "September Gifting" at bounding box center [409, 81] width 150 height 54
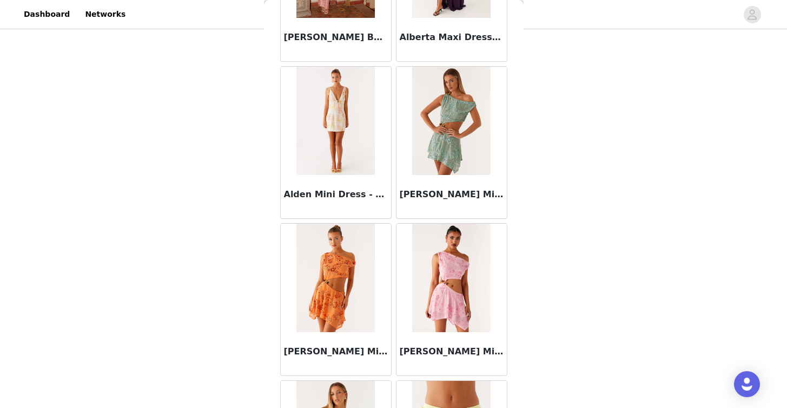
scroll to position [1249, 0]
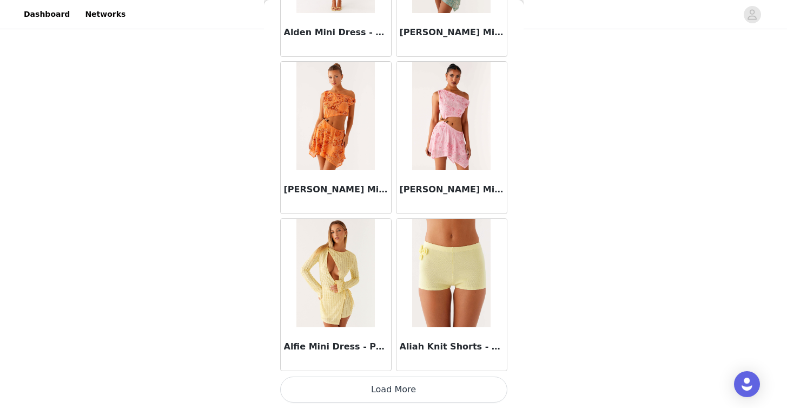
click at [441, 402] on button "Load More" at bounding box center [393, 389] width 227 height 26
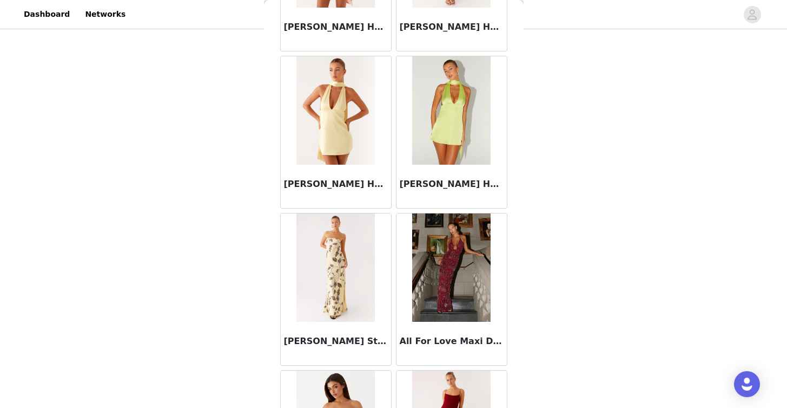
scroll to position [2818, 0]
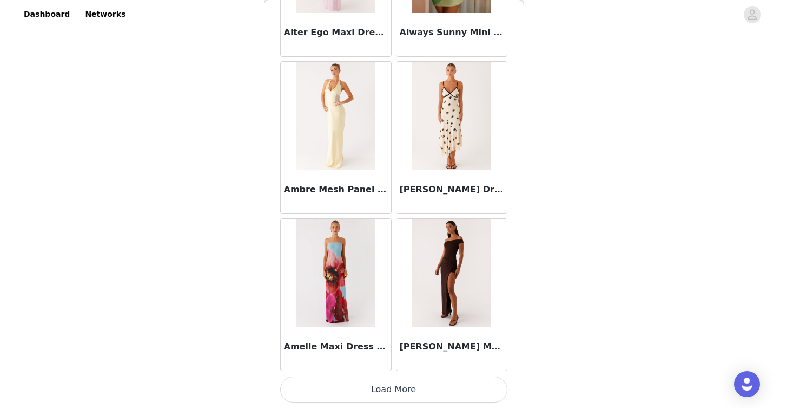
click at [470, 388] on button "Load More" at bounding box center [393, 389] width 227 height 26
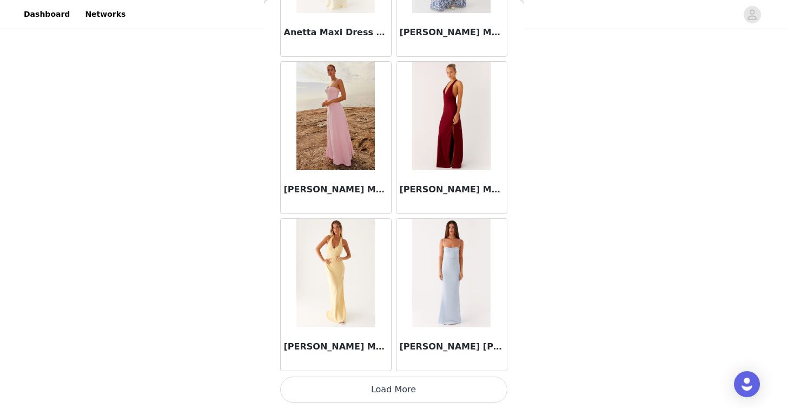
scroll to position [143, 0]
click at [374, 385] on button "Load More" at bounding box center [393, 389] width 227 height 26
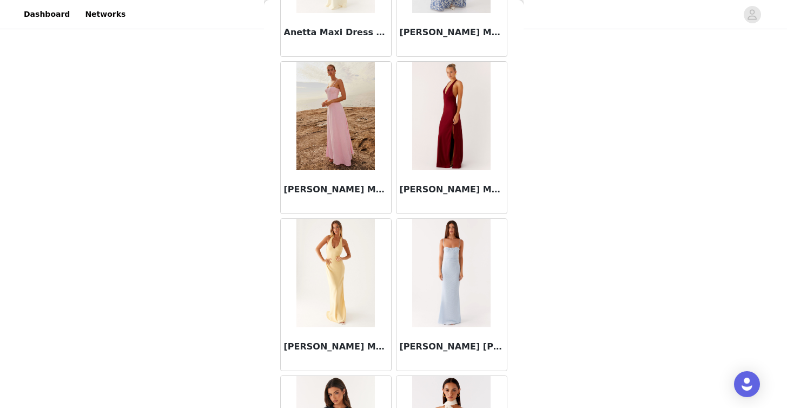
scroll to position [5957, 0]
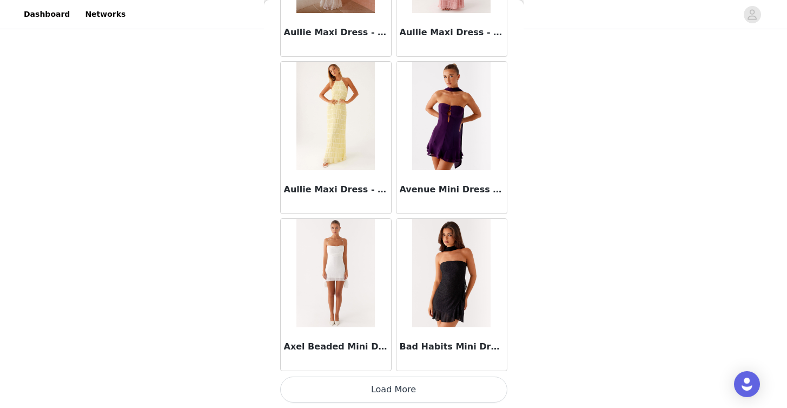
click at [448, 382] on button "Load More" at bounding box center [393, 389] width 227 height 26
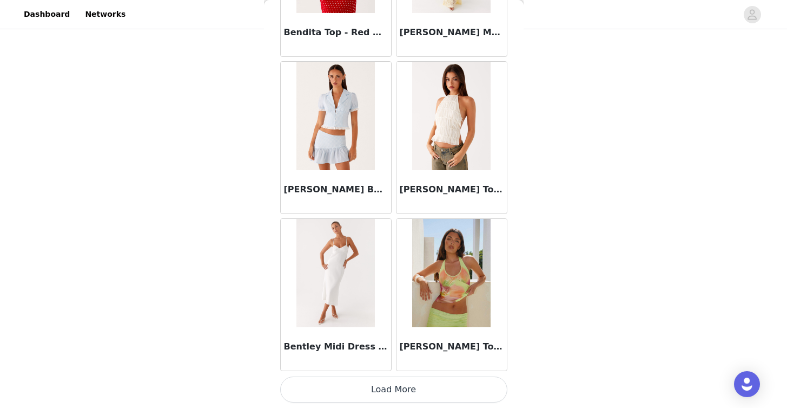
click at [466, 382] on button "Load More" at bounding box center [393, 389] width 227 height 26
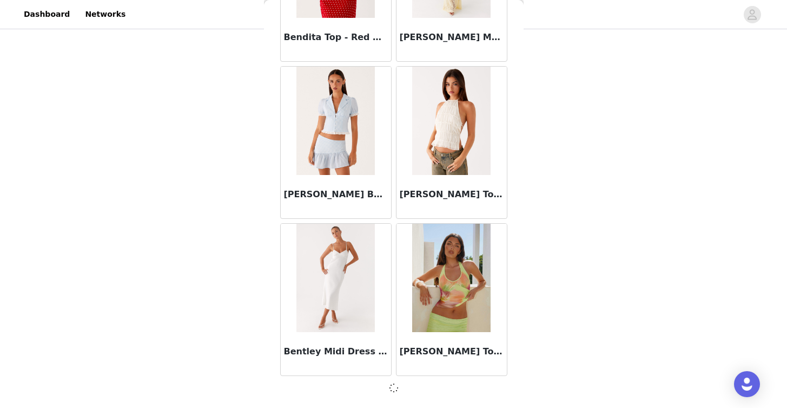
scroll to position [7526, 0]
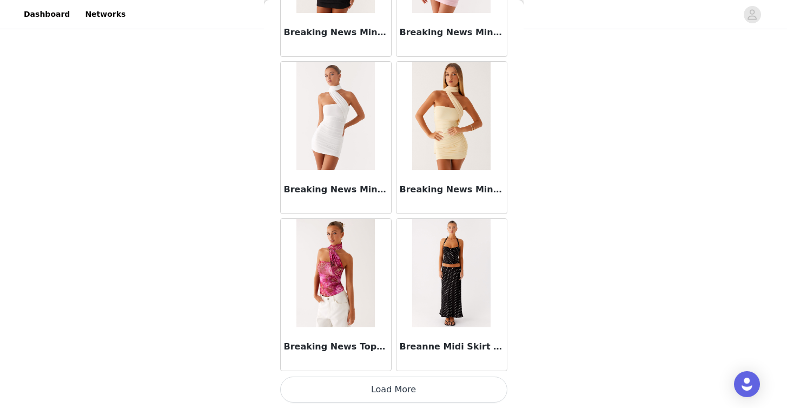
click at [456, 392] on button "Load More" at bounding box center [393, 389] width 227 height 26
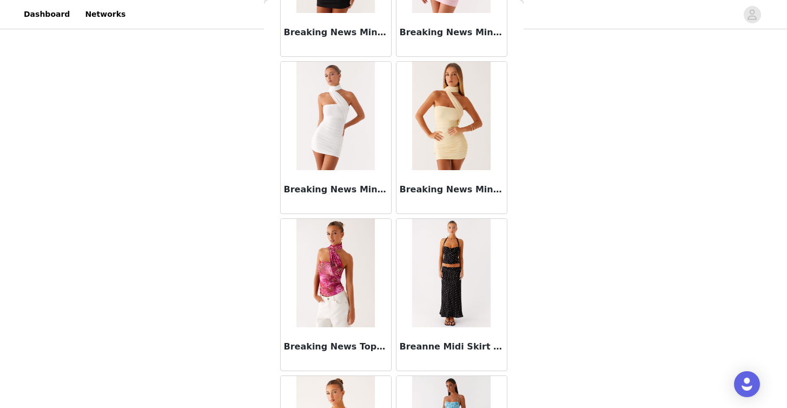
scroll to position [10665, 0]
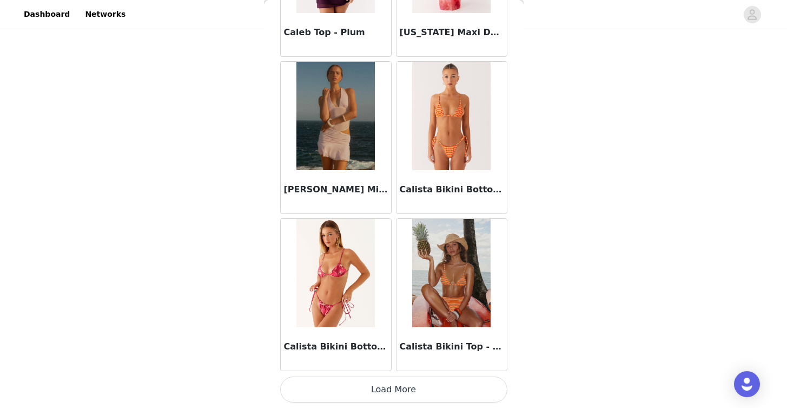
click at [456, 391] on button "Load More" at bounding box center [393, 389] width 227 height 26
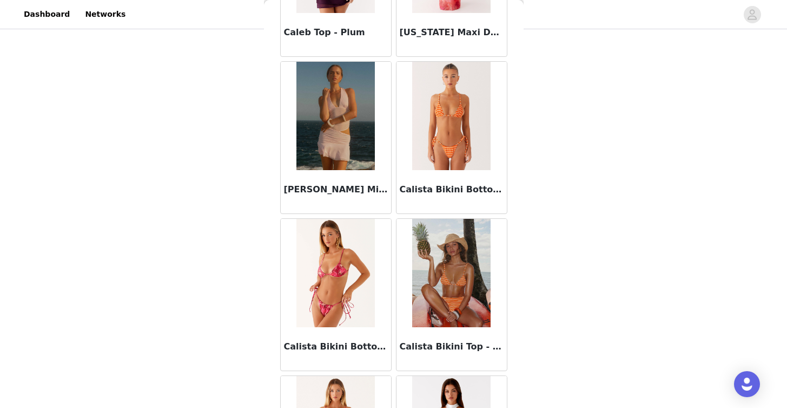
scroll to position [12235, 0]
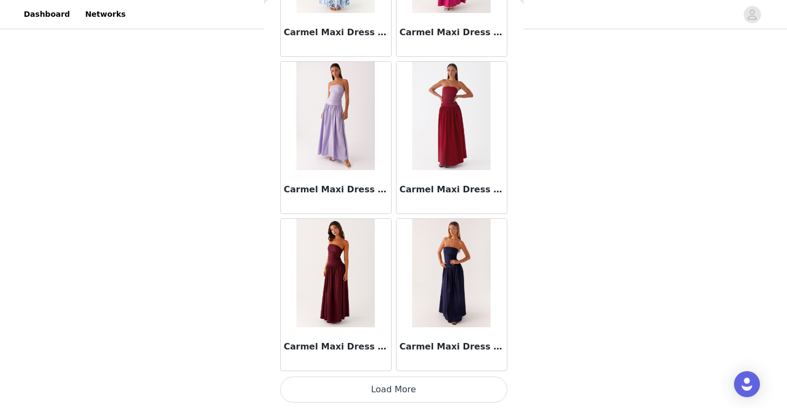
click at [451, 390] on button "Load More" at bounding box center [393, 389] width 227 height 26
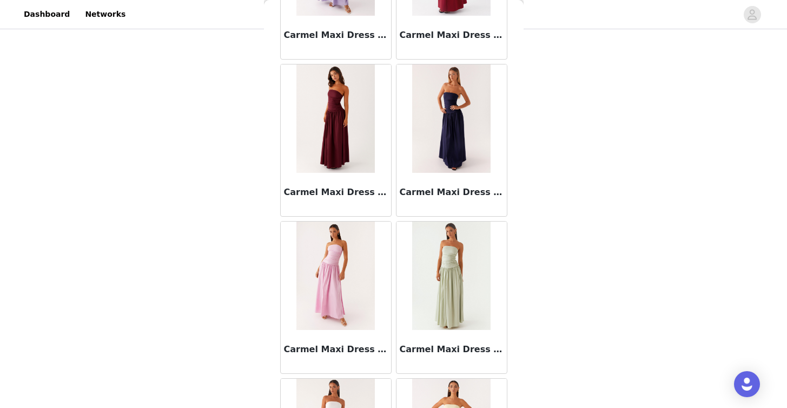
scroll to position [13804, 0]
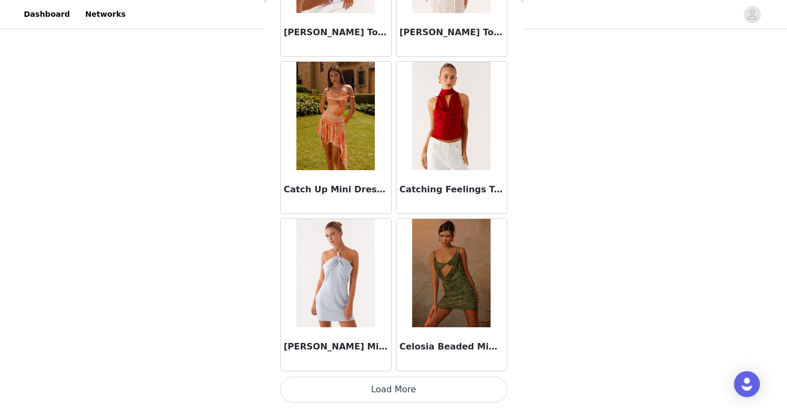
click at [445, 389] on button "Load More" at bounding box center [393, 389] width 227 height 26
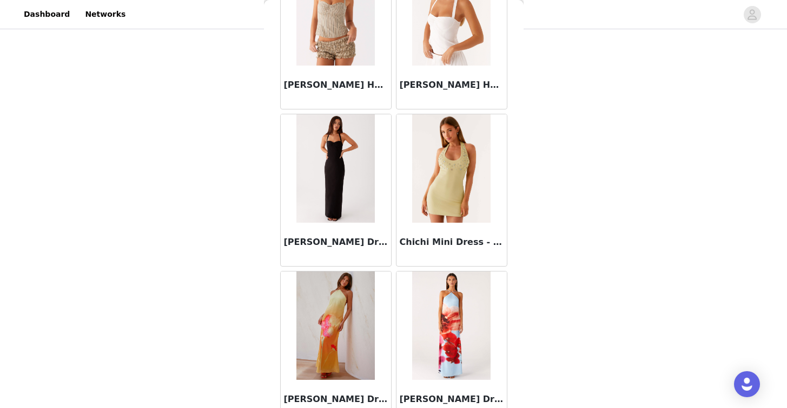
scroll to position [15373, 0]
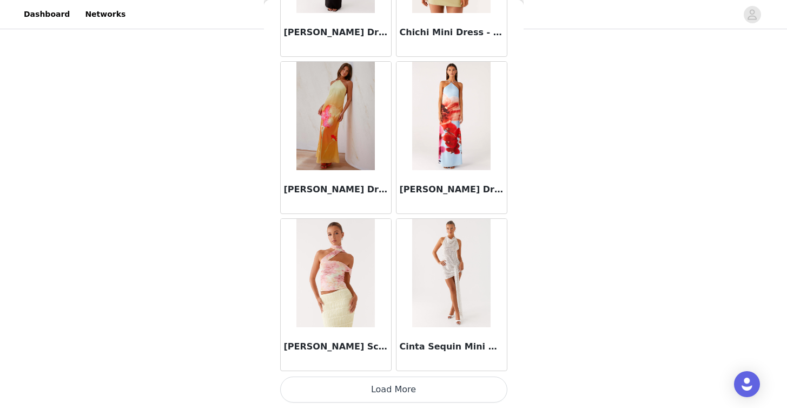
click at [455, 387] on button "Load More" at bounding box center [393, 389] width 227 height 26
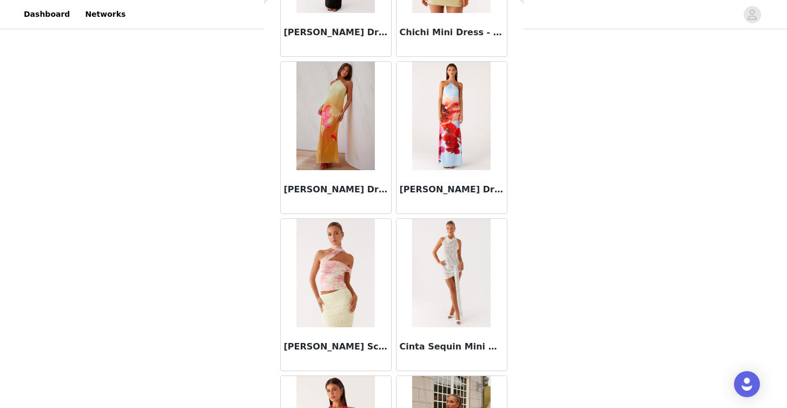
scroll to position [16943, 0]
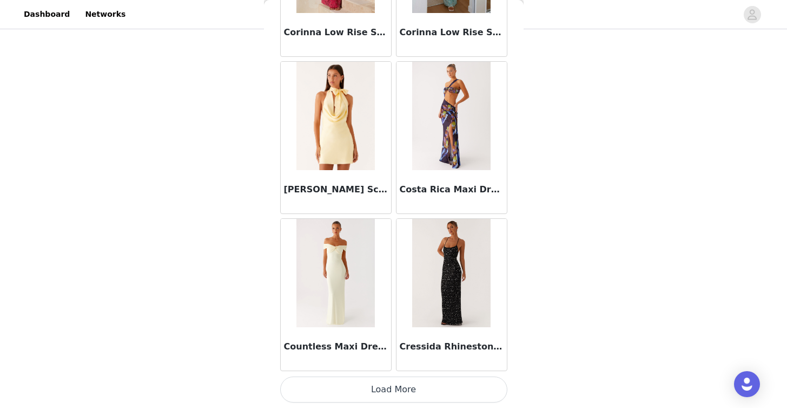
click at [450, 387] on button "Load More" at bounding box center [393, 389] width 227 height 26
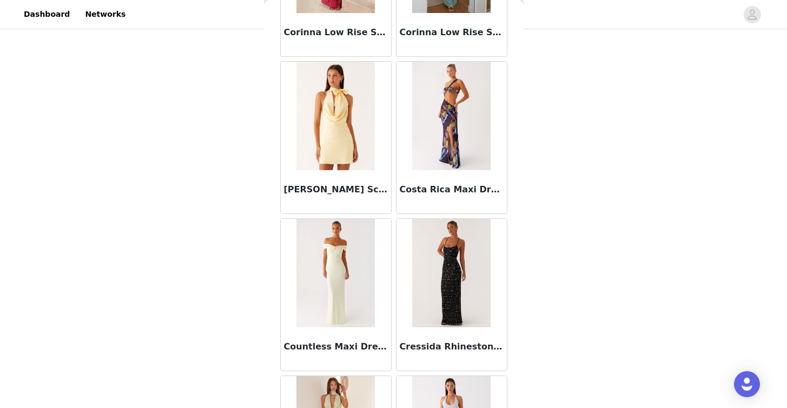
scroll to position [18512, 0]
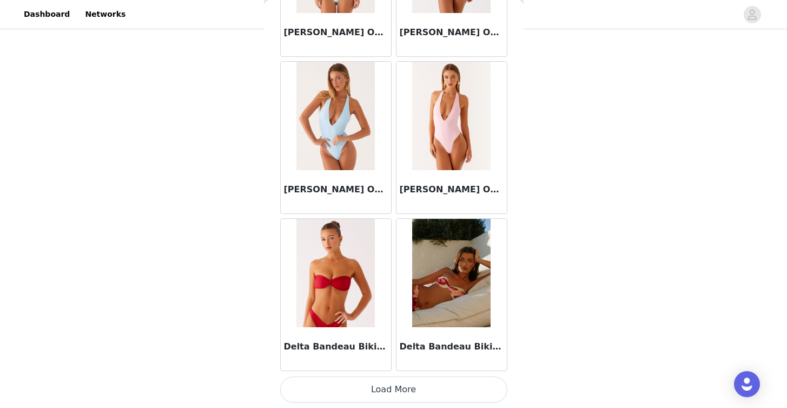
click at [437, 389] on button "Load More" at bounding box center [393, 389] width 227 height 26
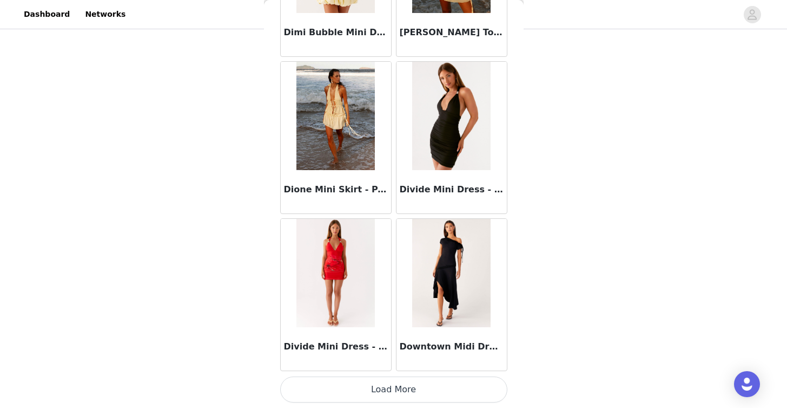
click at [462, 393] on button "Load More" at bounding box center [393, 389] width 227 height 26
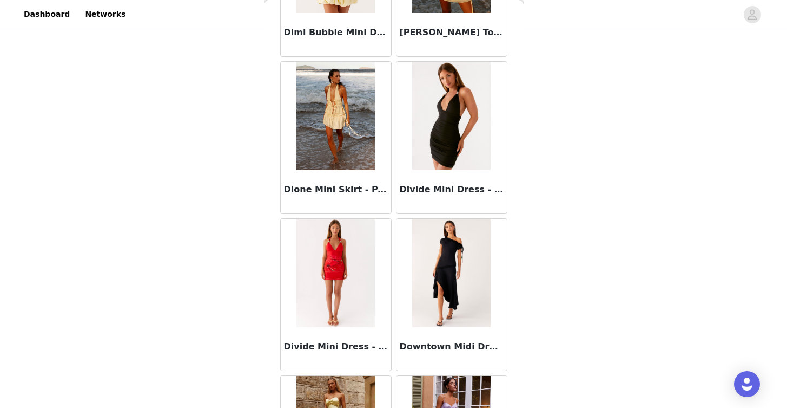
scroll to position [0, 0]
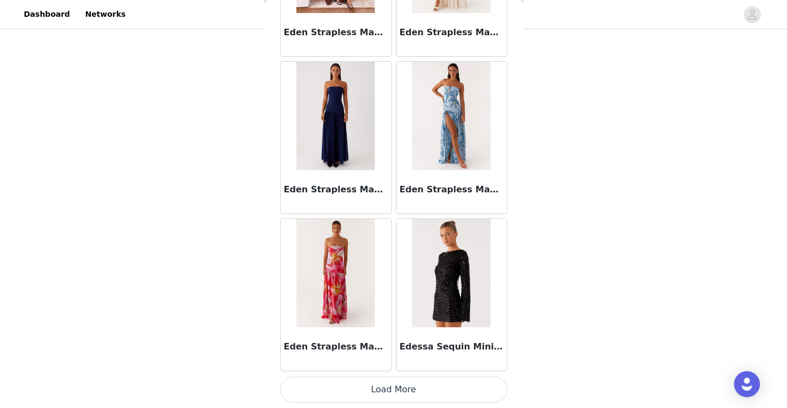
click at [435, 388] on button "Load More" at bounding box center [393, 389] width 227 height 26
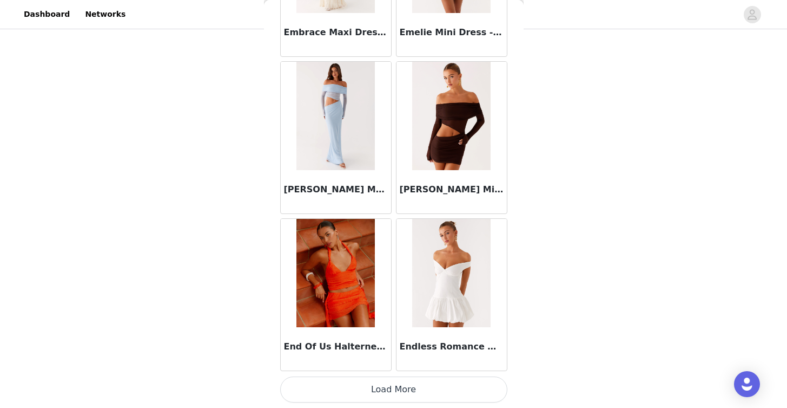
click at [461, 389] on button "Load More" at bounding box center [393, 389] width 227 height 26
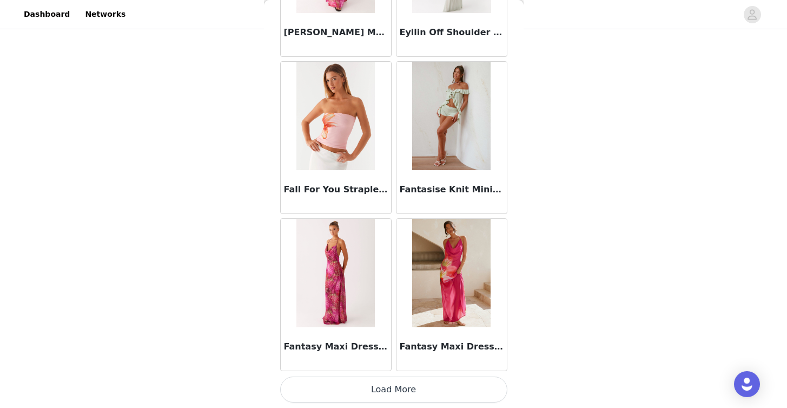
click at [464, 391] on button "Load More" at bounding box center [393, 389] width 227 height 26
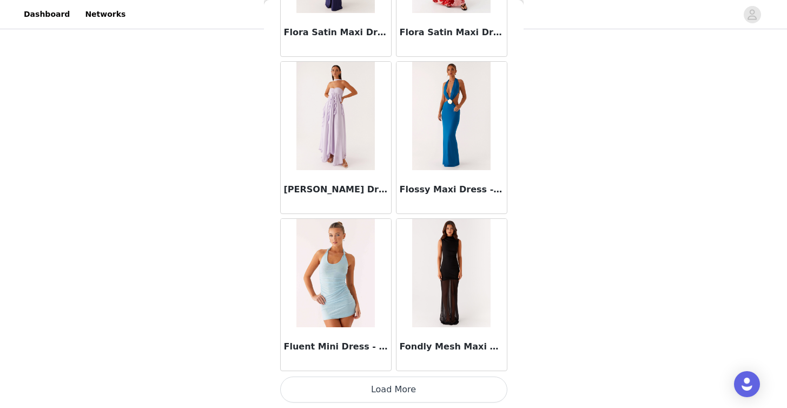
click at [452, 393] on button "Load More" at bounding box center [393, 389] width 227 height 26
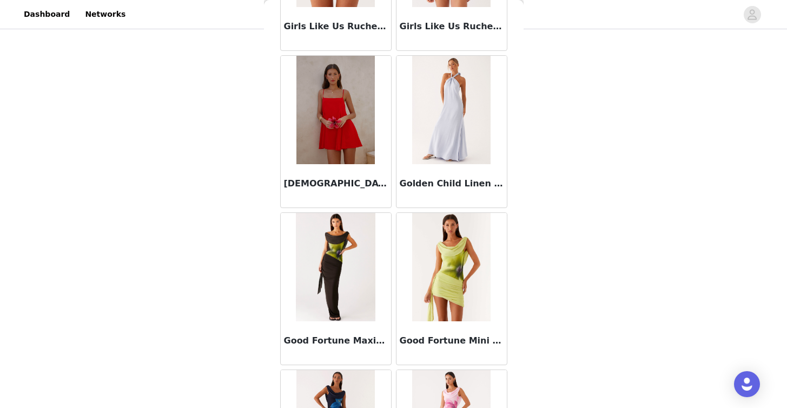
scroll to position [27929, 0]
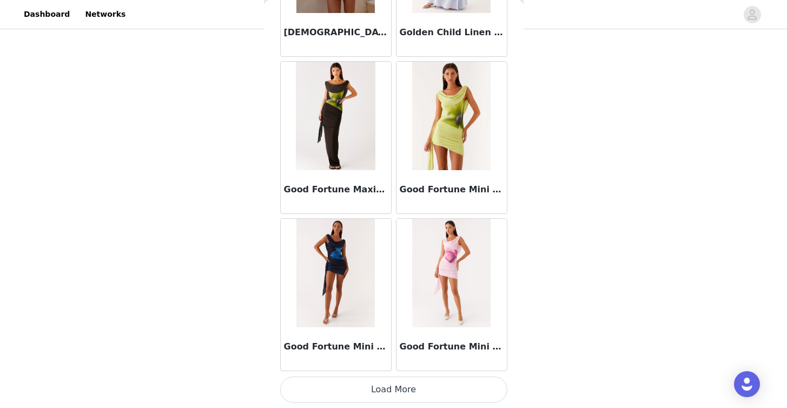
click at [449, 387] on button "Load More" at bounding box center [393, 389] width 227 height 26
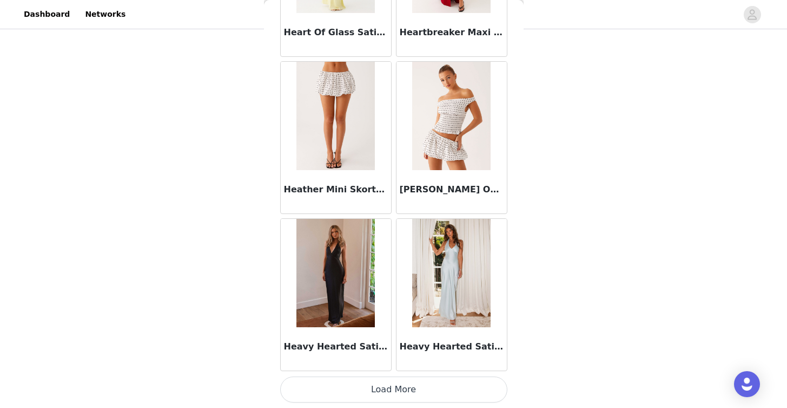
click at [427, 388] on button "Load More" at bounding box center [393, 389] width 227 height 26
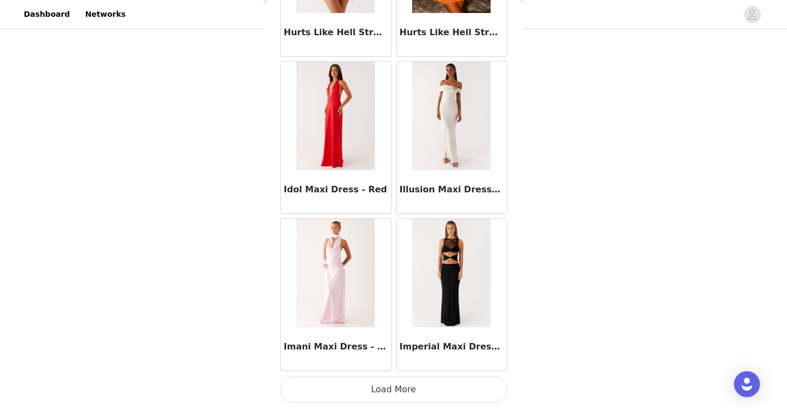
click at [452, 389] on button "Load More" at bounding box center [393, 389] width 227 height 26
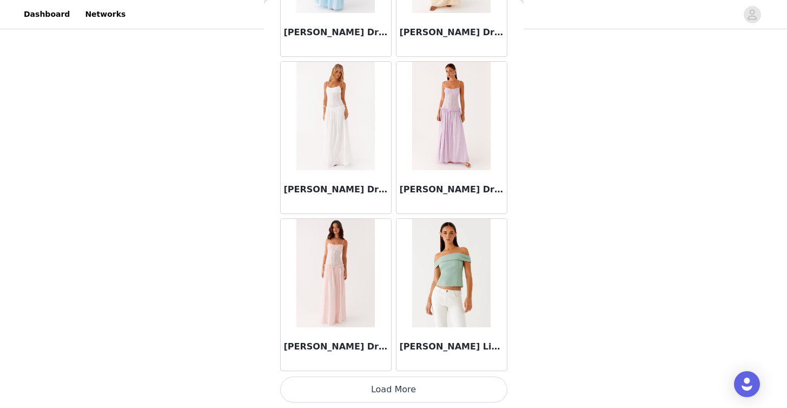
click at [444, 383] on button "Load More" at bounding box center [393, 389] width 227 height 26
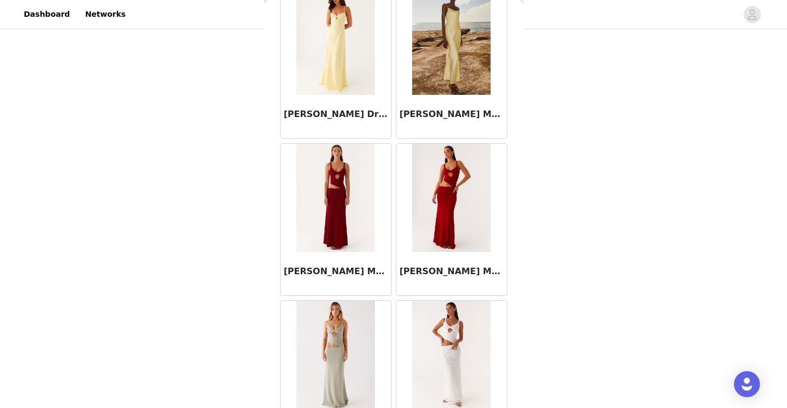
scroll to position [34207, 0]
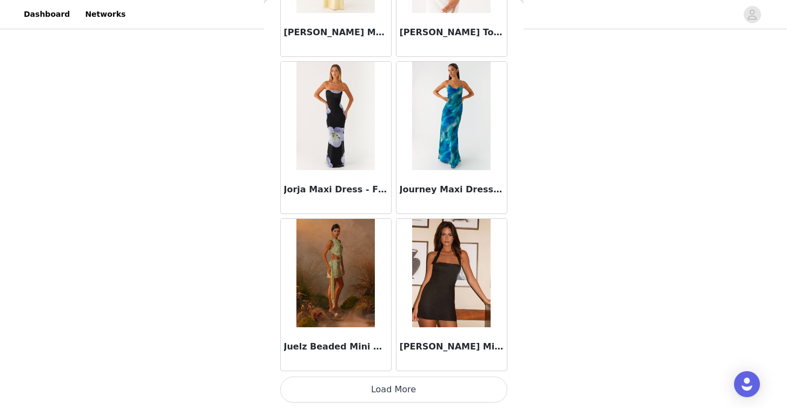
click at [462, 394] on button "Load More" at bounding box center [393, 389] width 227 height 26
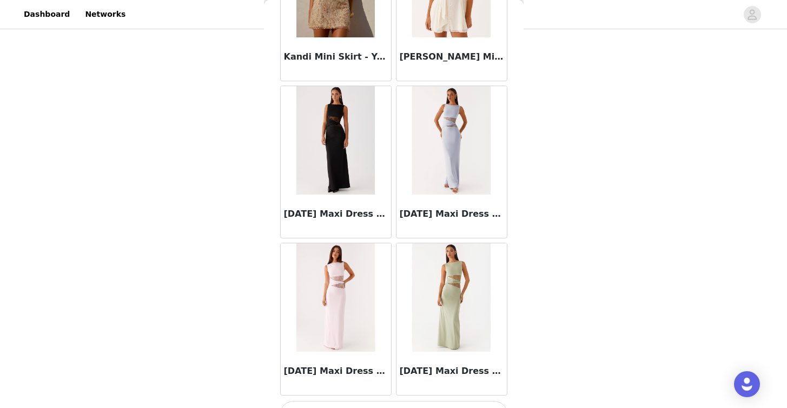
scroll to position [35776, 0]
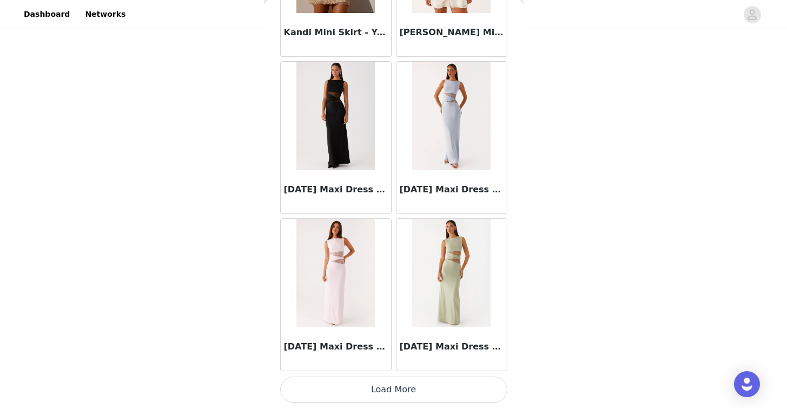
click at [471, 393] on button "Load More" at bounding box center [393, 389] width 227 height 26
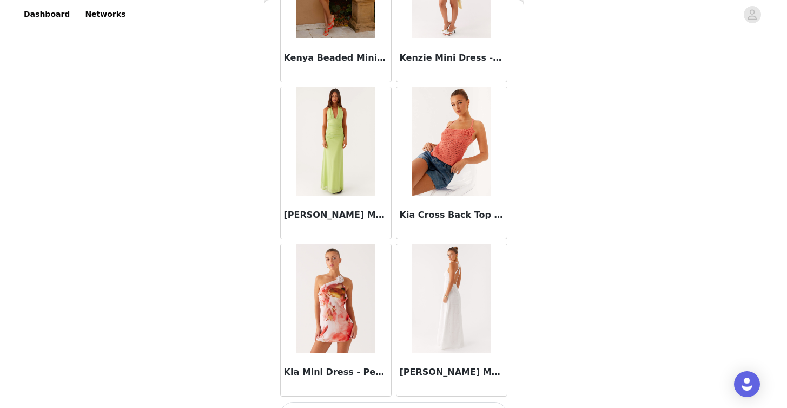
scroll to position [37346, 0]
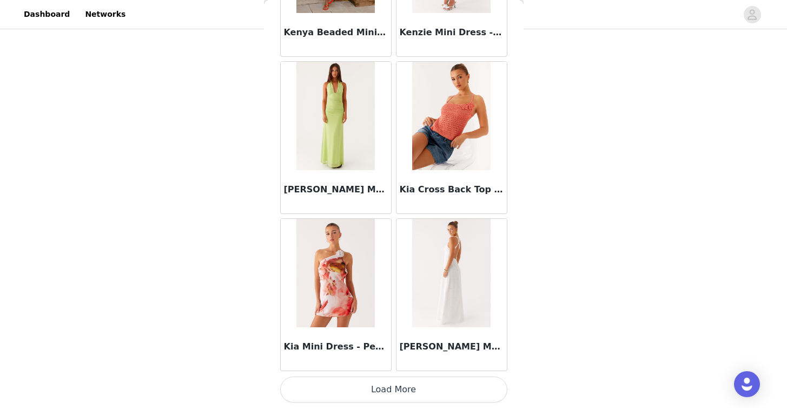
click at [467, 389] on button "Load More" at bounding box center [393, 389] width 227 height 26
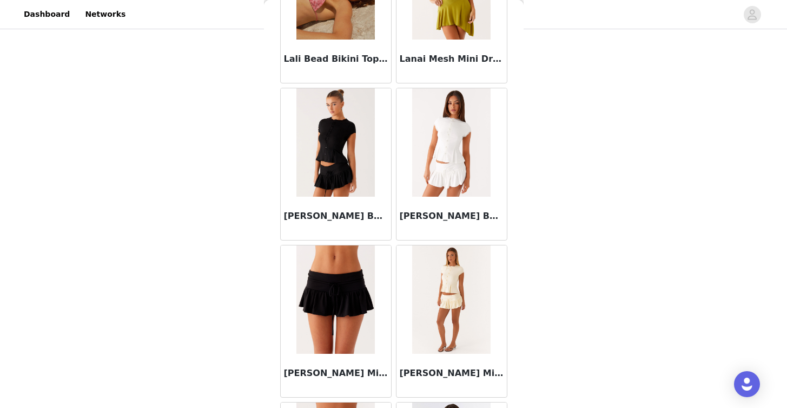
scroll to position [38810, 0]
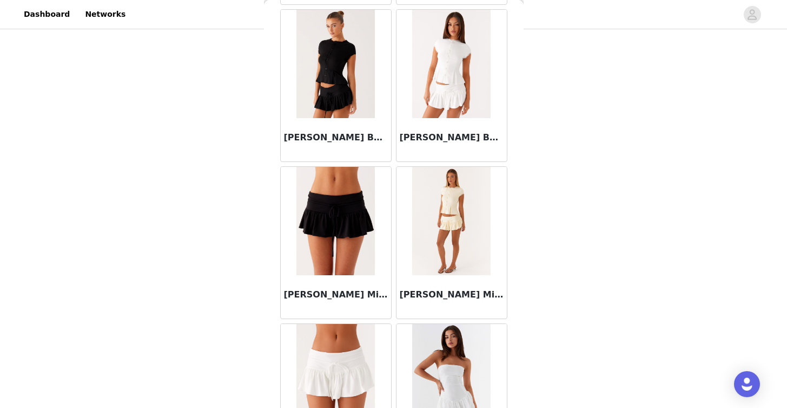
click at [340, 100] on img at bounding box center [336, 64] width 78 height 108
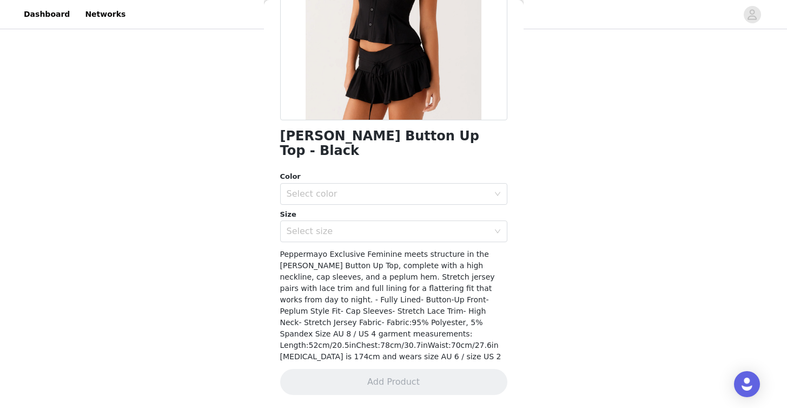
scroll to position [163, 0]
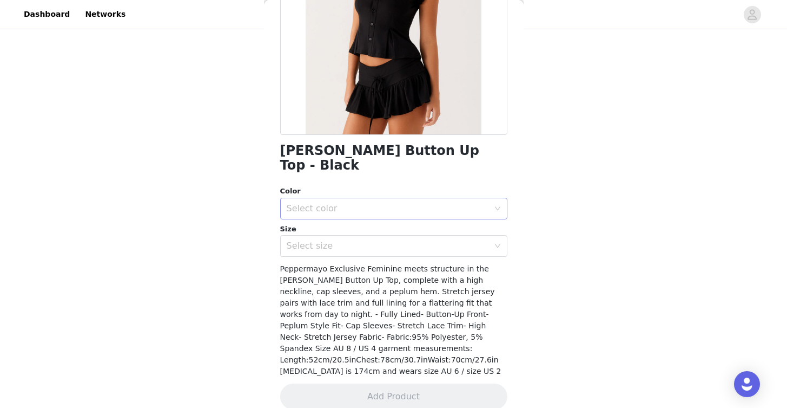
click at [354, 203] on div "Select color" at bounding box center [388, 208] width 202 height 11
click at [351, 223] on li "Black" at bounding box center [389, 217] width 219 height 17
click at [349, 239] on div "Select size" at bounding box center [390, 245] width 207 height 21
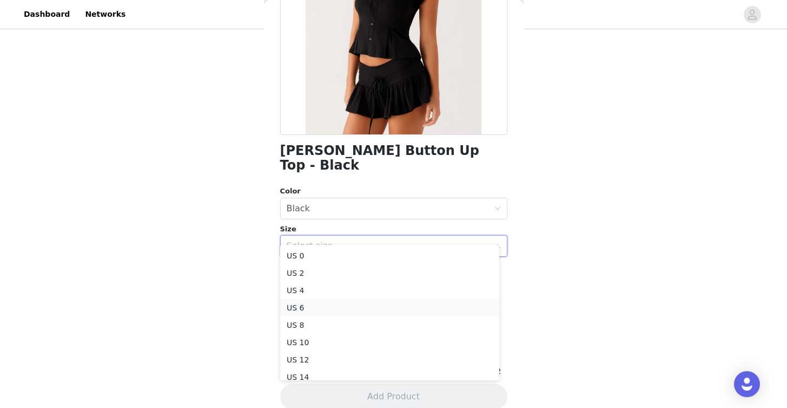
click at [330, 308] on li "US 6" at bounding box center [389, 307] width 219 height 17
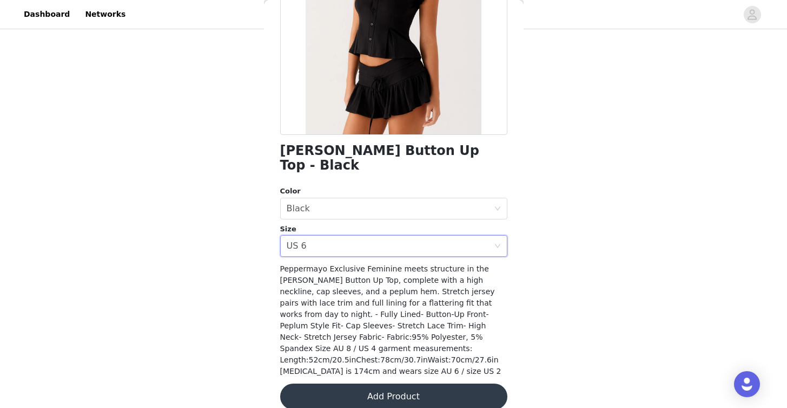
click at [337, 383] on button "Add Product" at bounding box center [393, 396] width 227 height 26
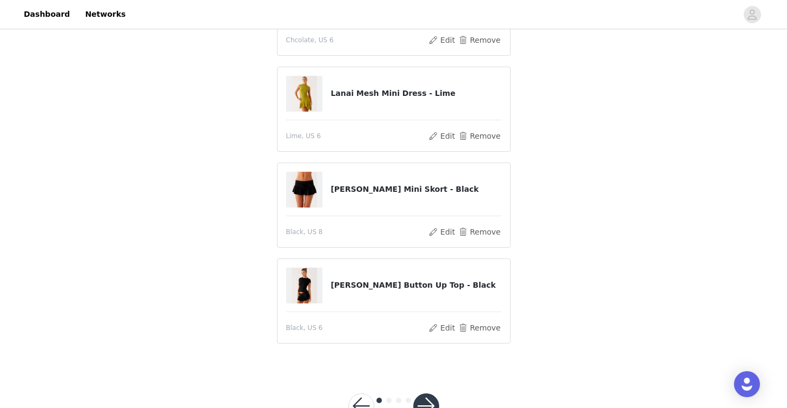
scroll to position [161, 0]
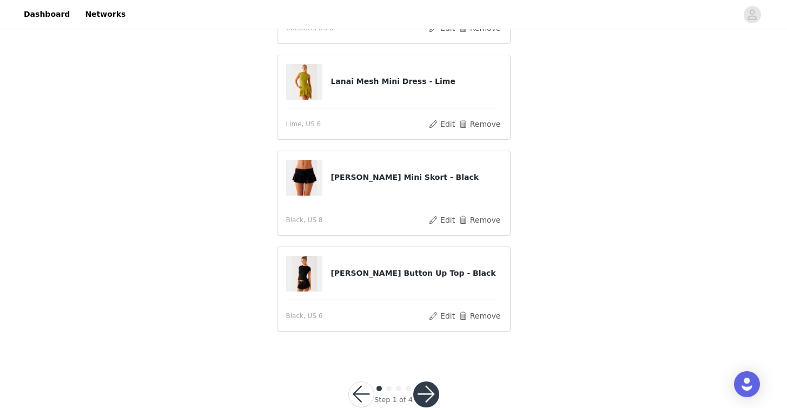
click at [425, 391] on button "button" at bounding box center [426, 394] width 26 height 26
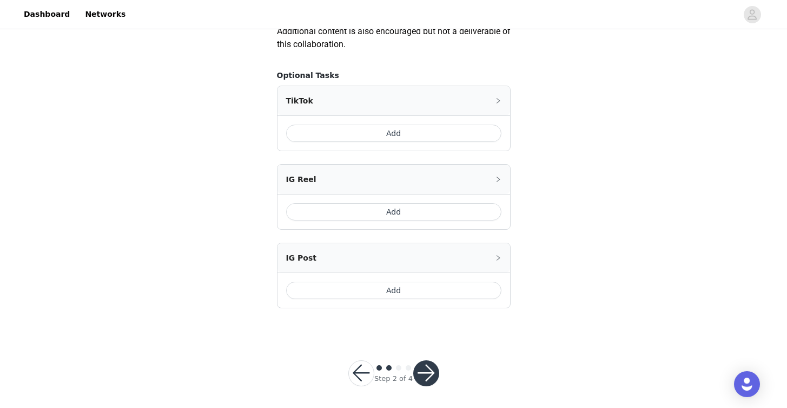
scroll to position [645, 0]
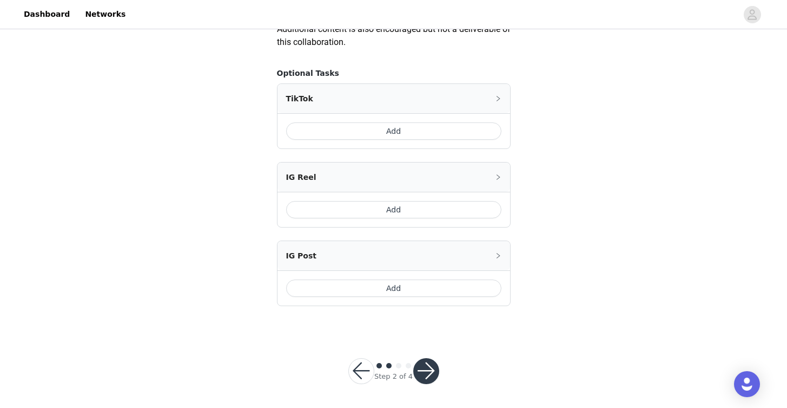
click at [421, 284] on button "Add" at bounding box center [393, 287] width 215 height 17
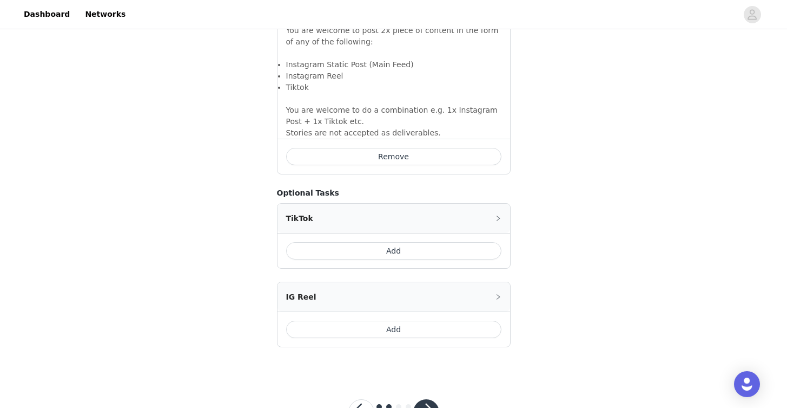
scroll to position [839, 0]
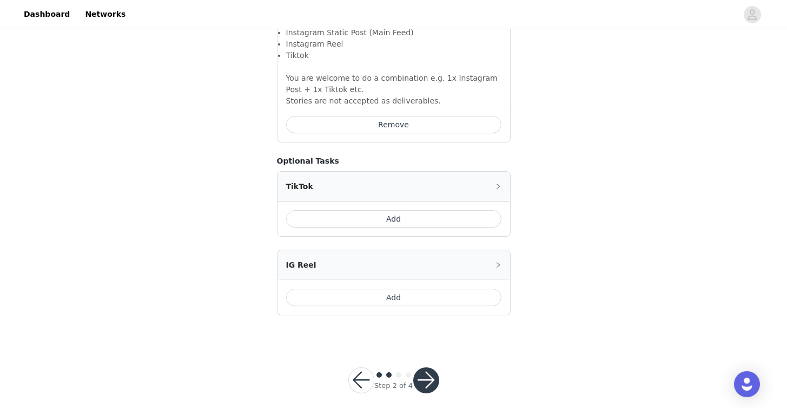
click at [421, 288] on button "Add" at bounding box center [393, 296] width 215 height 17
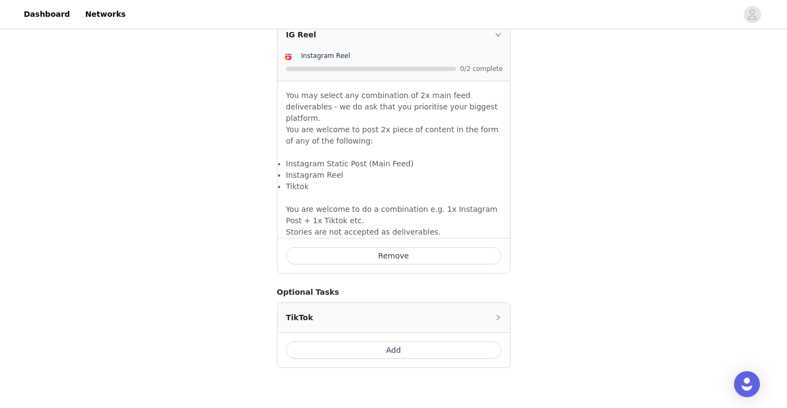
scroll to position [1016, 0]
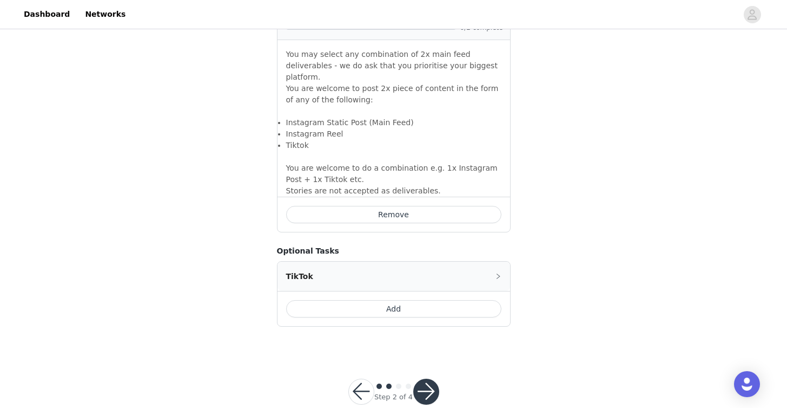
click at [445, 300] on button "Add" at bounding box center [393, 308] width 215 height 17
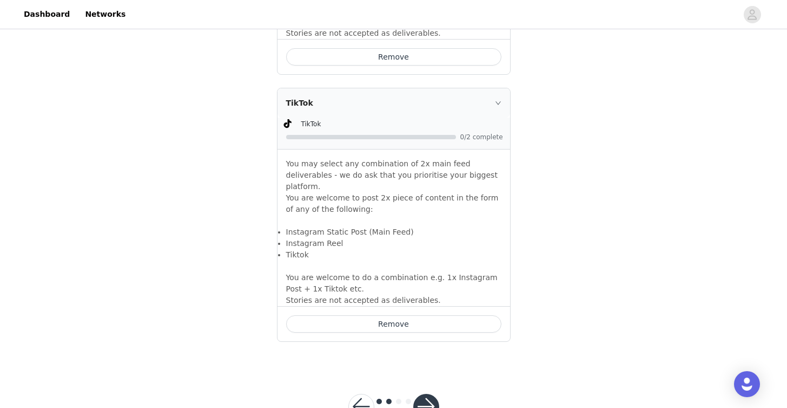
scroll to position [1178, 0]
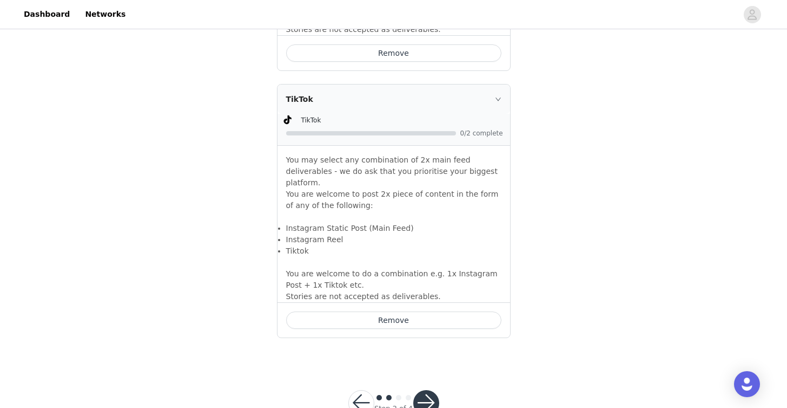
click at [425, 390] on button "button" at bounding box center [426, 403] width 26 height 26
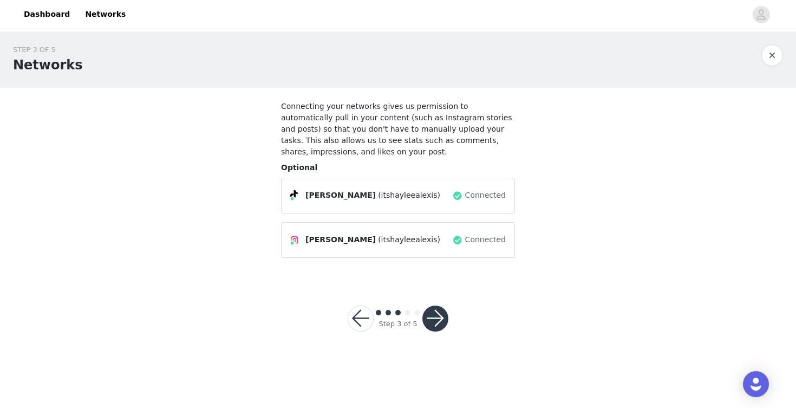
click at [444, 311] on button "button" at bounding box center [435, 318] width 26 height 26
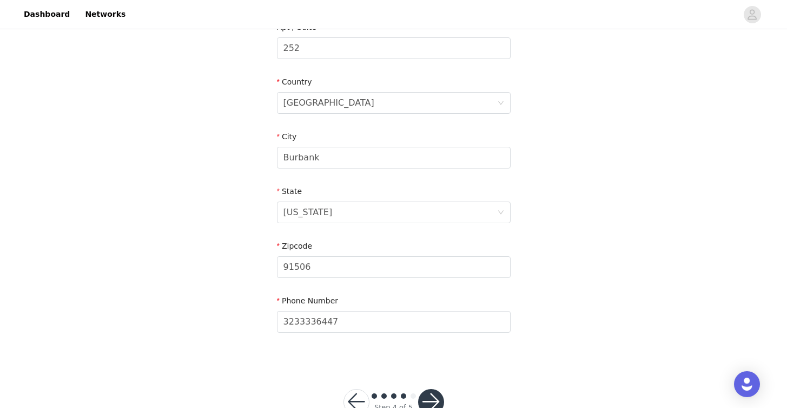
scroll to position [330, 0]
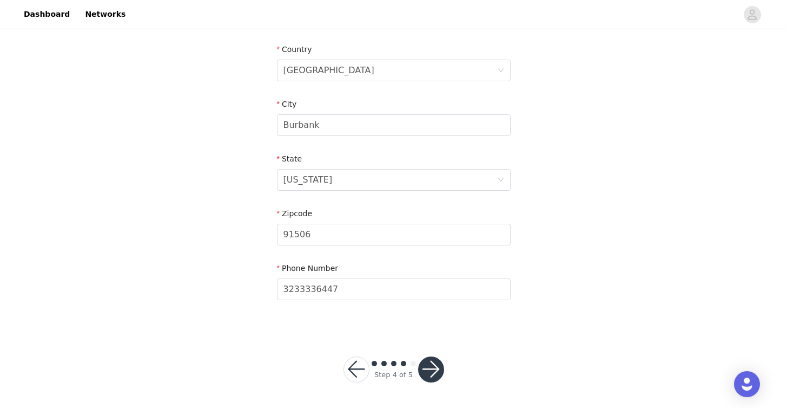
click at [421, 370] on button "button" at bounding box center [431, 369] width 26 height 26
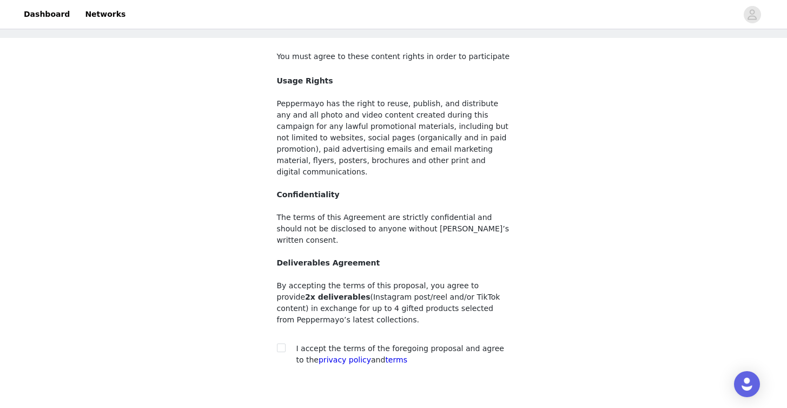
scroll to position [87, 0]
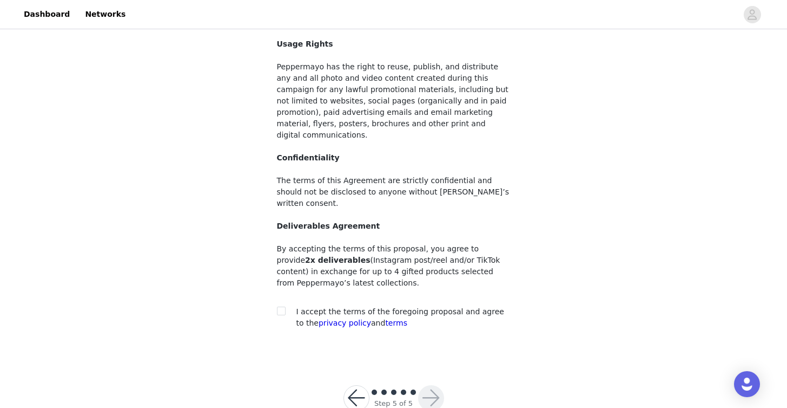
click at [412, 307] on span "I accept the terms of the foregoing proposal and agree to the privacy policy an…" at bounding box center [401, 317] width 208 height 20
click at [282, 306] on input "checkbox" at bounding box center [281, 310] width 8 height 8
checkbox input "true"
click at [435, 385] on button "button" at bounding box center [431, 398] width 26 height 26
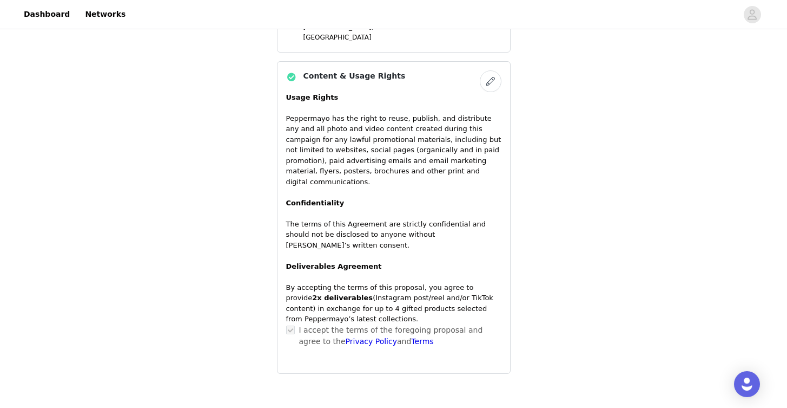
scroll to position [941, 0]
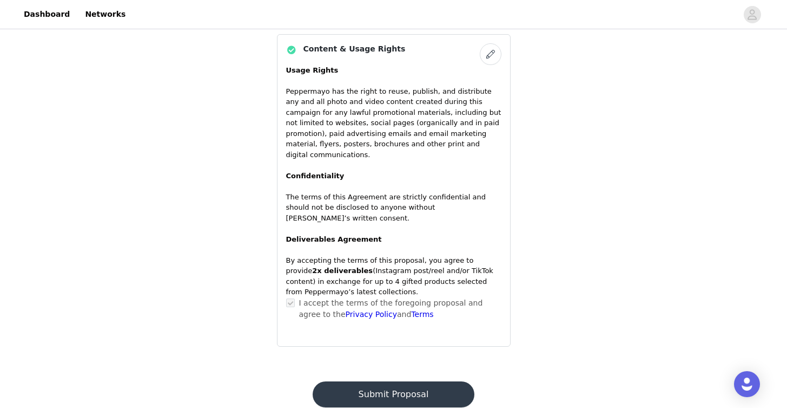
click at [406, 381] on button "Submit Proposal" at bounding box center [394, 394] width 162 height 26
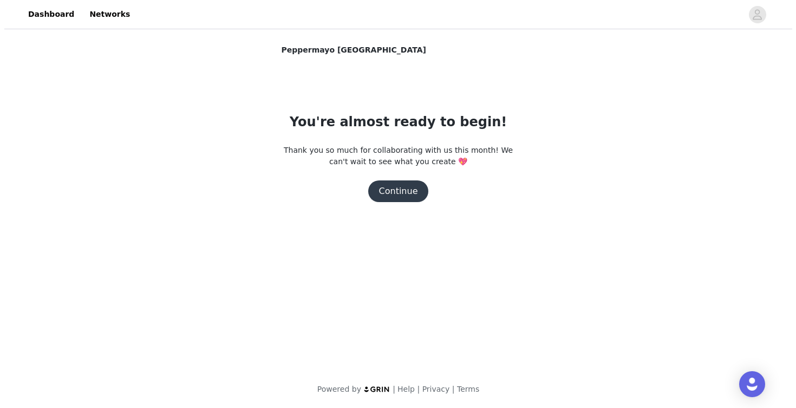
scroll to position [0, 0]
click at [400, 198] on button "Continue" at bounding box center [397, 191] width 61 height 22
